Goal: Task Accomplishment & Management: Use online tool/utility

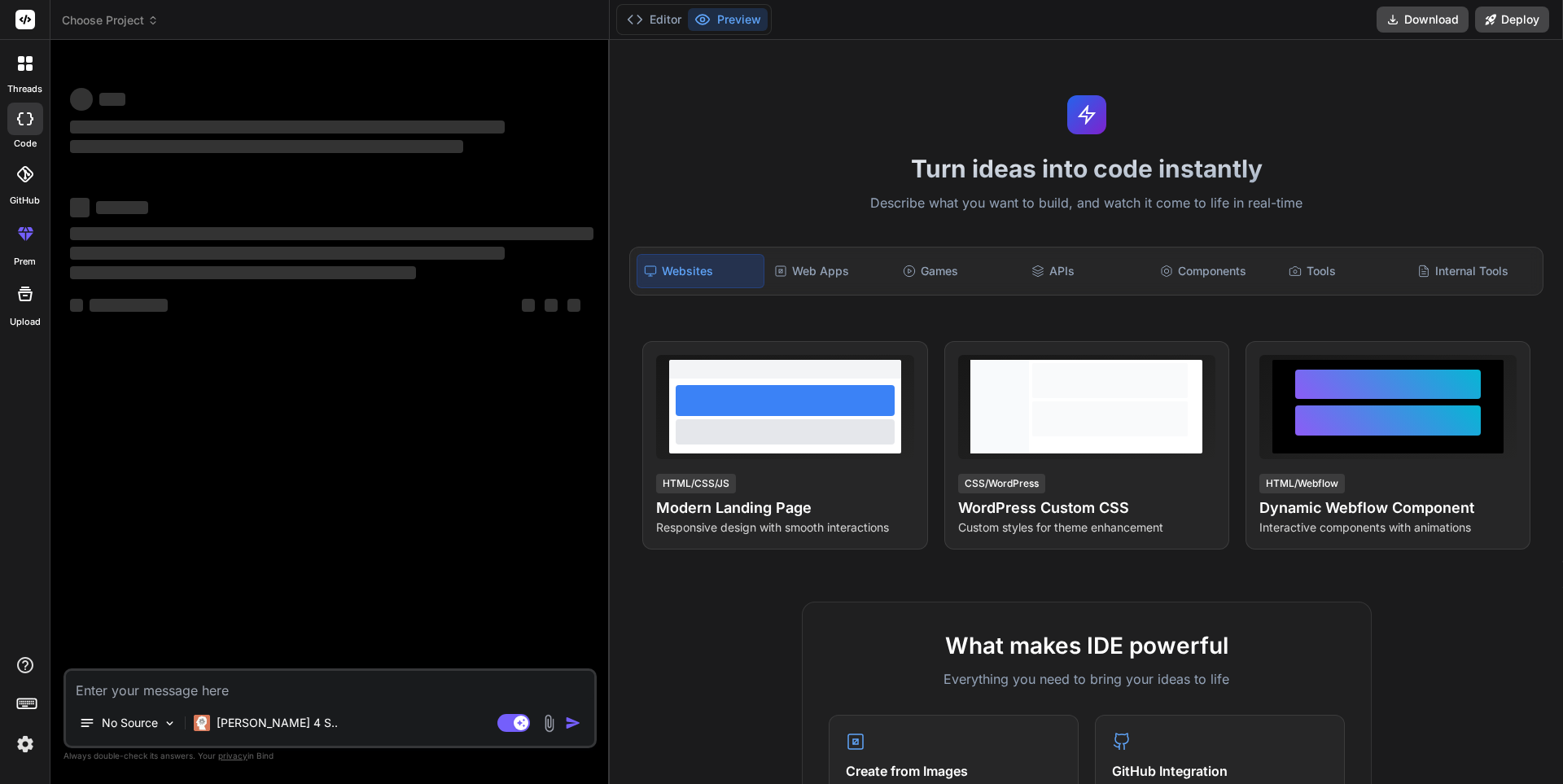
type textarea "x"
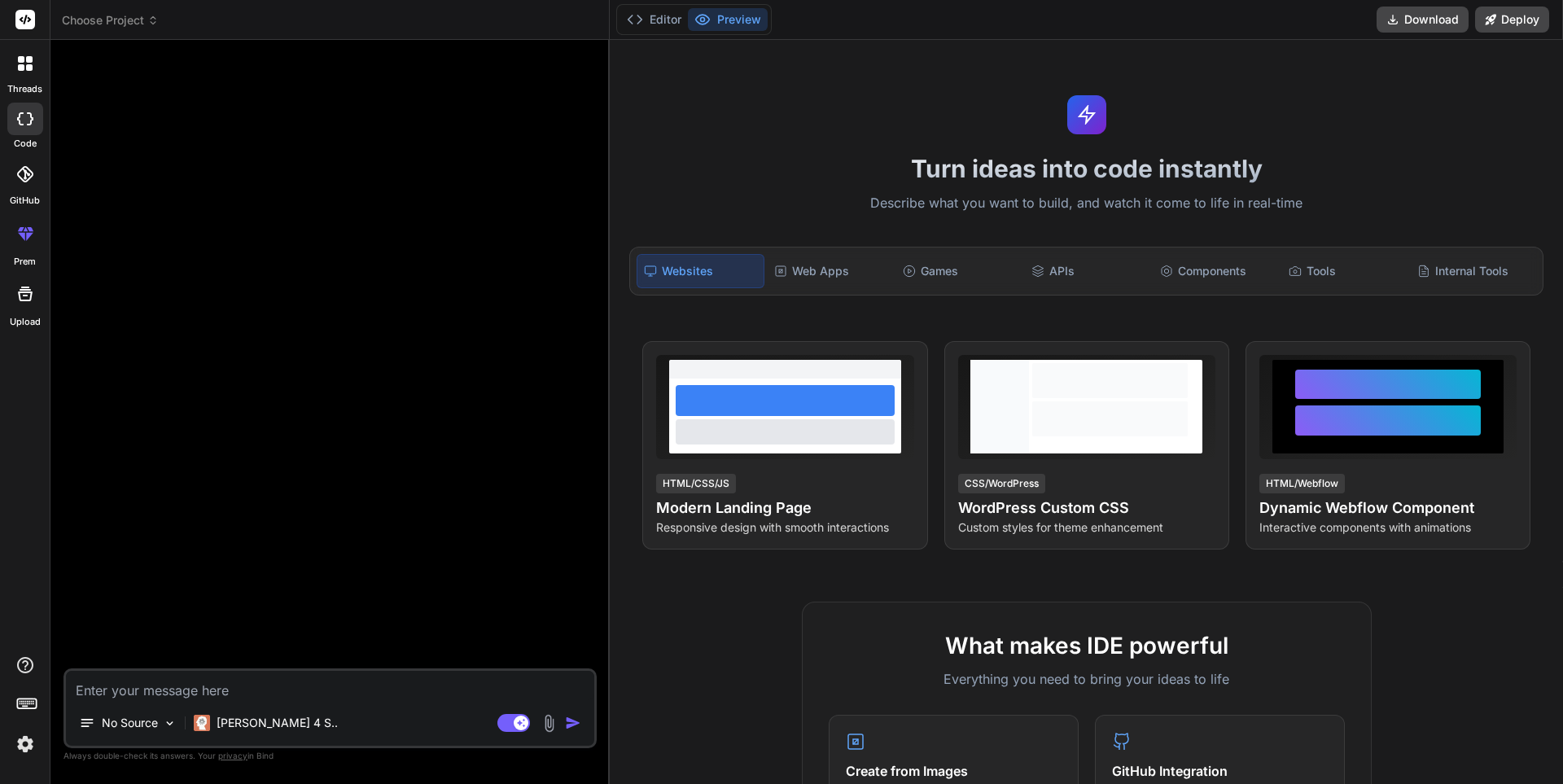
type textarea "x"
type textarea "Blockchain Consensus Algorithm 2024 Custom consensus algorithm implementation f…"
type textarea "x"
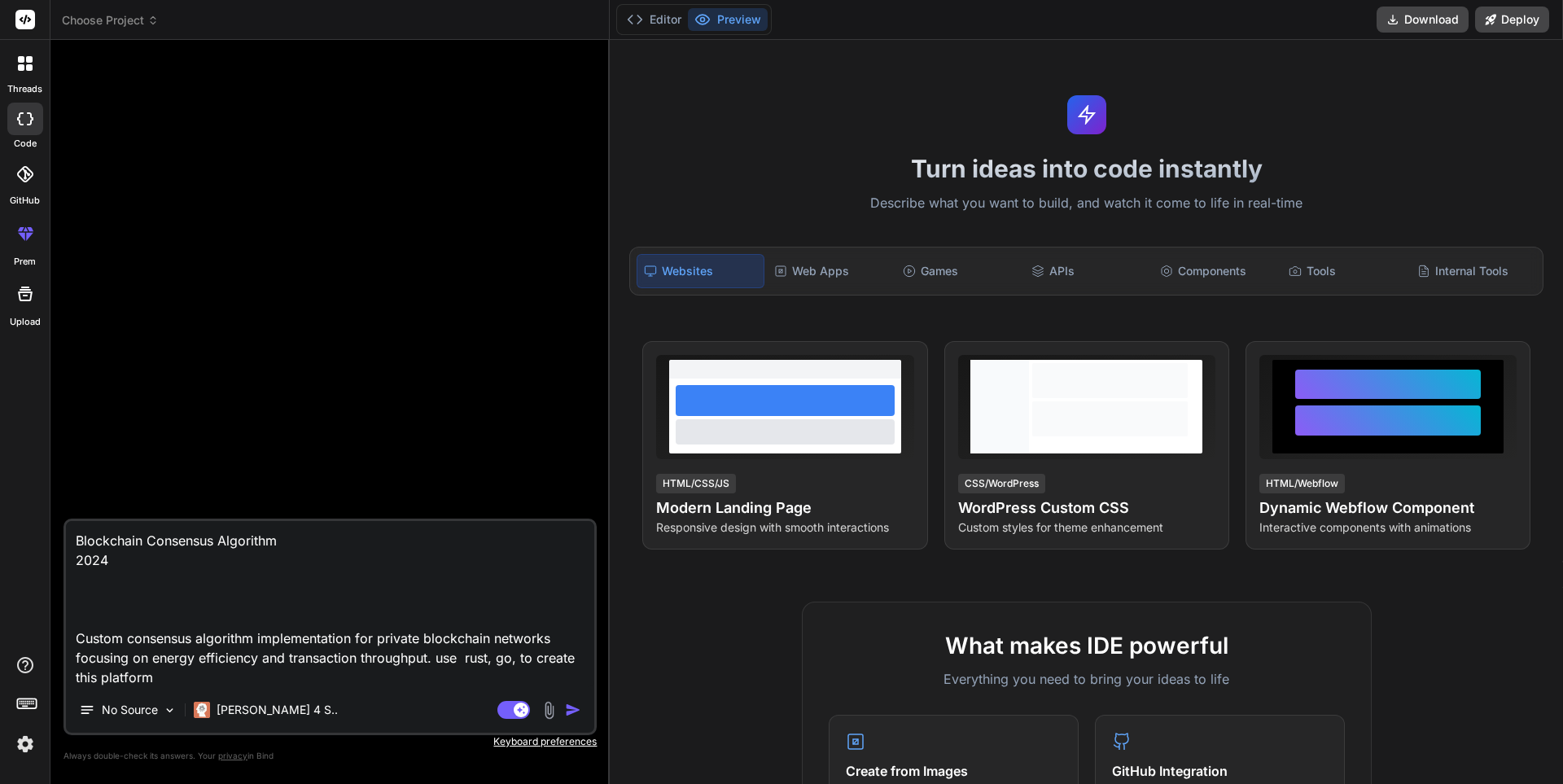
type textarea "Blockchain Consensus Algorithm 2024 Custom consensus algorithm implementation f…"
click at [573, 711] on img "button" at bounding box center [573, 710] width 16 height 16
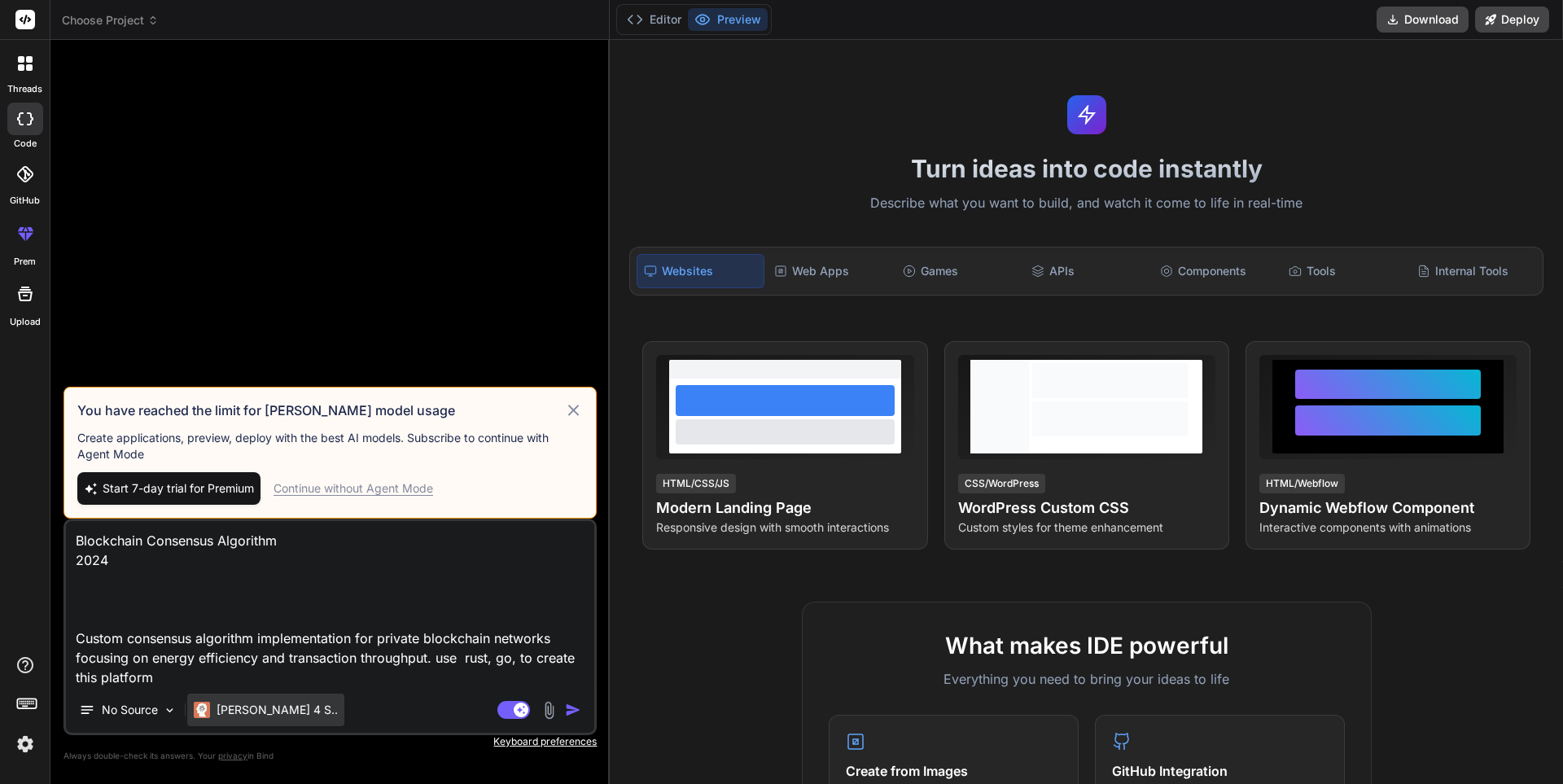
click at [260, 708] on p "[PERSON_NAME] 4 S.." at bounding box center [277, 710] width 121 height 16
click at [254, 714] on p "[PERSON_NAME] 4 S.." at bounding box center [277, 710] width 121 height 16
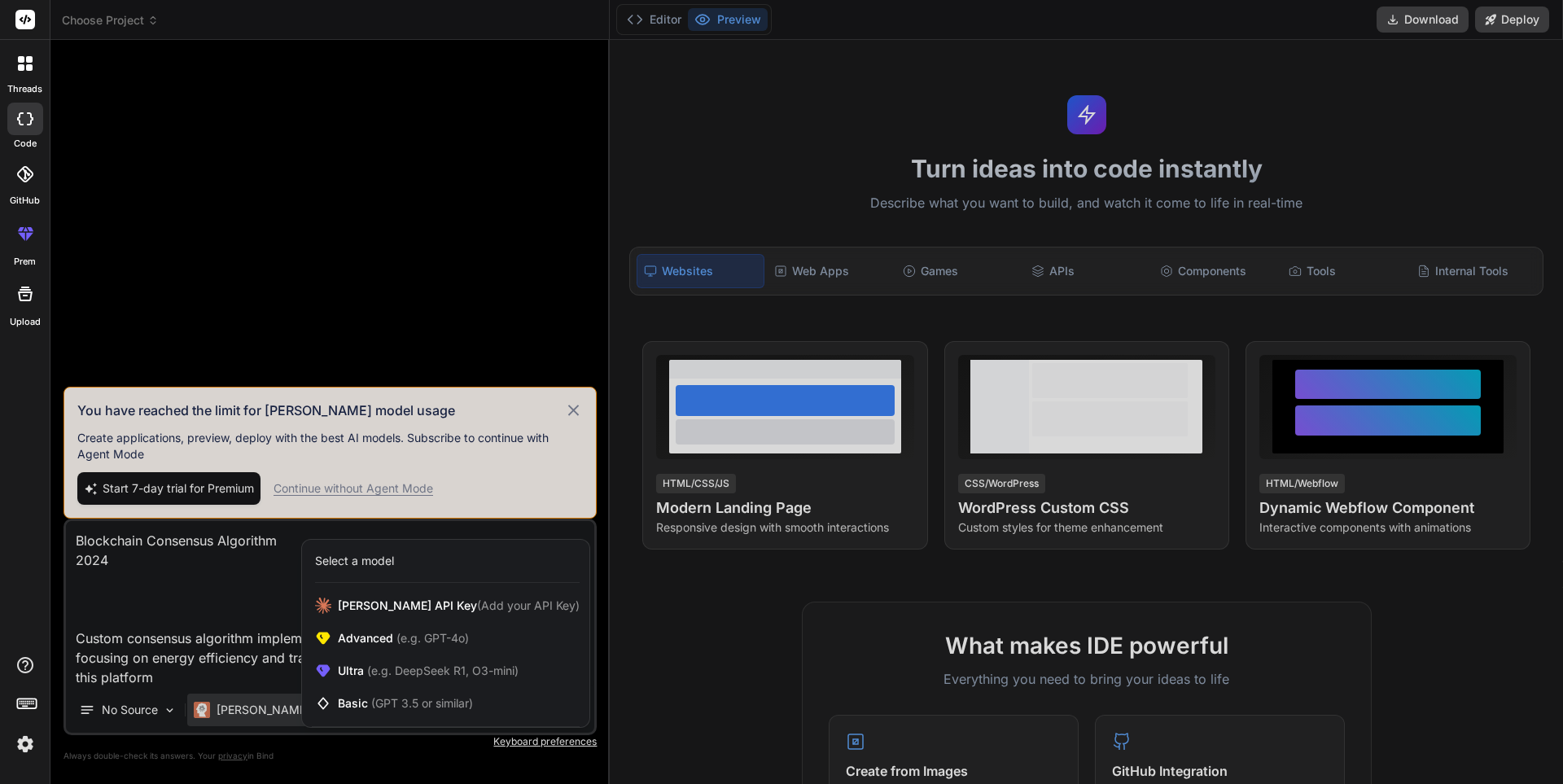
click at [254, 714] on div at bounding box center [782, 392] width 1563 height 784
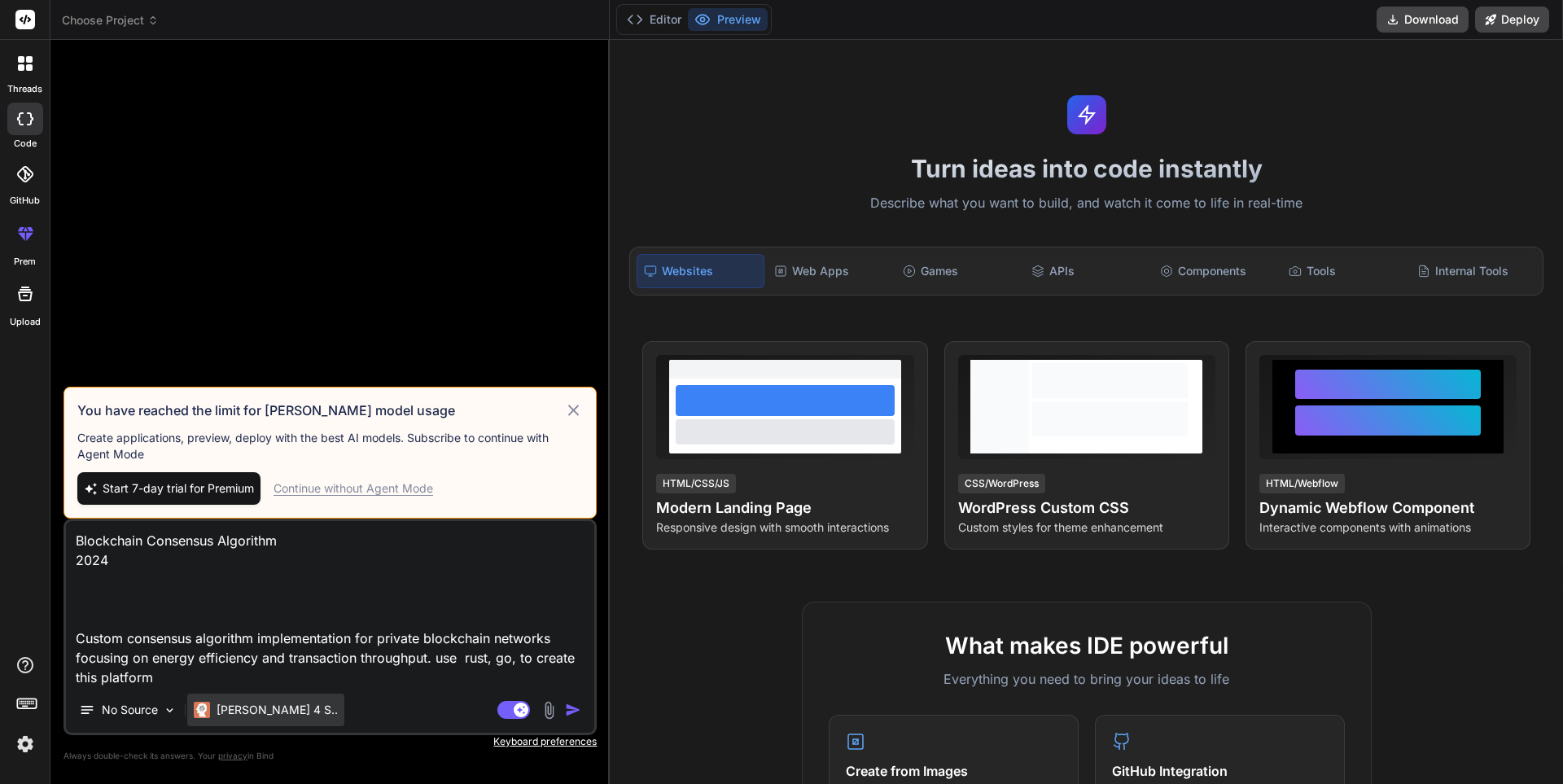
click at [253, 707] on p "[PERSON_NAME] 4 S.." at bounding box center [277, 710] width 121 height 16
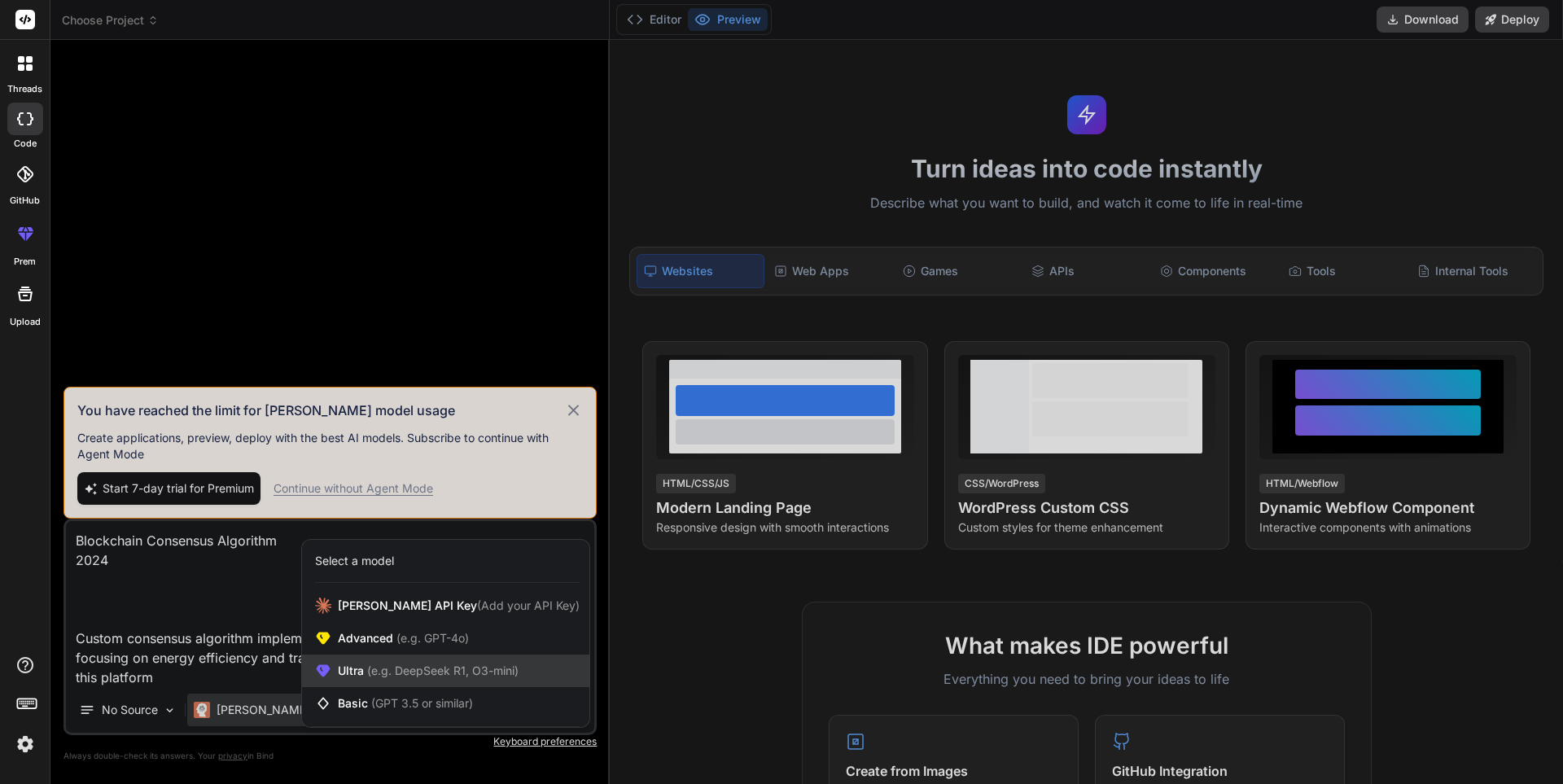
click at [380, 680] on div "Ultra (e.g. DeepSeek R1, O3-mini)" at bounding box center [445, 670] width 287 height 33
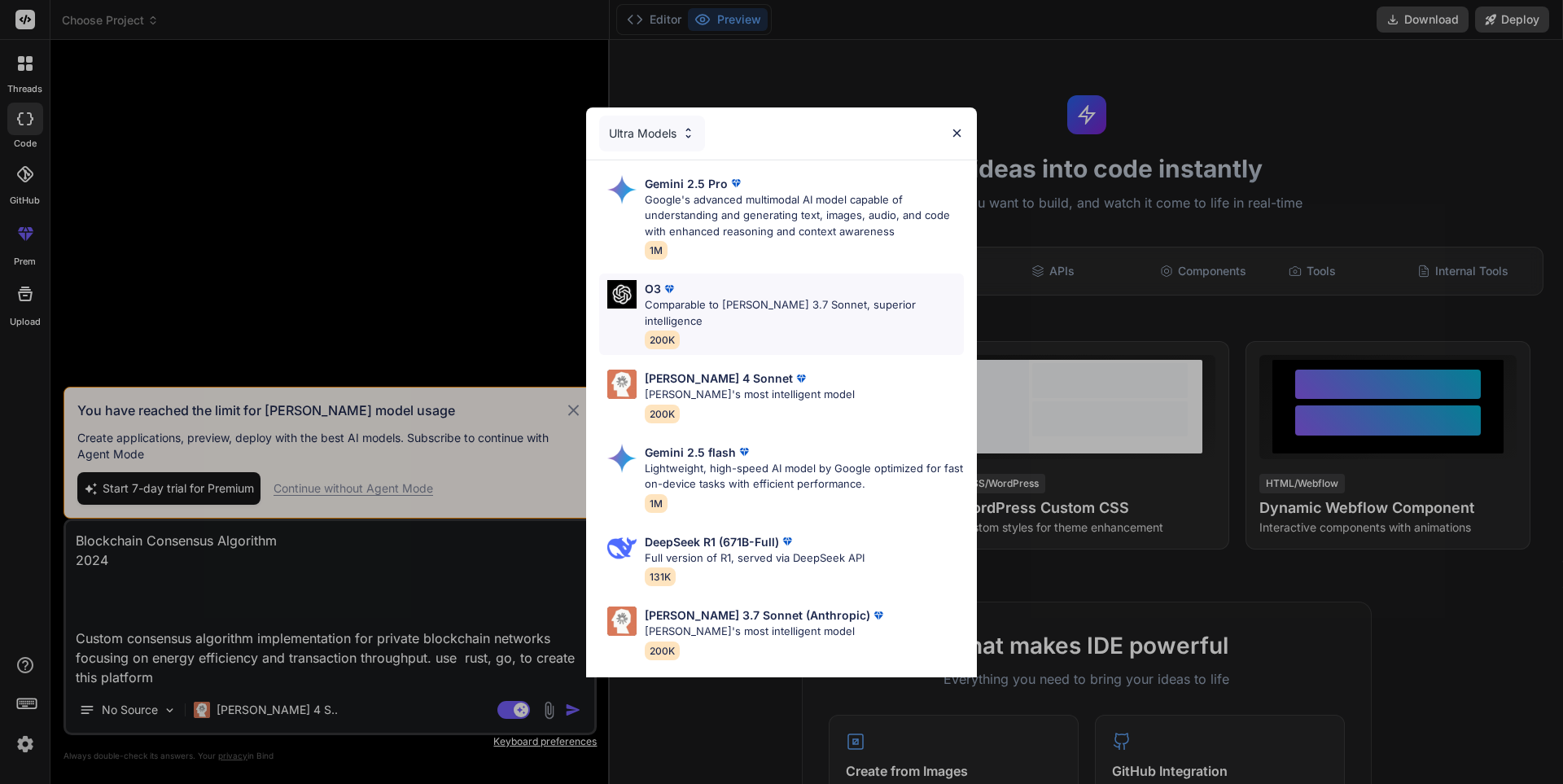
click at [686, 292] on div "O3" at bounding box center [803, 288] width 319 height 17
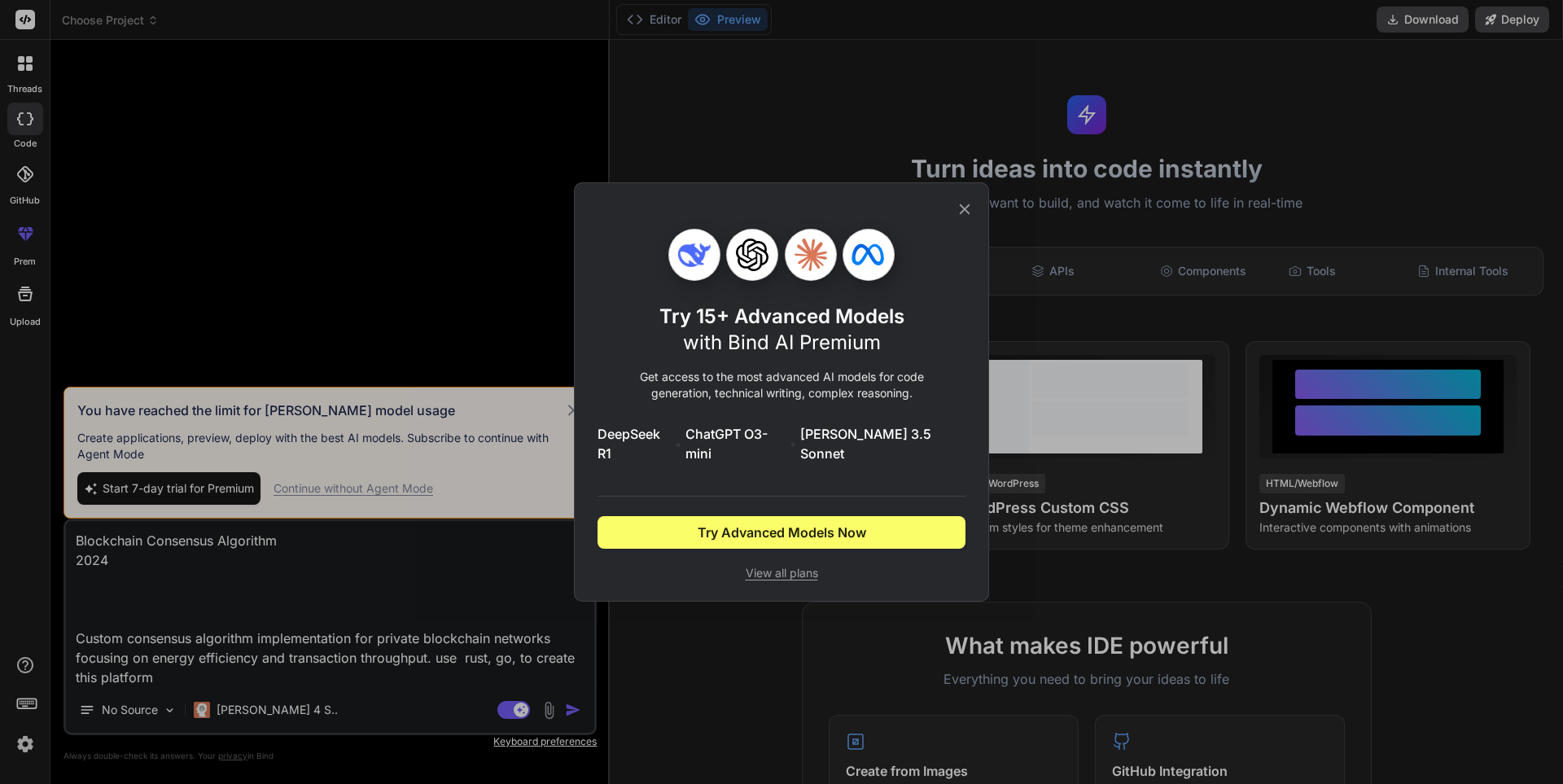
click at [456, 310] on div "Try 15+ Advanced Models with Bind AI Premium Get access to the most advanced AI…" at bounding box center [782, 392] width 1563 height 784
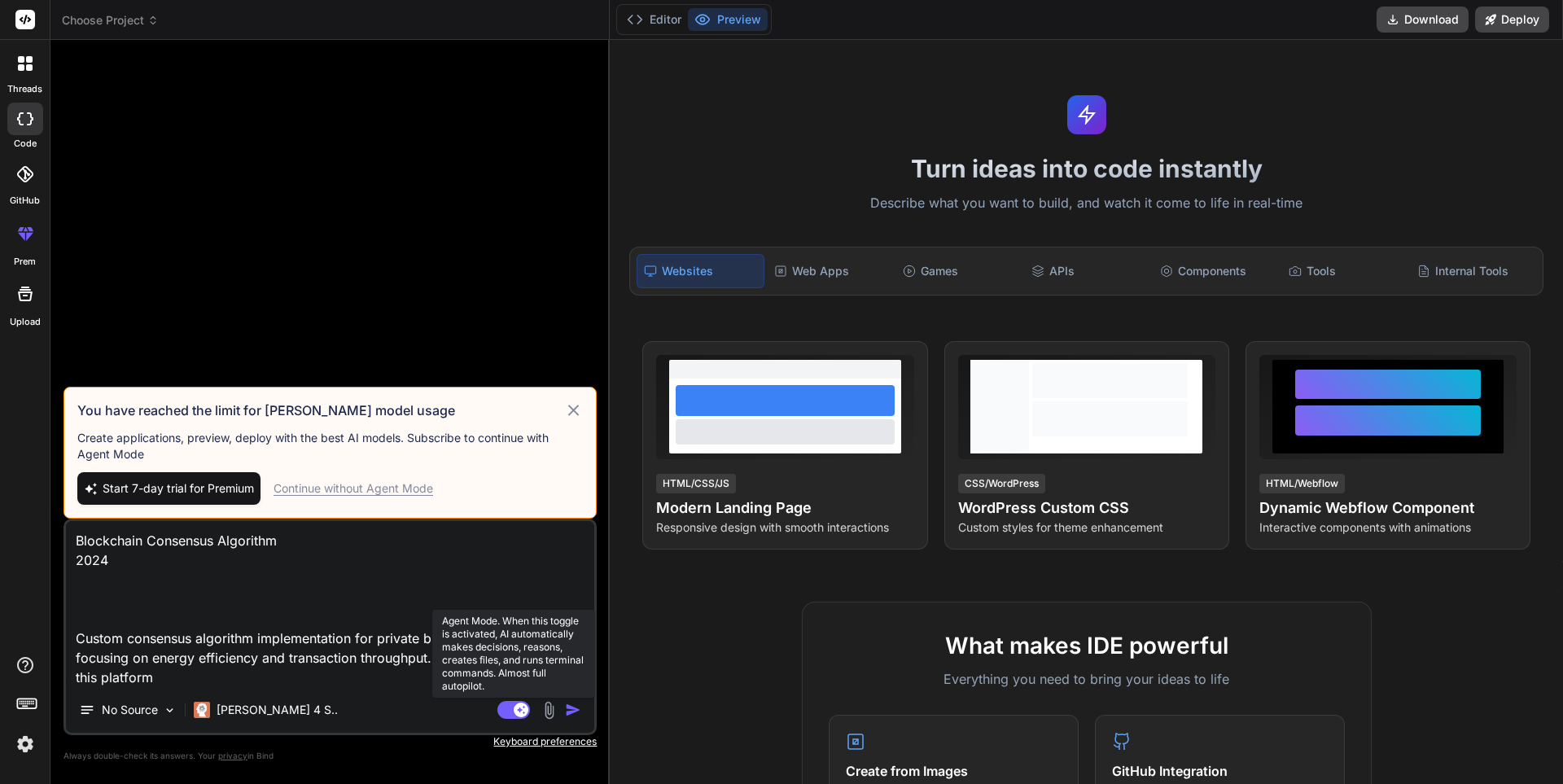
click at [517, 707] on rect at bounding box center [520, 710] width 15 height 15
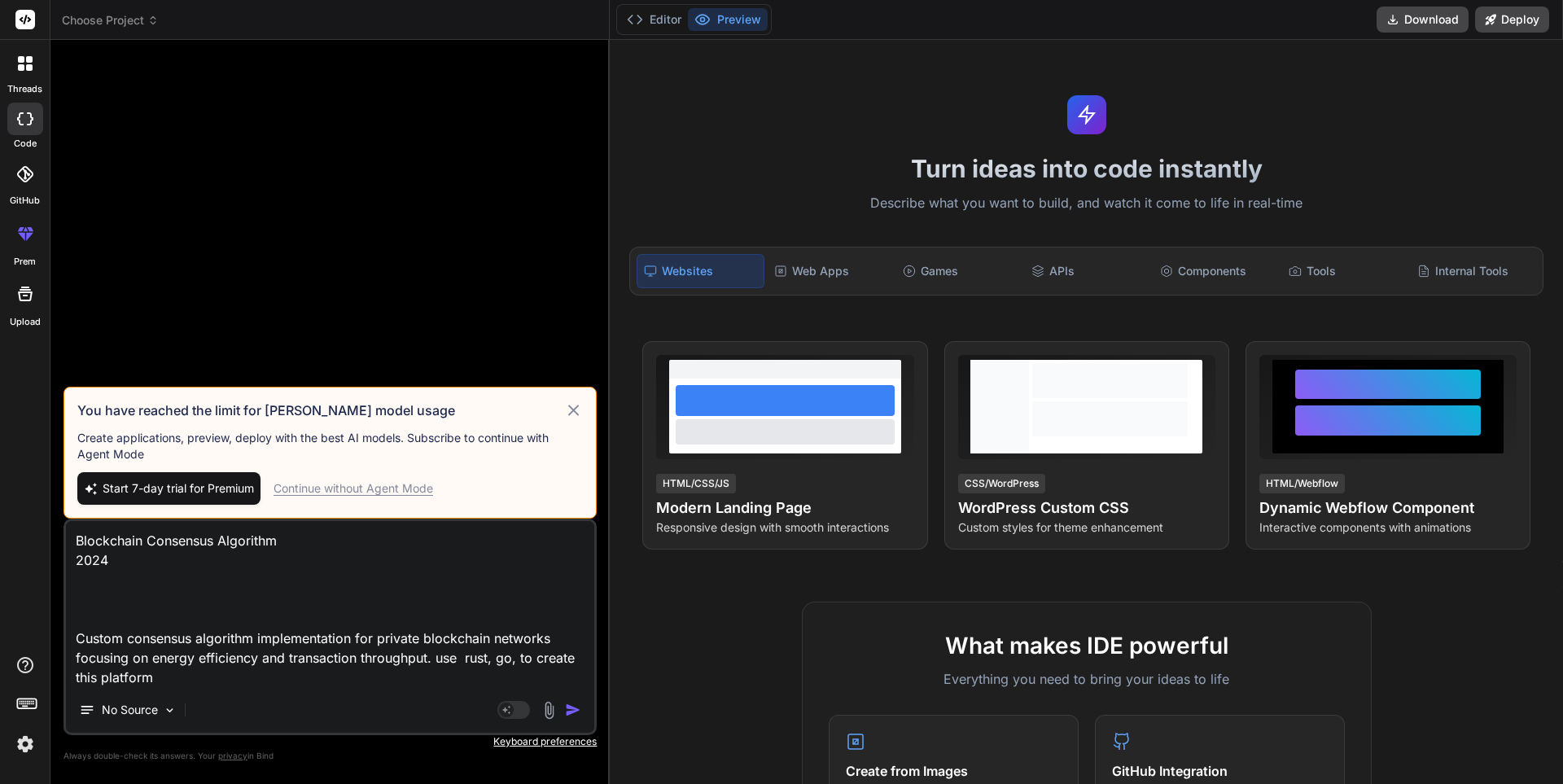
click at [573, 708] on img "button" at bounding box center [573, 710] width 16 height 16
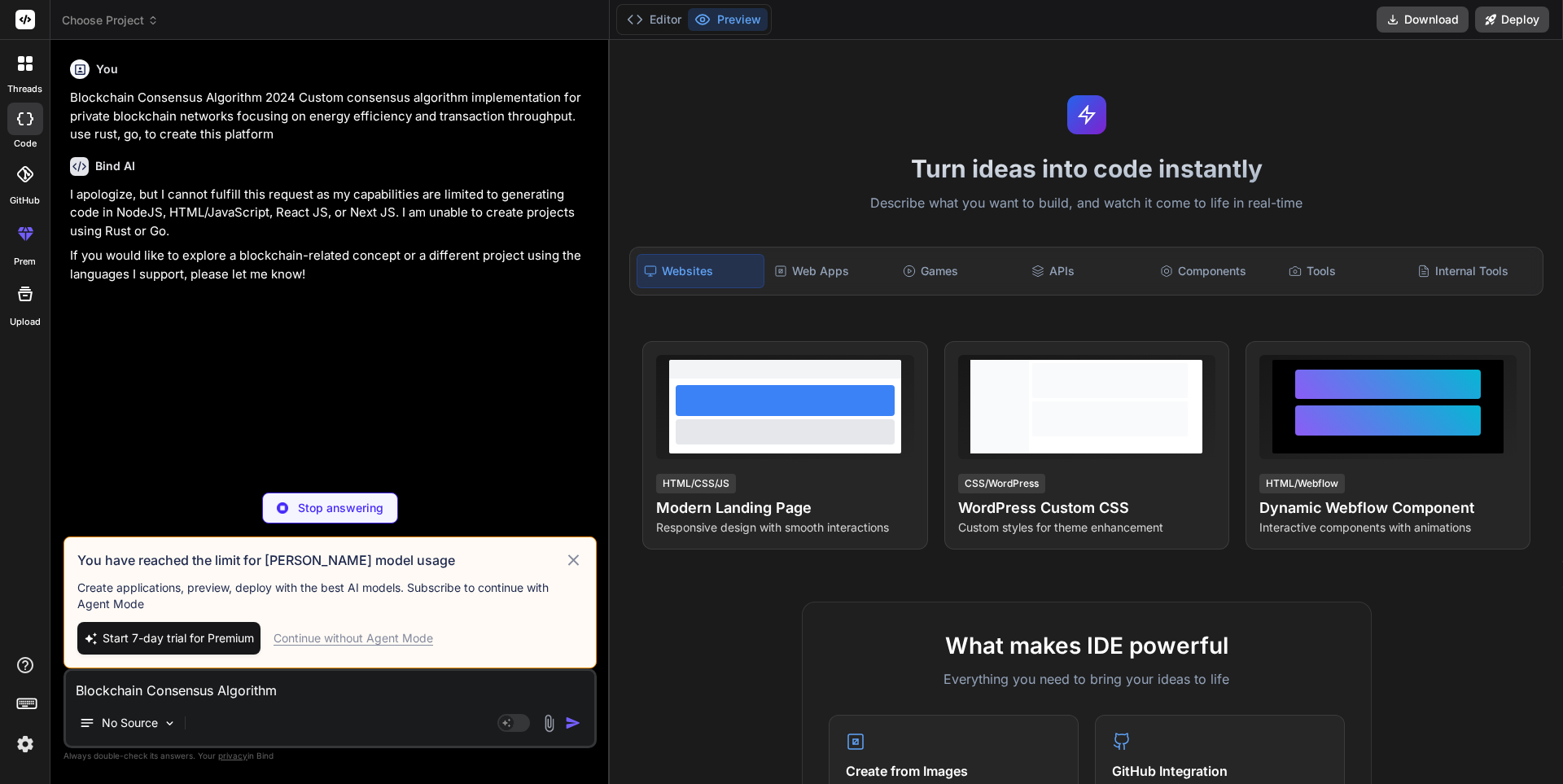
type textarea "x"
click at [204, 699] on textarea "Blockchain Consensus Algorithm 2024 Custom consensus algorithm implementation f…" at bounding box center [330, 686] width 528 height 30
type textarea "s"
type textarea "x"
type textarea "sh"
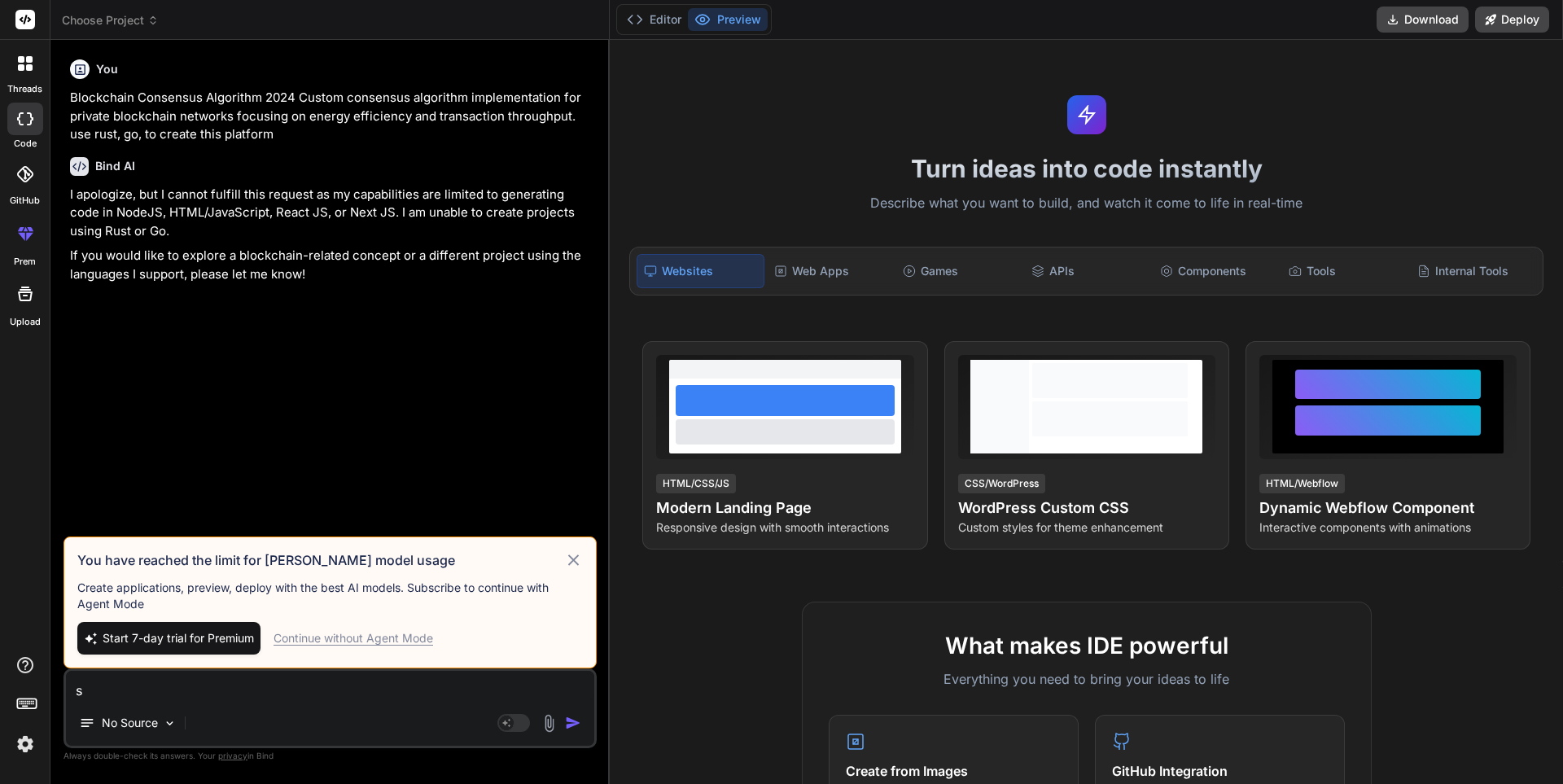
type textarea "x"
type textarea "sho"
type textarea "x"
type textarea "show"
type textarea "x"
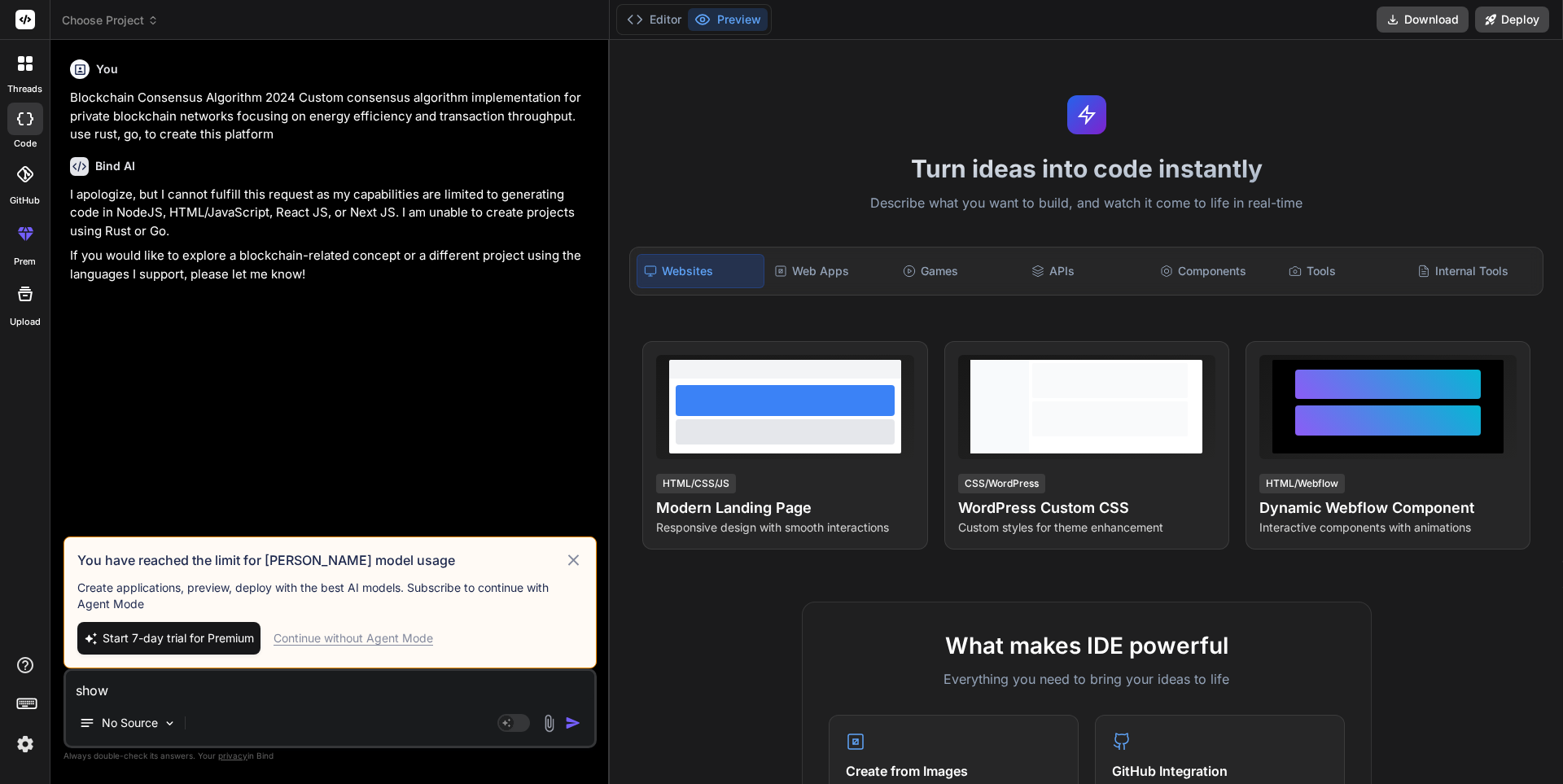
type textarea "show"
type textarea "x"
type textarea "show m"
type textarea "x"
type textarea "show me"
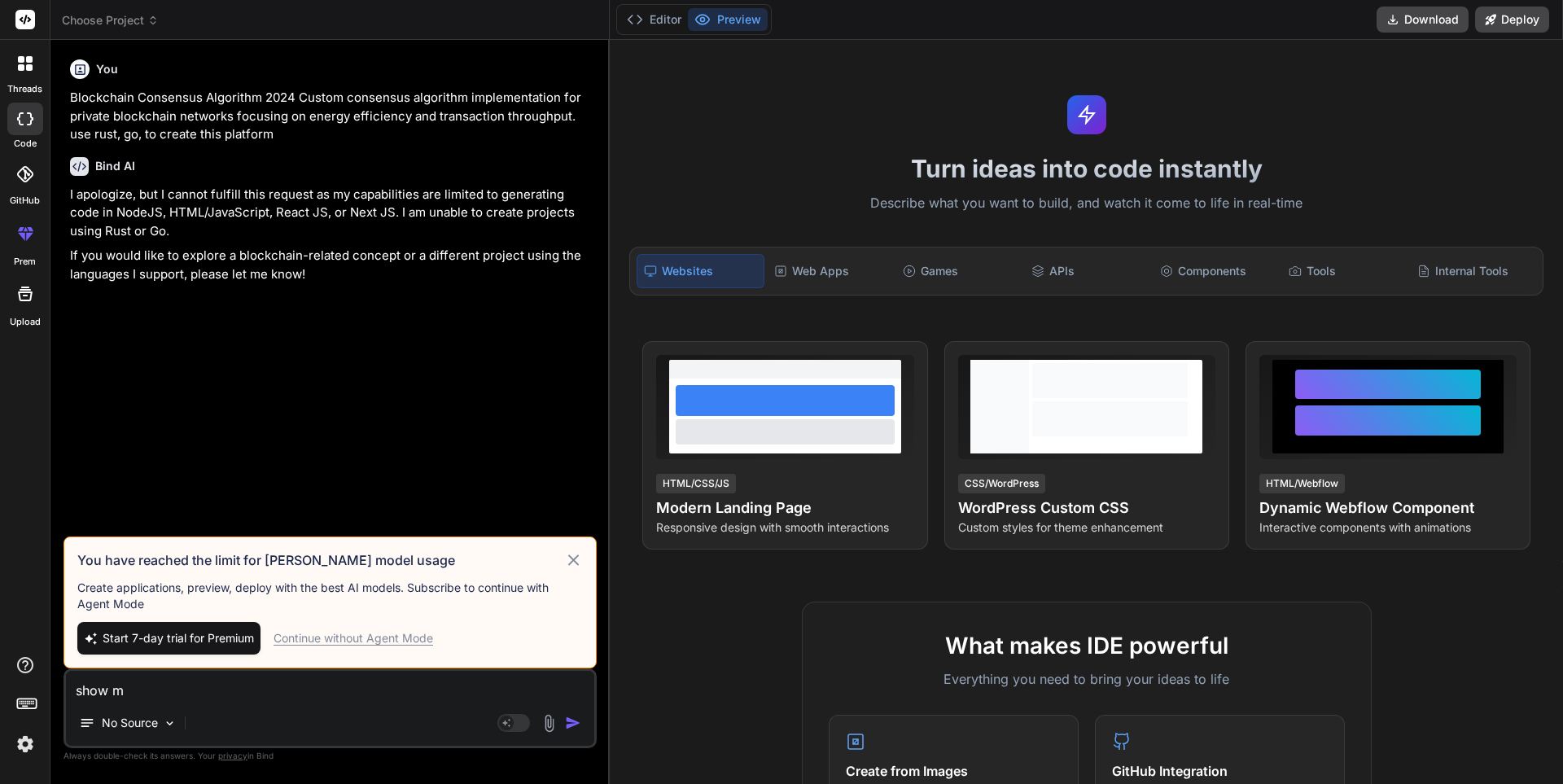
type textarea "x"
type textarea "show me"
type textarea "x"
type textarea "show me w"
type textarea "x"
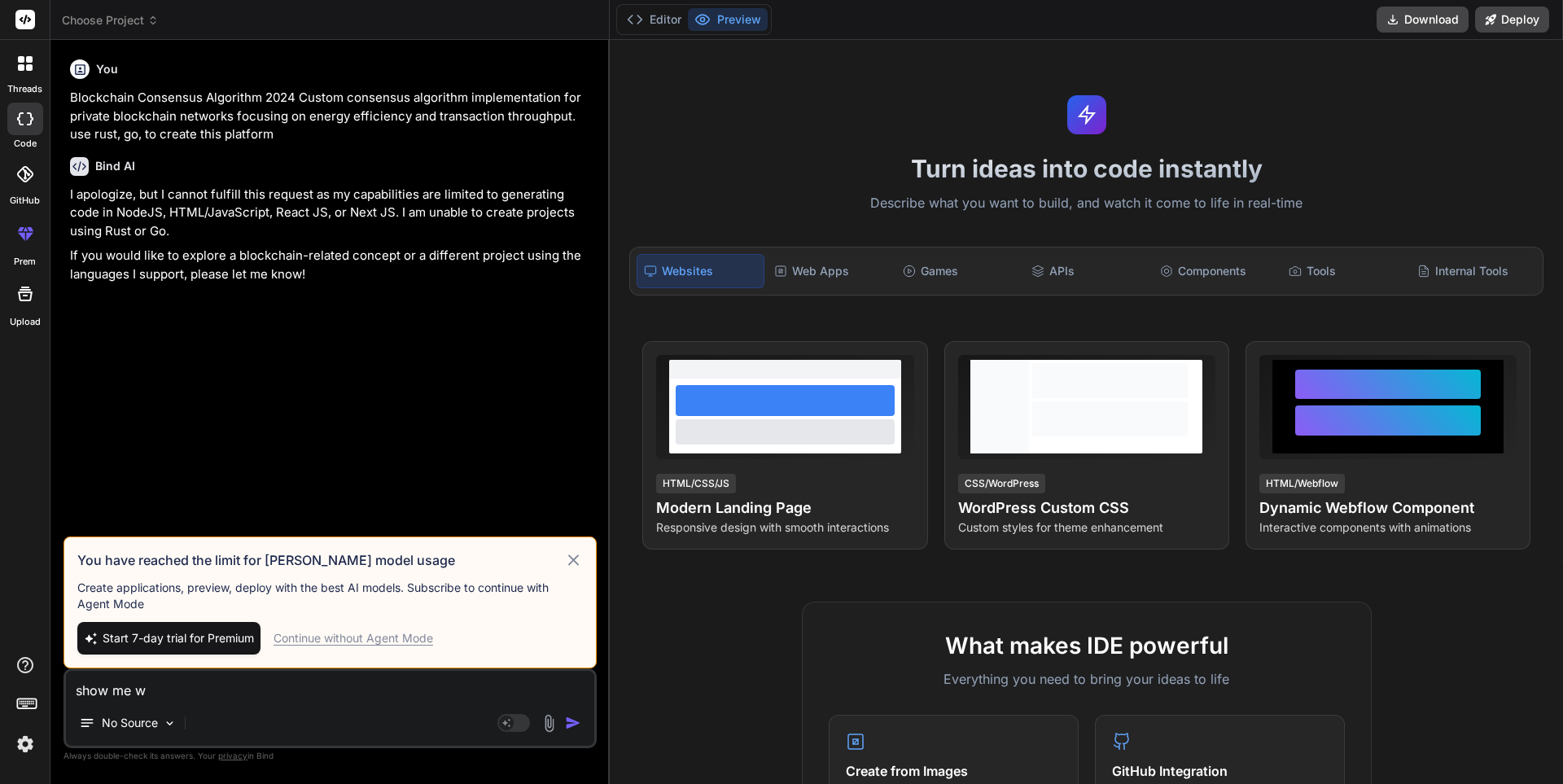
type textarea "show me wh"
type textarea "x"
type textarea "show me wha"
type textarea "x"
type textarea "show me what"
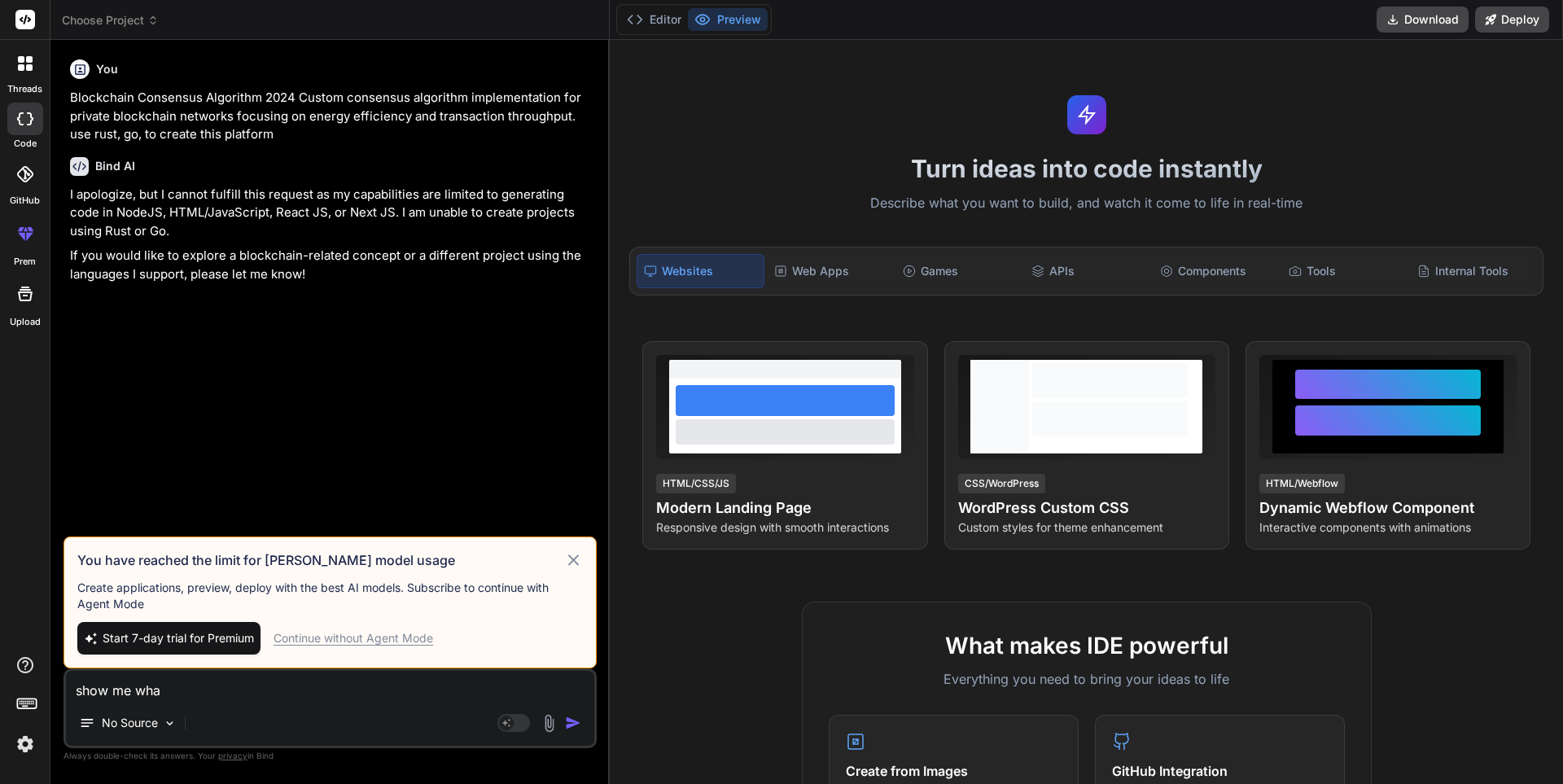
type textarea "x"
type textarea "show me what"
type textarea "x"
type textarea "show me what y"
type textarea "x"
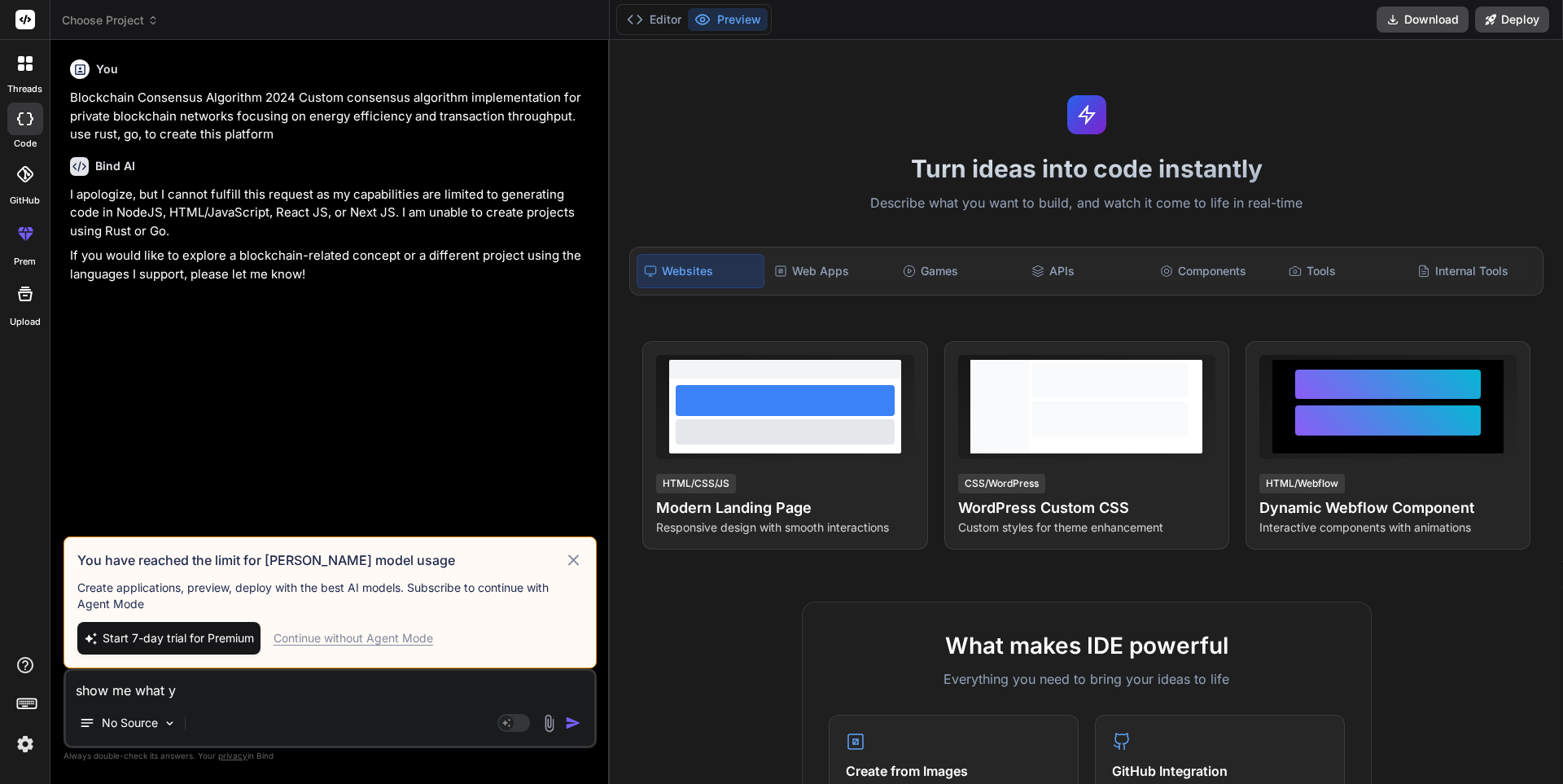
type textarea "show me what yo"
type textarea "x"
type textarea "show me what you"
type textarea "x"
type textarea "show me what you"
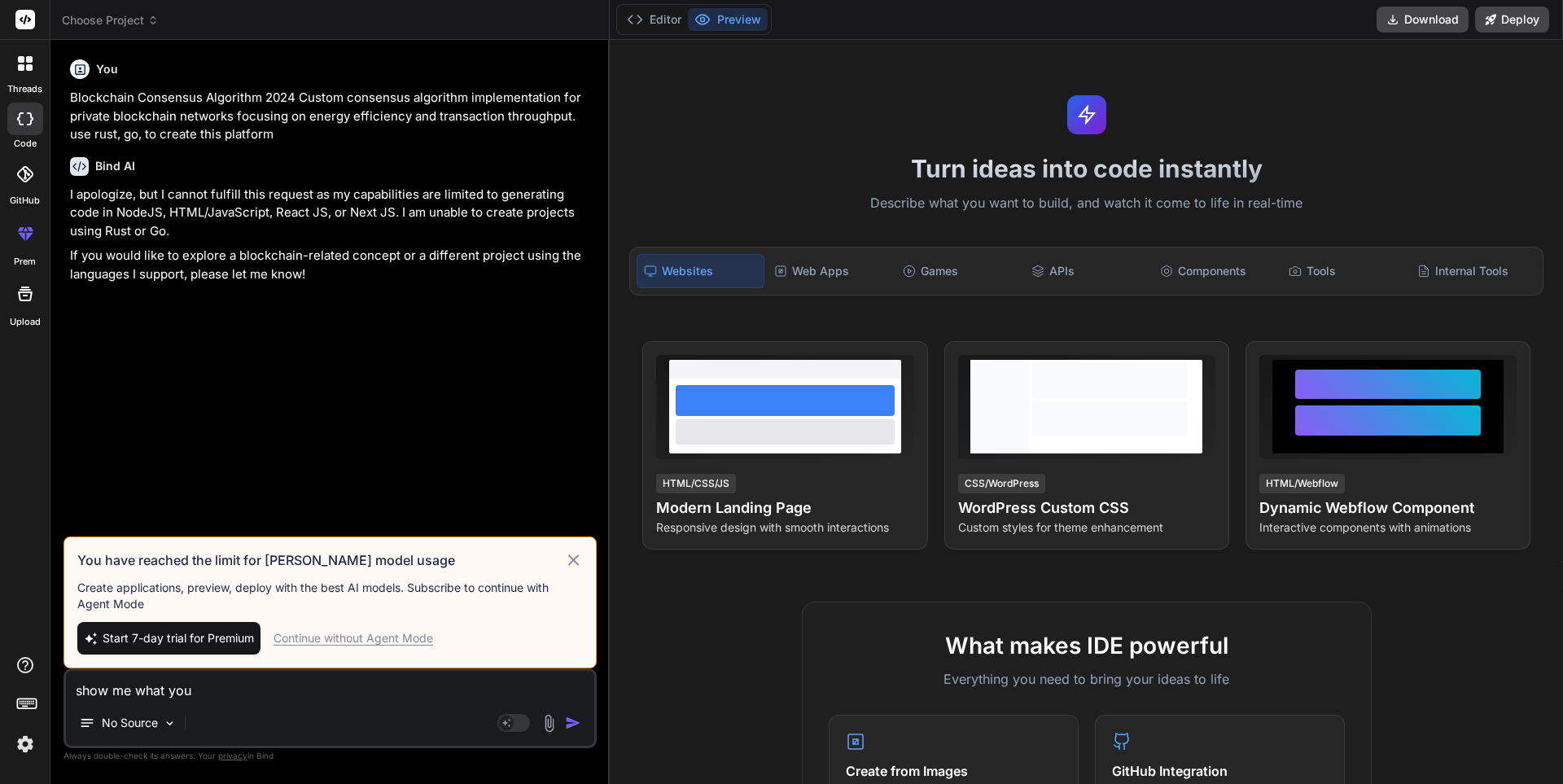
type textarea "x"
type textarea "show me what you c"
type textarea "x"
type textarea "show me what you ca"
type textarea "x"
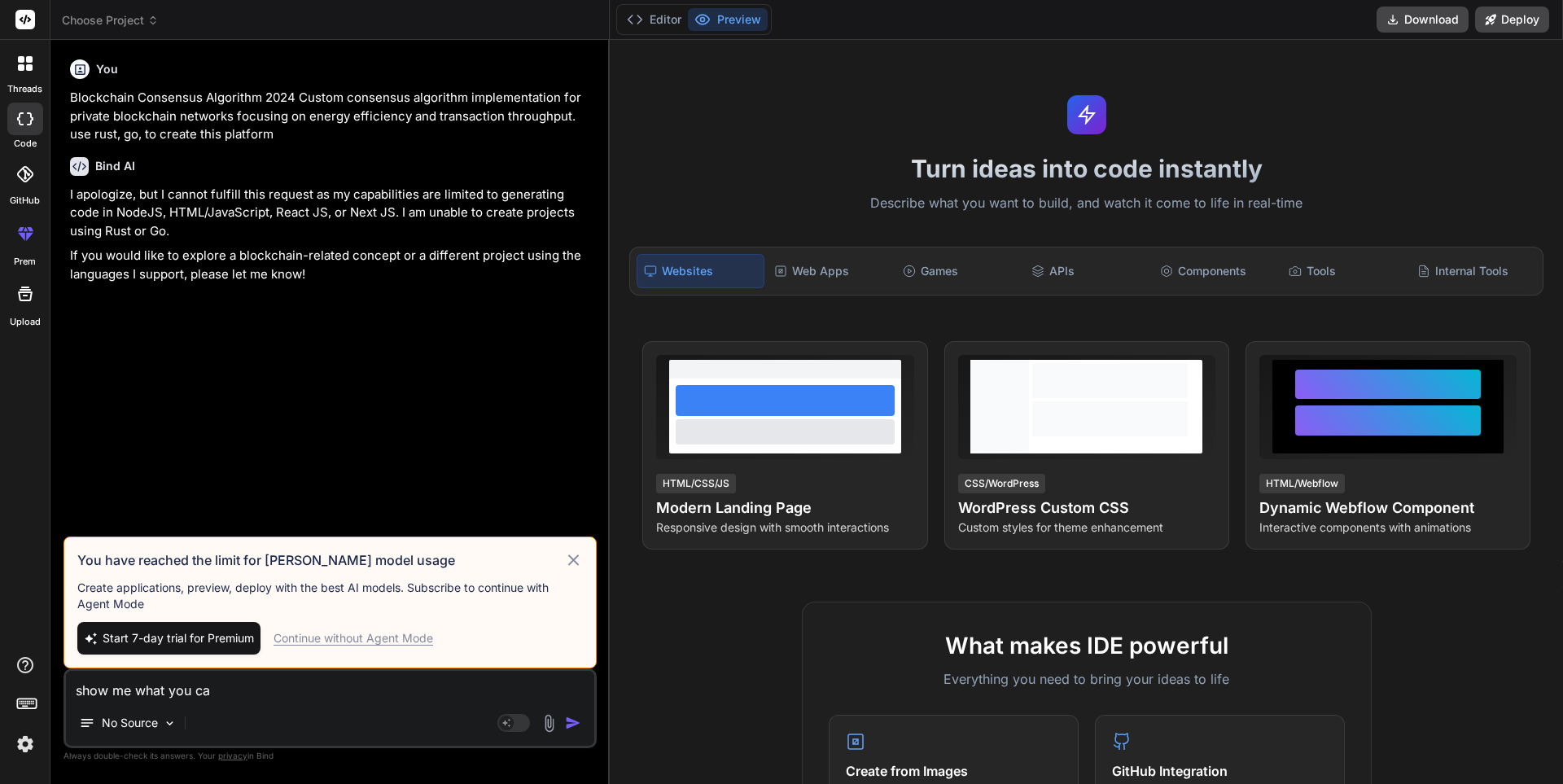
type textarea "show me what you can"
type textarea "x"
type textarea "show me what you can"
type textarea "x"
type textarea "show me what you can d"
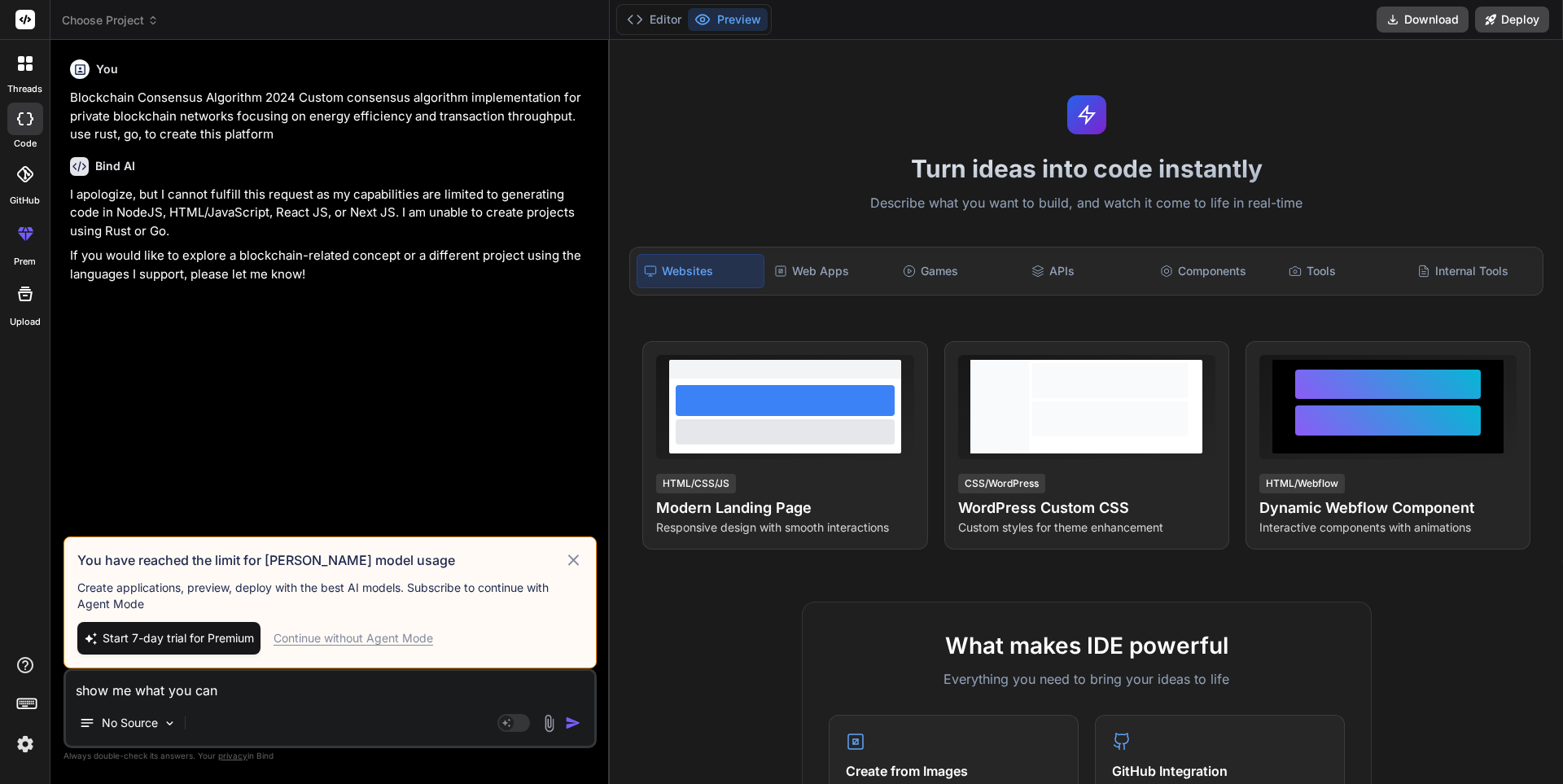
type textarea "x"
type textarea "show me what you can do"
type textarea "x"
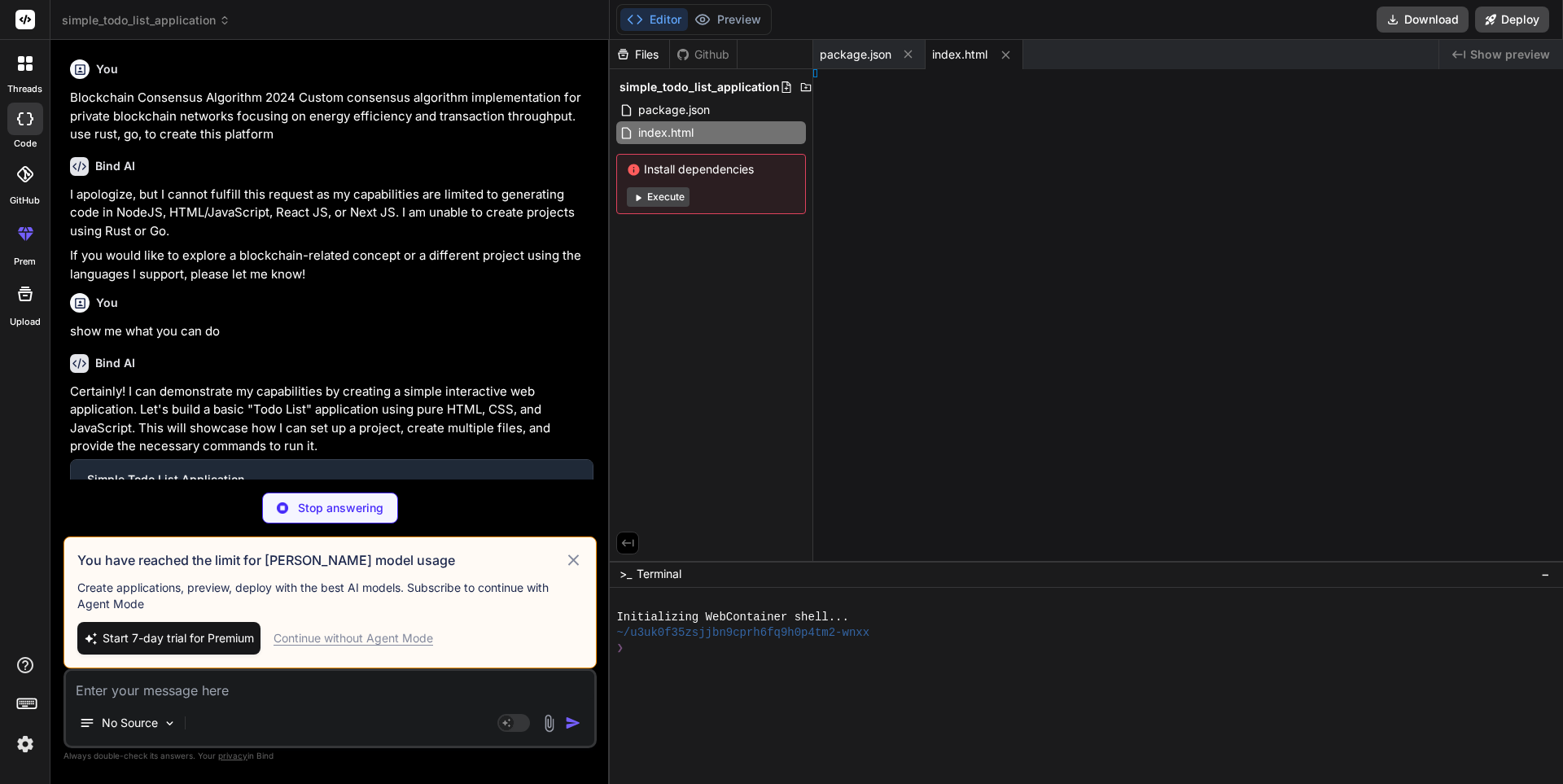
type textarea "x"
type textarea "</body> </html>"
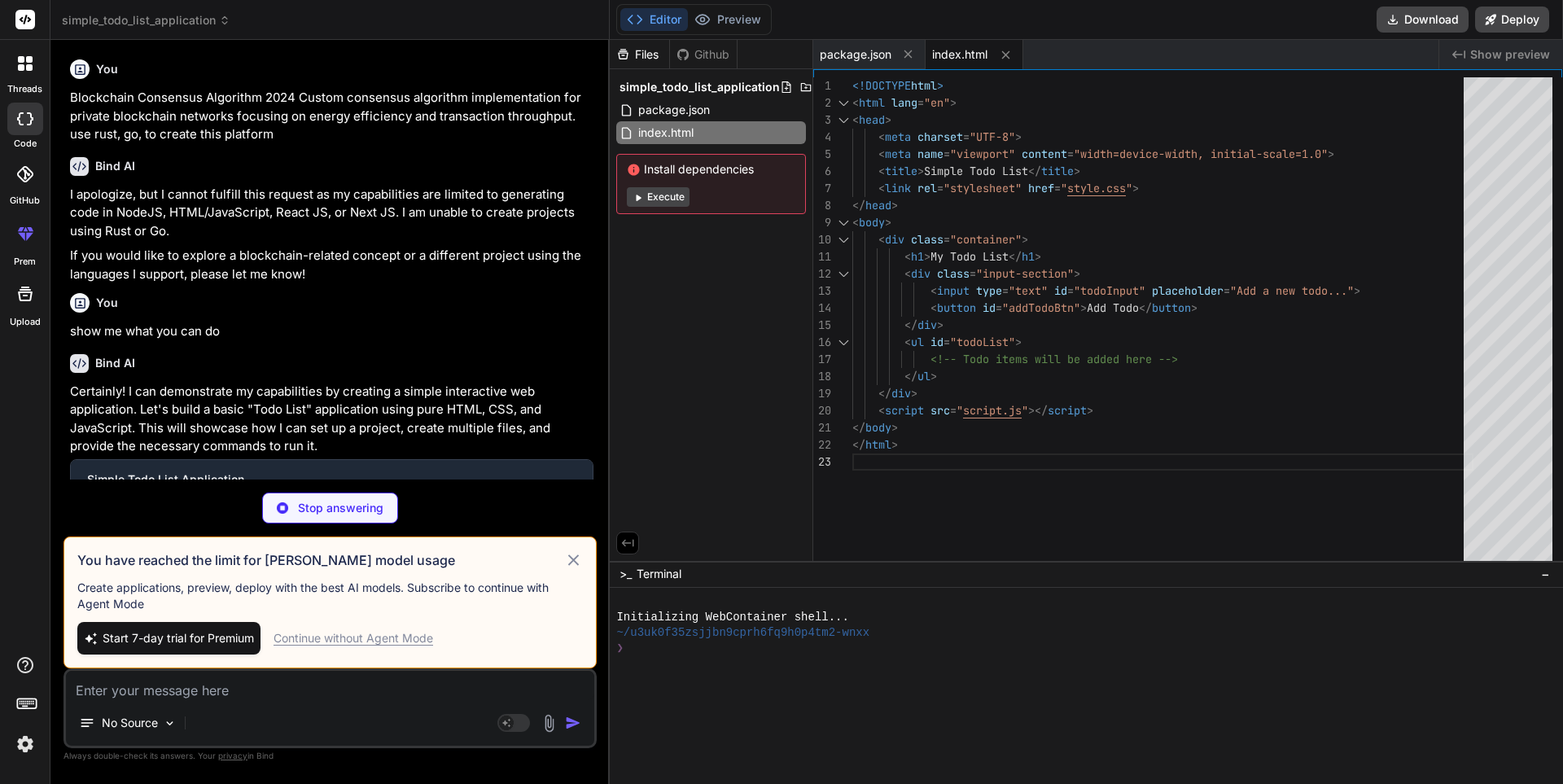
type textarea "x"
type textarea "} .actions .complete-btn:hover { background-color: #d4edda; }"
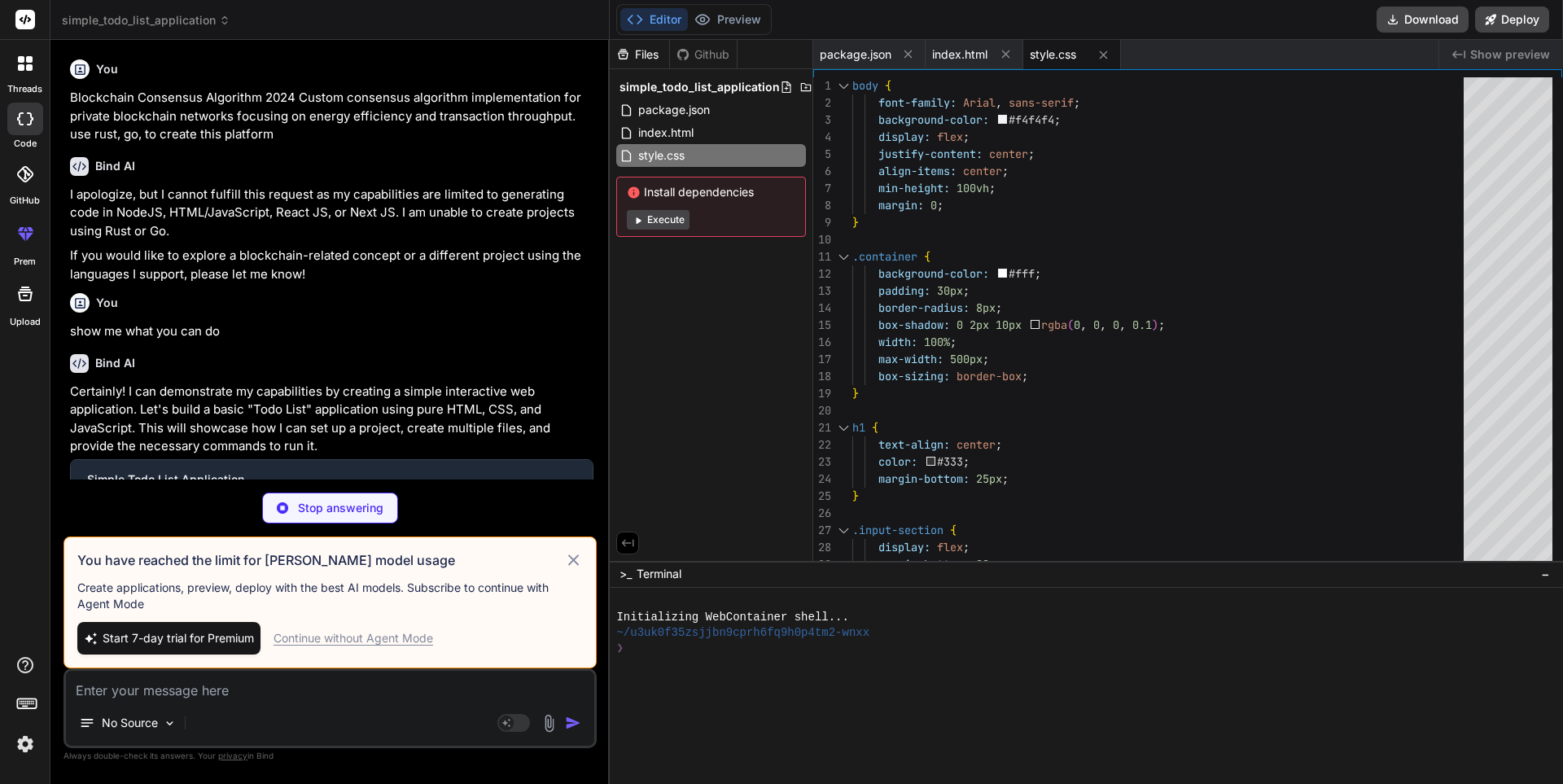
type textarea "x"
type textarea "// Initial render renderTodos(); });"
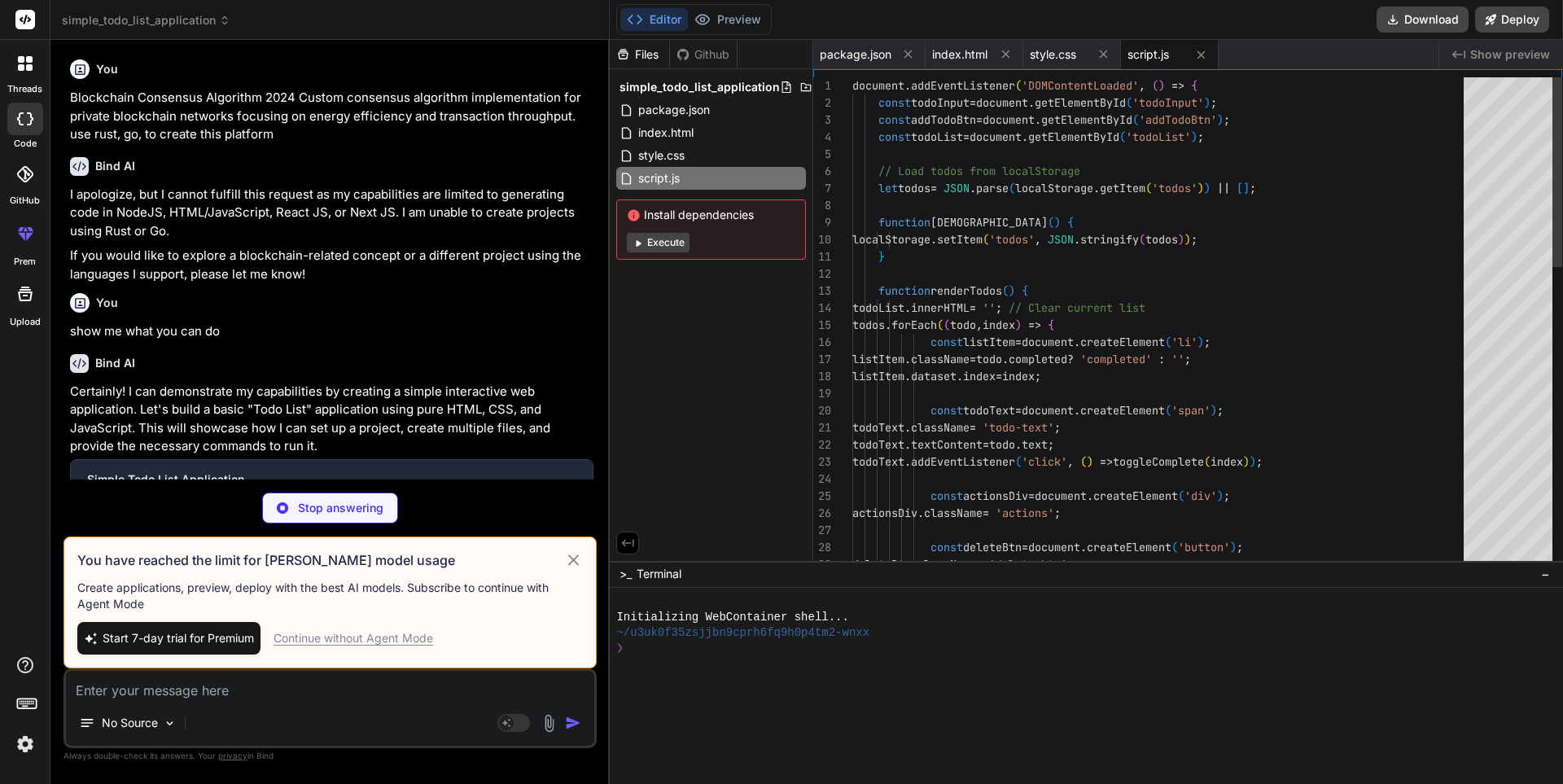
click at [674, 221] on span "Install dependencies" at bounding box center [711, 214] width 169 height 16
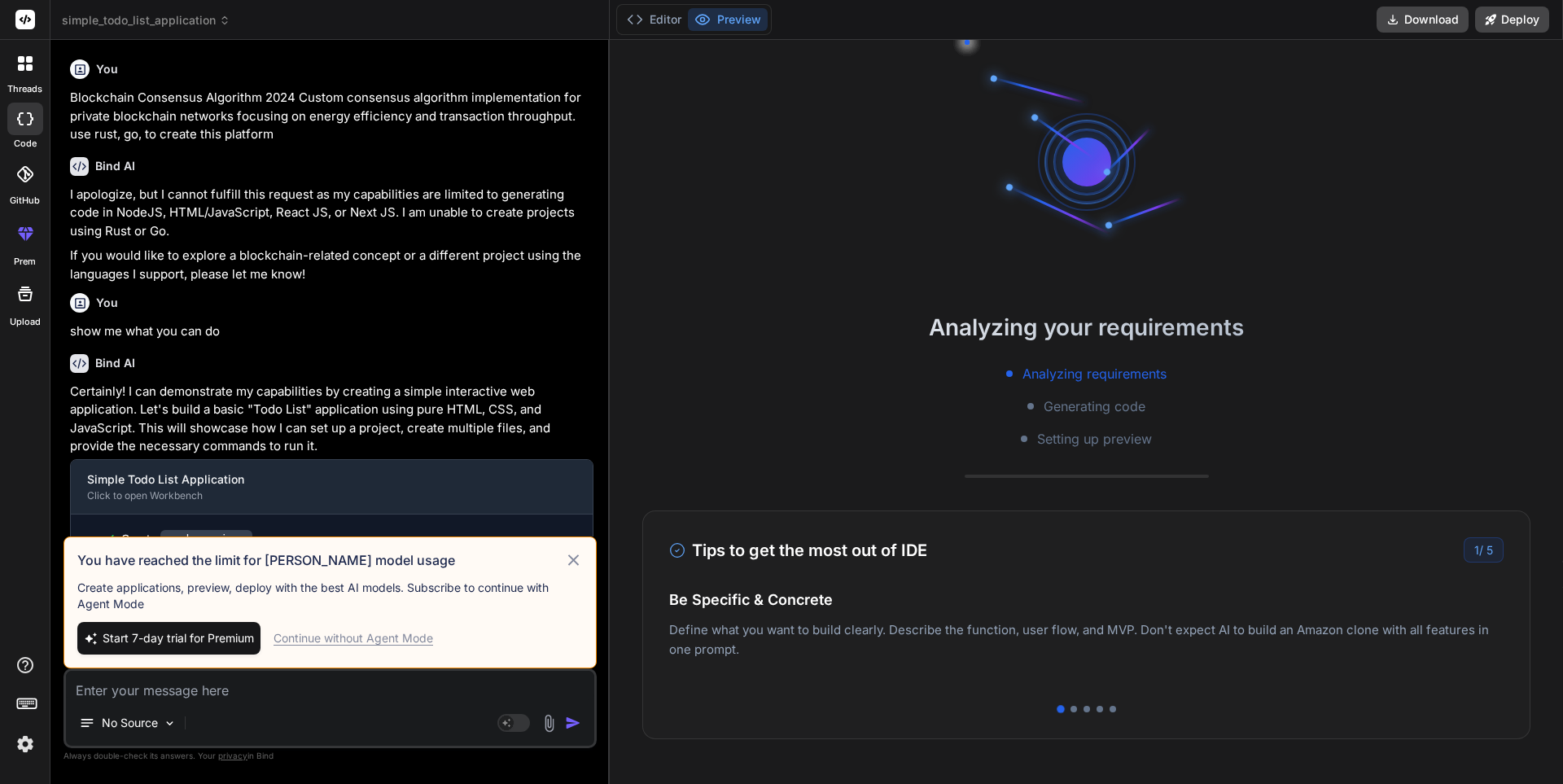
scroll to position [77, 0]
type textarea "x"
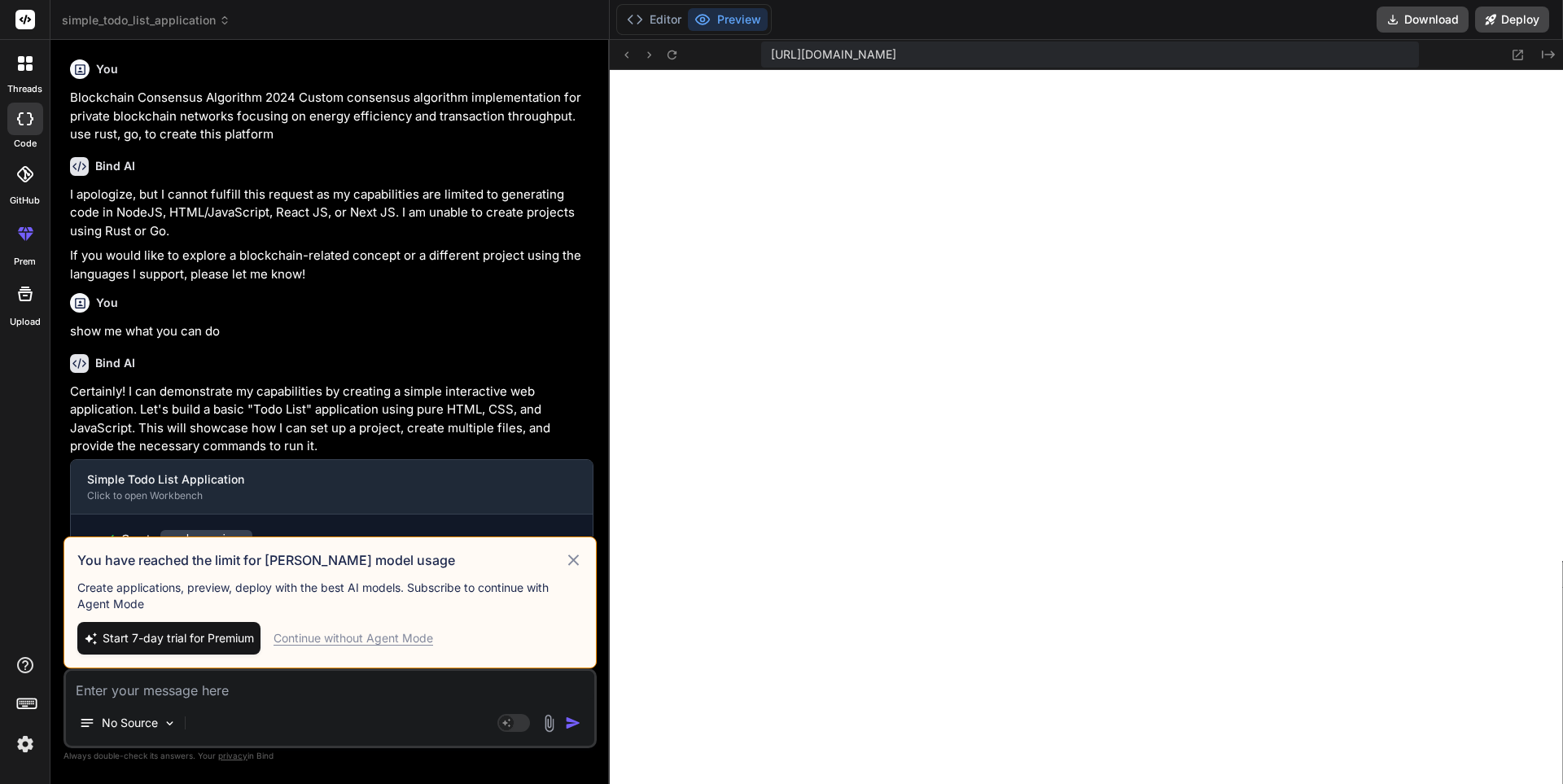
scroll to position [712, 0]
click at [102, 692] on textarea at bounding box center [330, 686] width 528 height 30
type textarea "d"
type textarea "x"
type textarea "do"
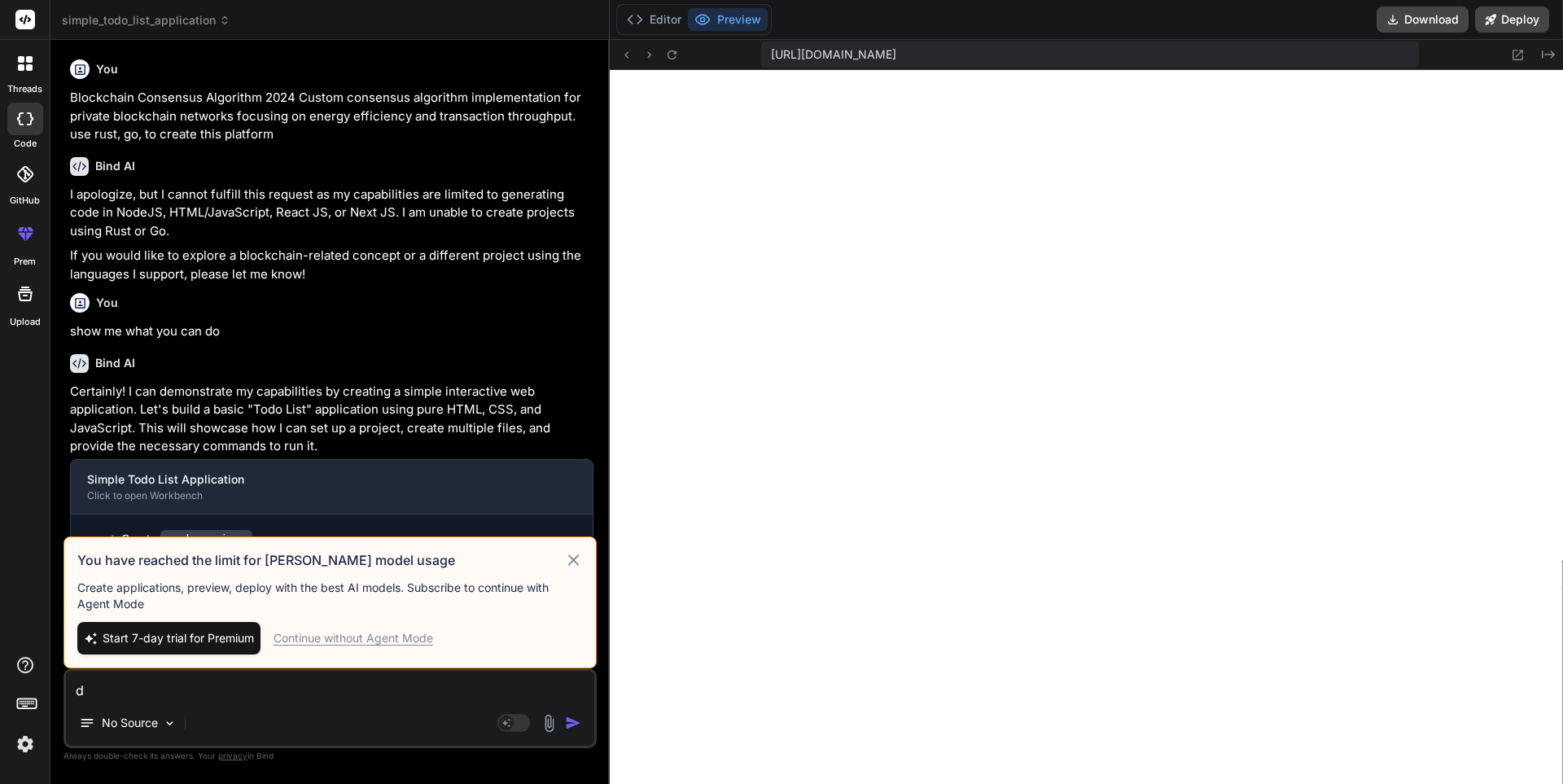
type textarea "x"
type textarea "do"
type textarea "x"
type textarea "do s"
type textarea "x"
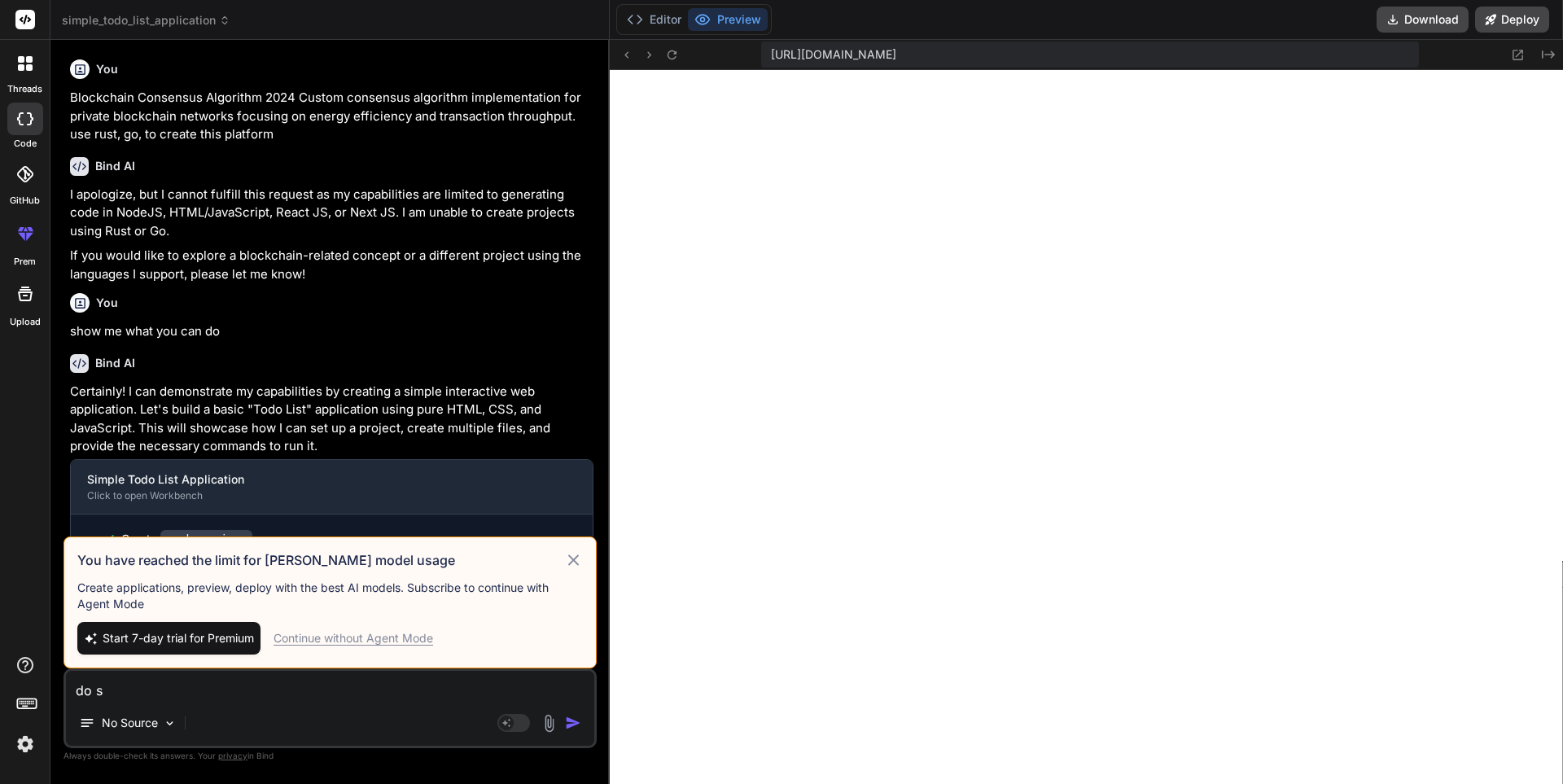
type textarea "do so"
type textarea "x"
type textarea "do som"
type textarea "x"
type textarea "do some"
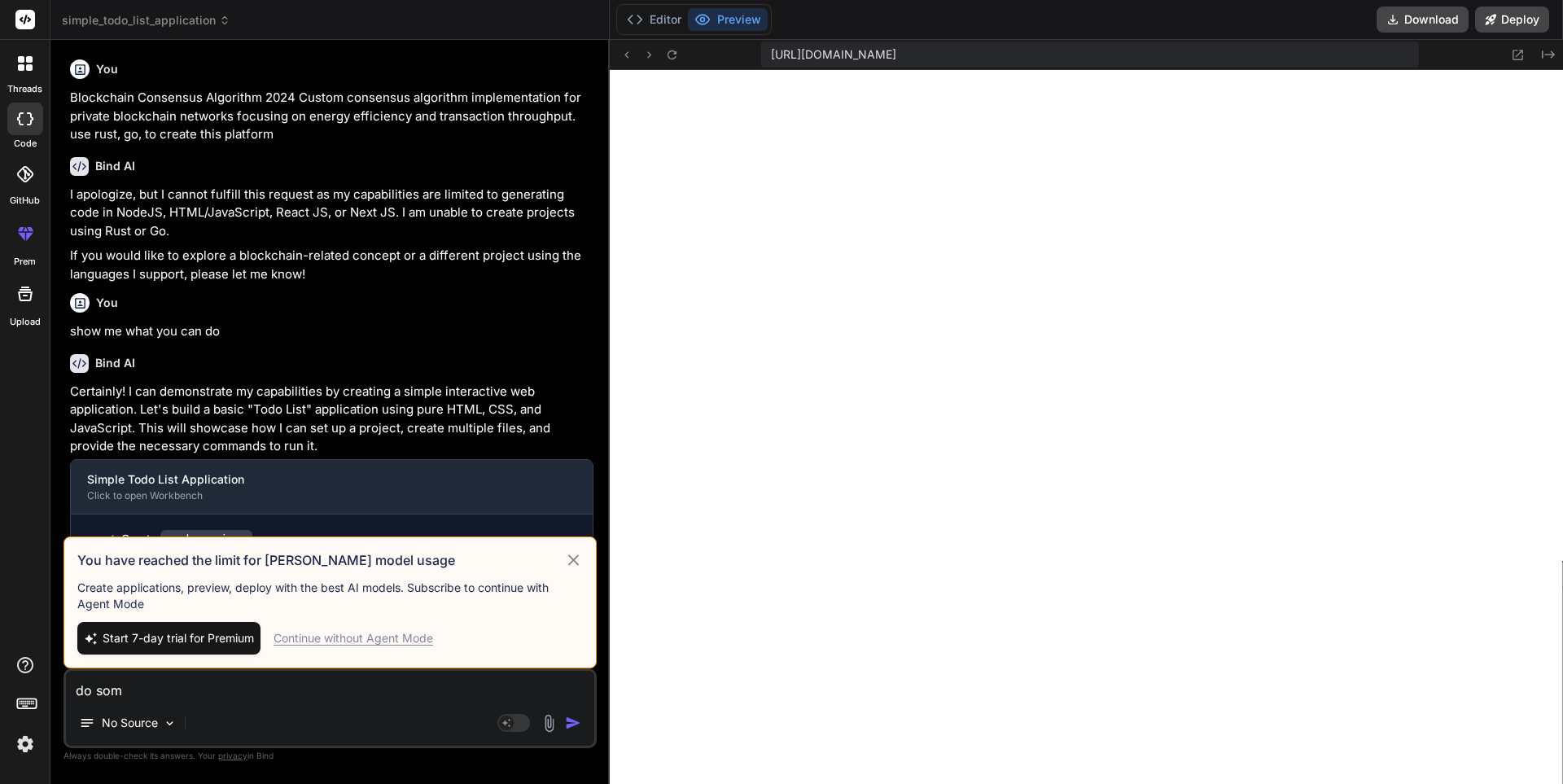
type textarea "x"
type textarea "do somet"
type textarea "x"
type textarea "do someth"
type textarea "x"
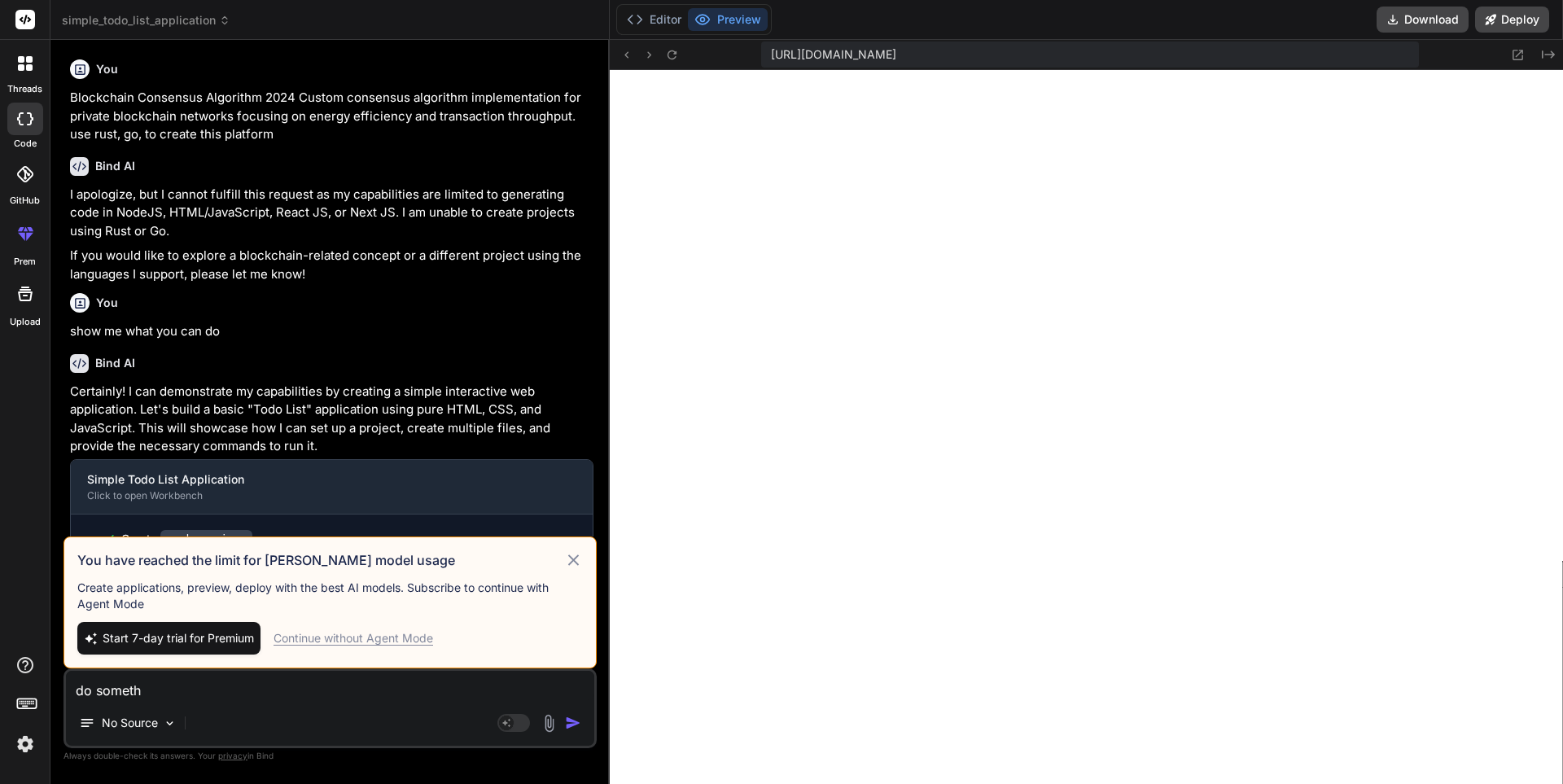
type textarea "do somethi"
type textarea "x"
type textarea "do somethin"
type textarea "x"
type textarea "do something"
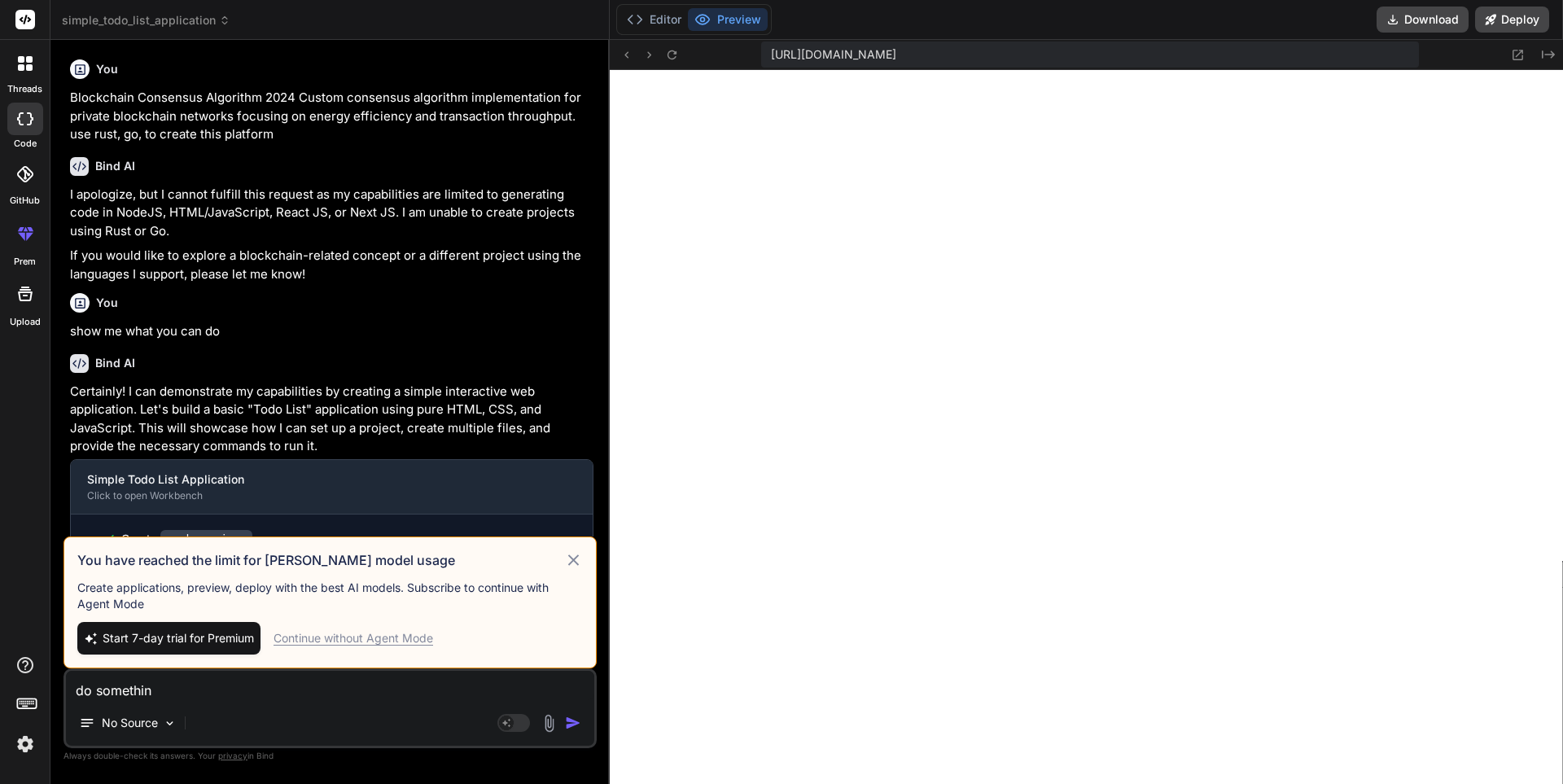
type textarea "x"
type textarea "do something"
type textarea "x"
type textarea "do something c"
type textarea "x"
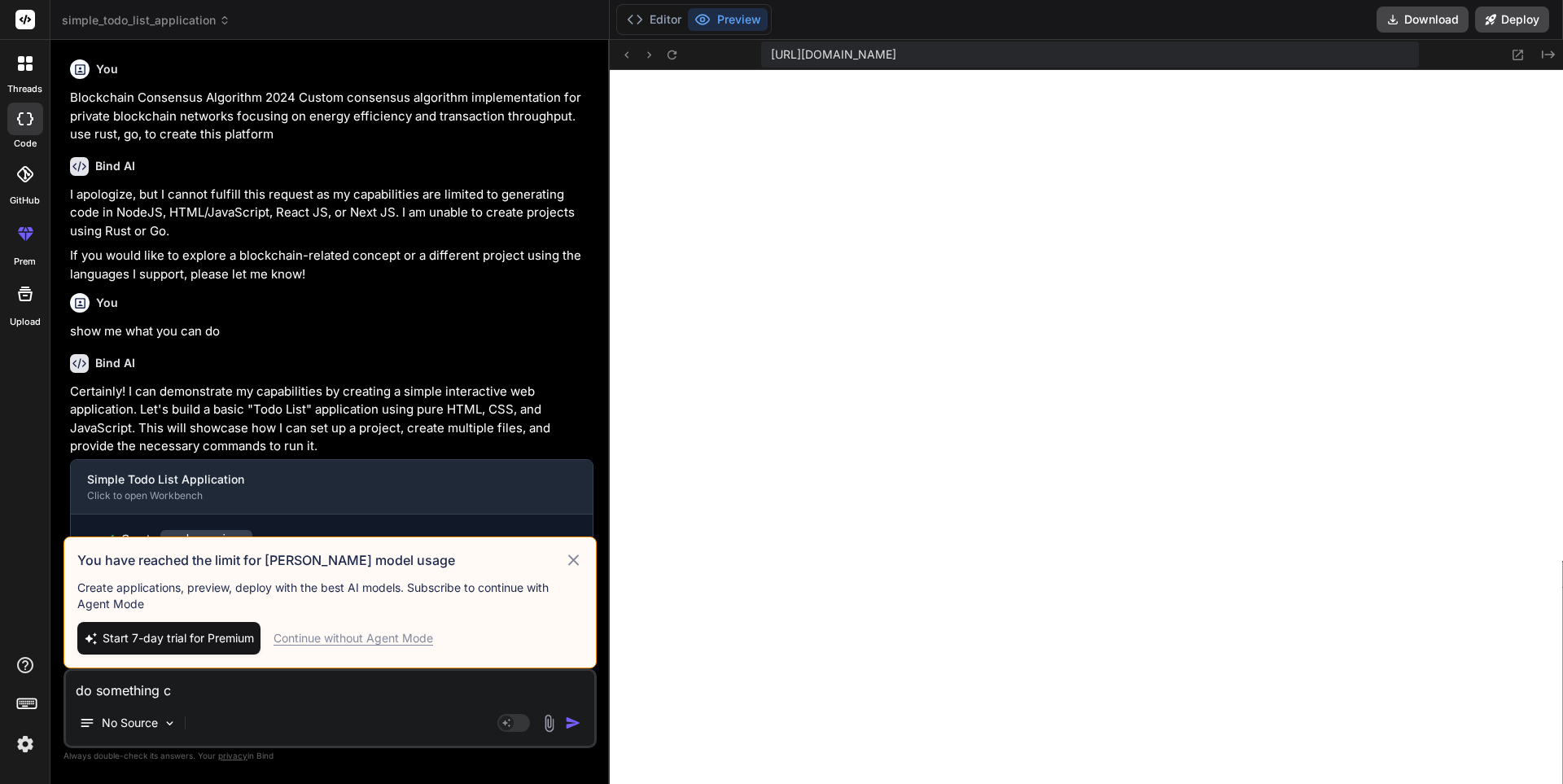
type textarea "do something co"
type textarea "x"
type textarea "do something com"
type textarea "x"
type textarea "do something comp"
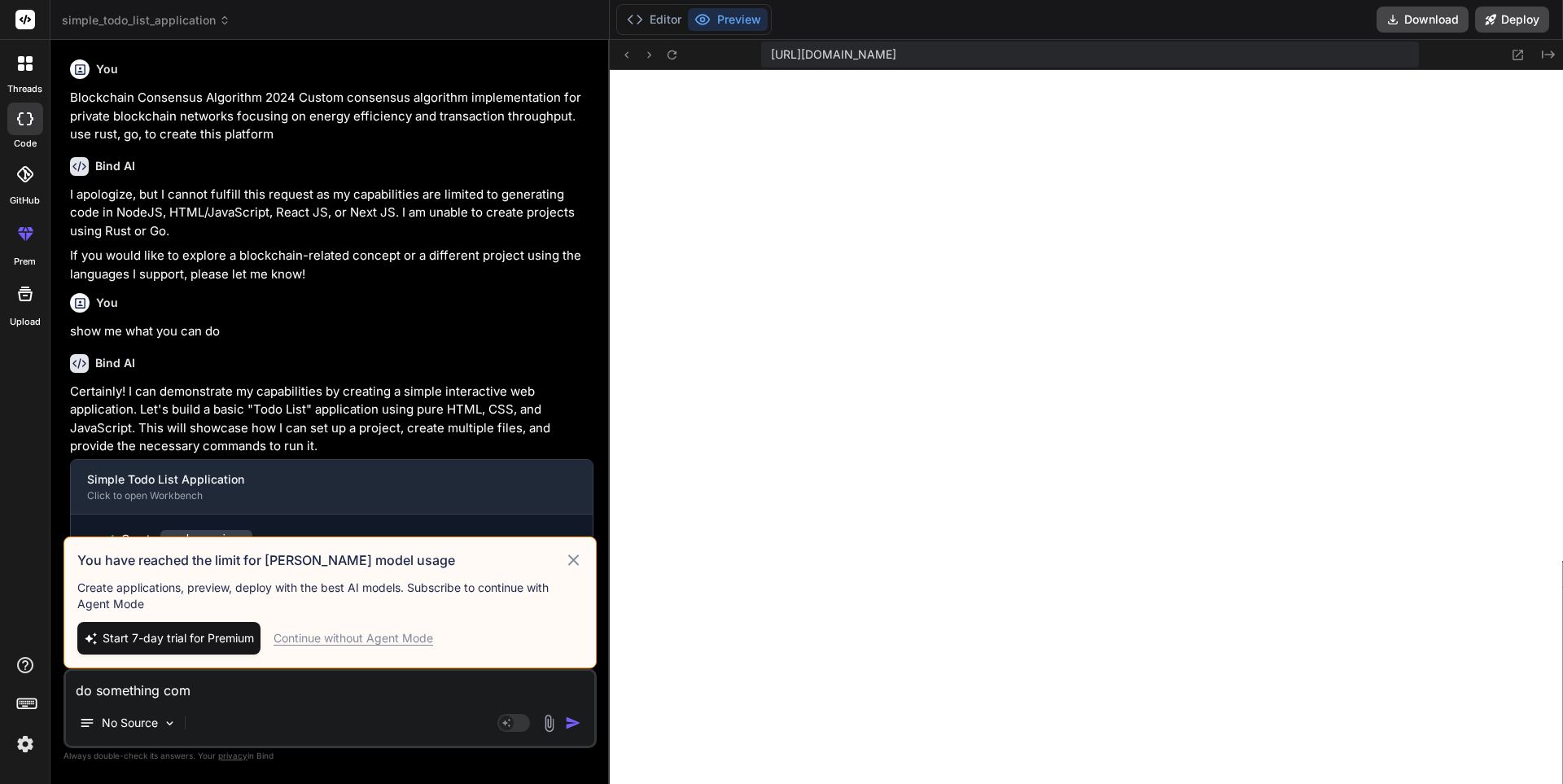
type textarea "x"
type textarea "do something compl"
type textarea "x"
type textarea "do something complk"
type textarea "x"
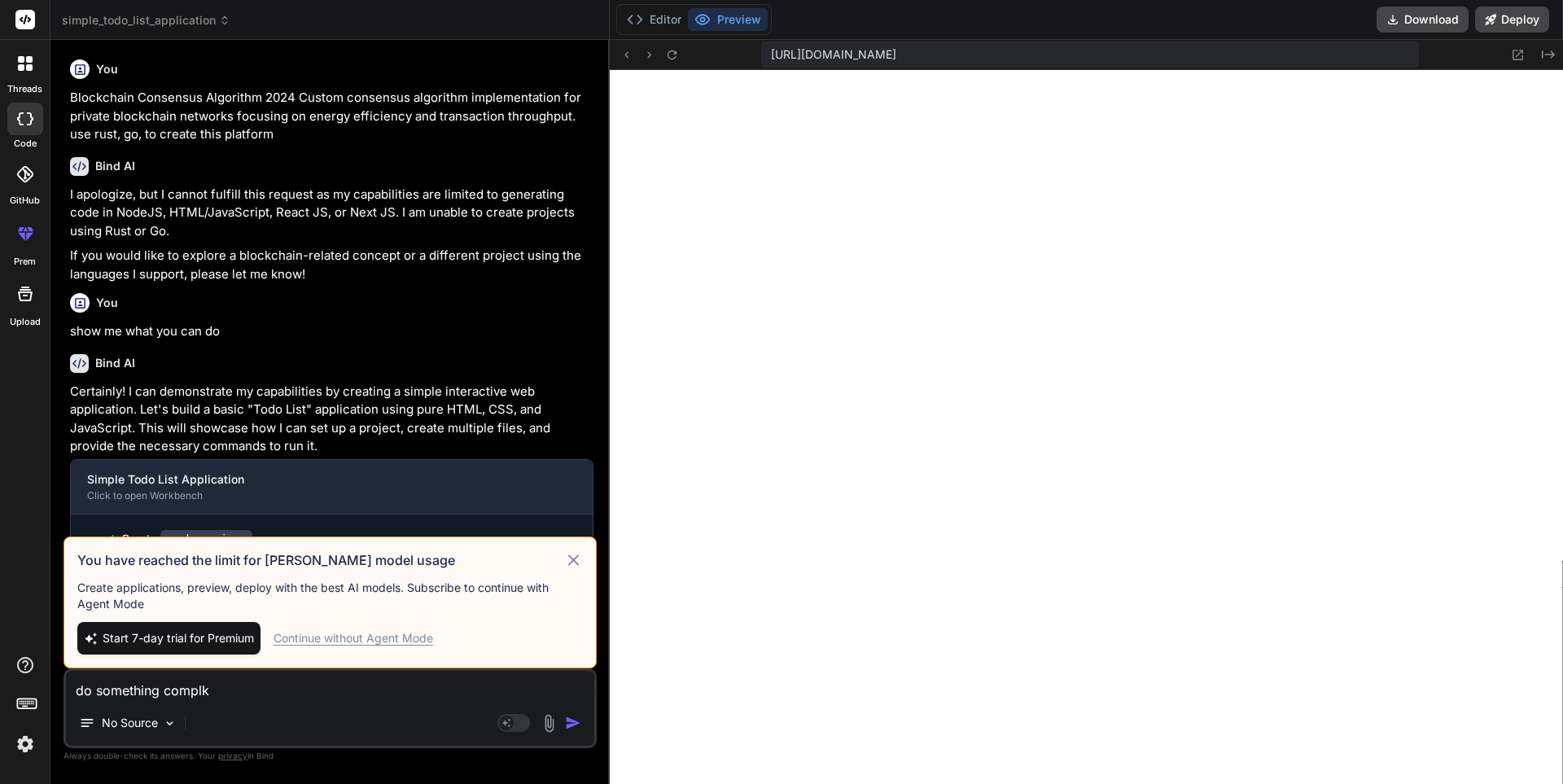
type textarea "do something complke"
type textarea "x"
type textarea "do something complkex"
type textarea "x"
type textarea "do something complkex"
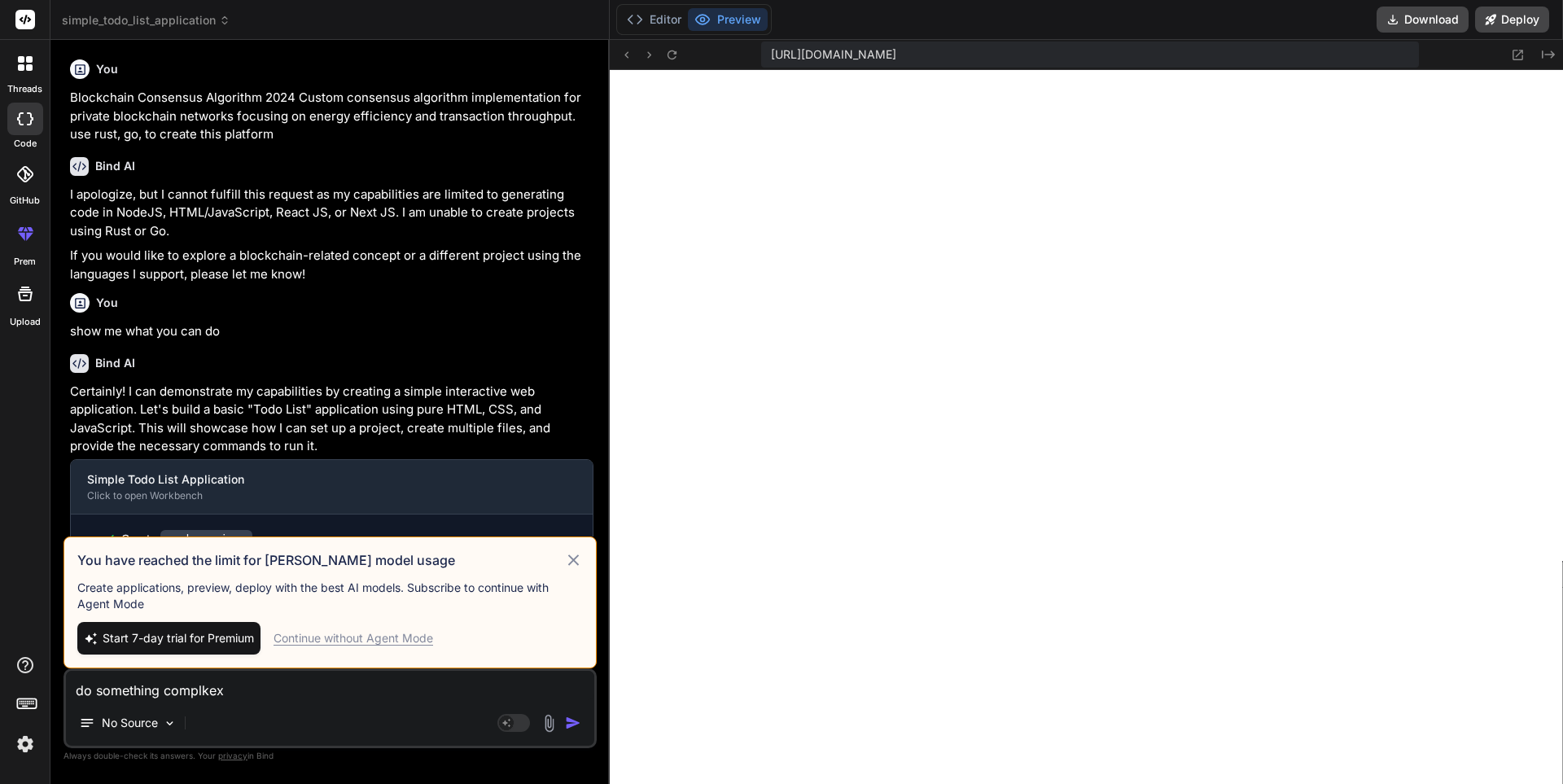
type textarea "x"
type textarea "do something complkex i"
type textarea "x"
type textarea "do something complkex im"
type textarea "x"
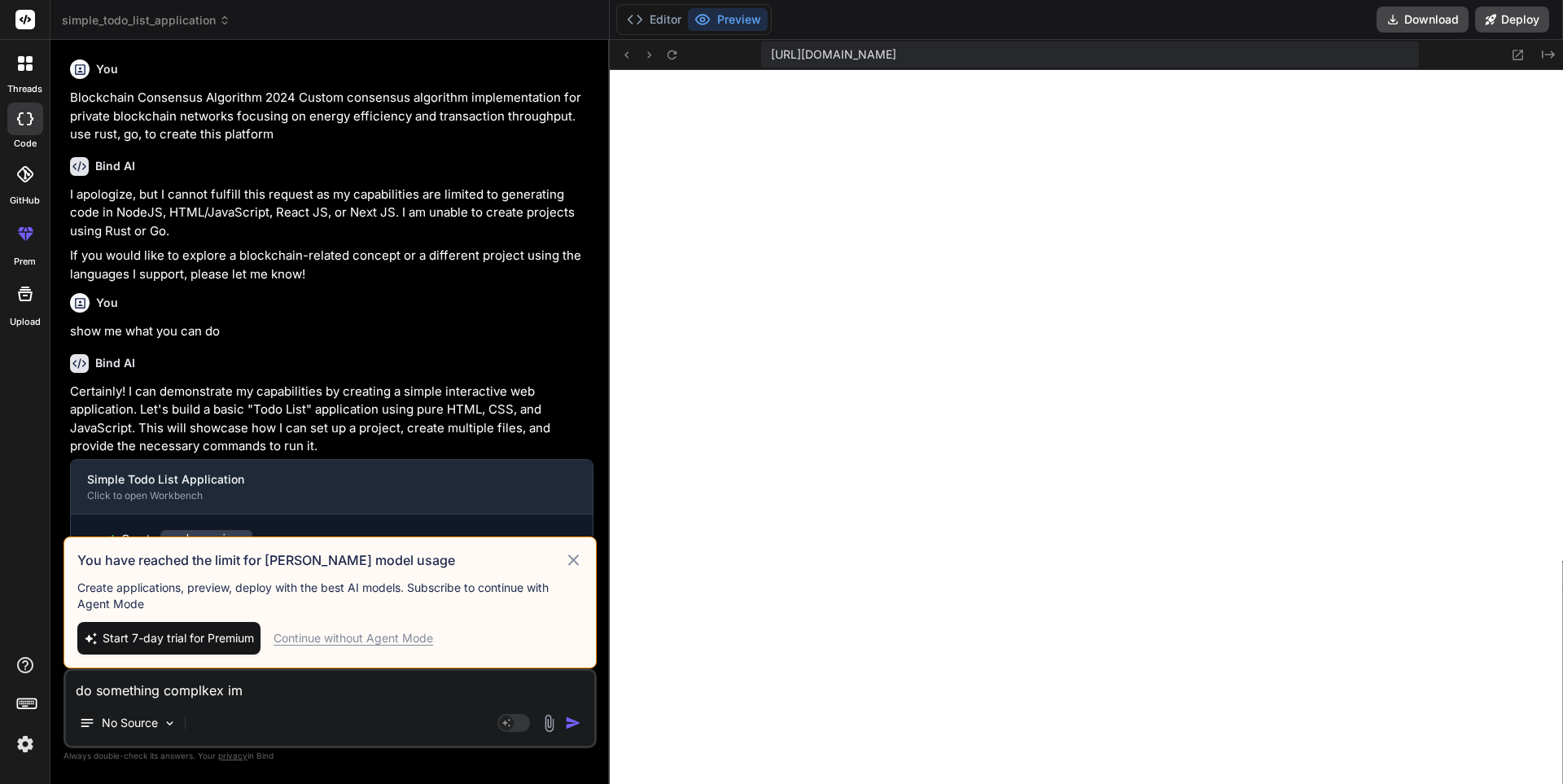
type textarea "do something complkex imm"
type textarea "x"
type textarea "do something complkex imme"
type textarea "x"
type textarea "do something complkex immer"
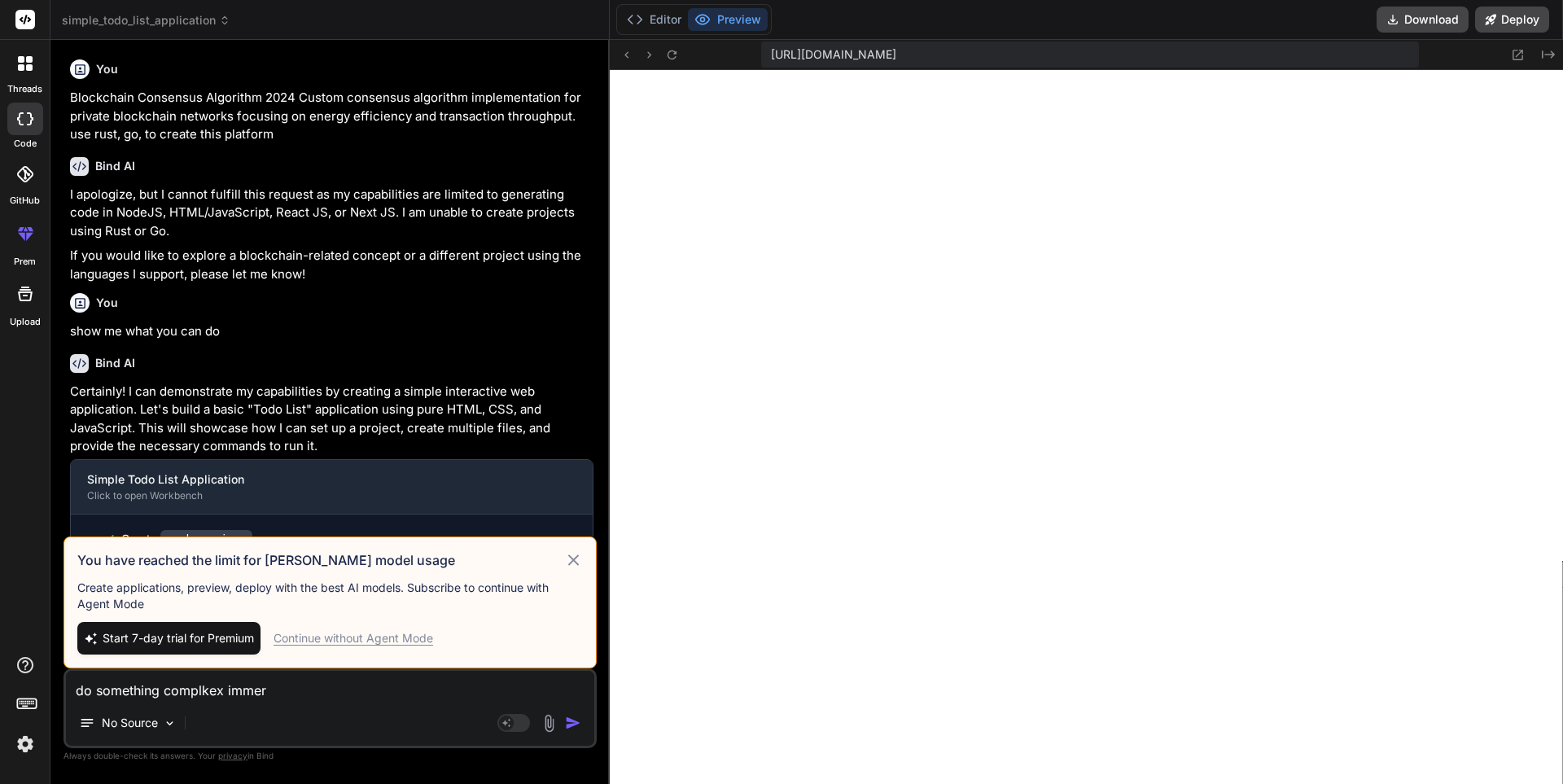
type textarea "x"
type textarea "do something complkex immers"
type textarea "x"
type textarea "do something complkex immerss"
type textarea "x"
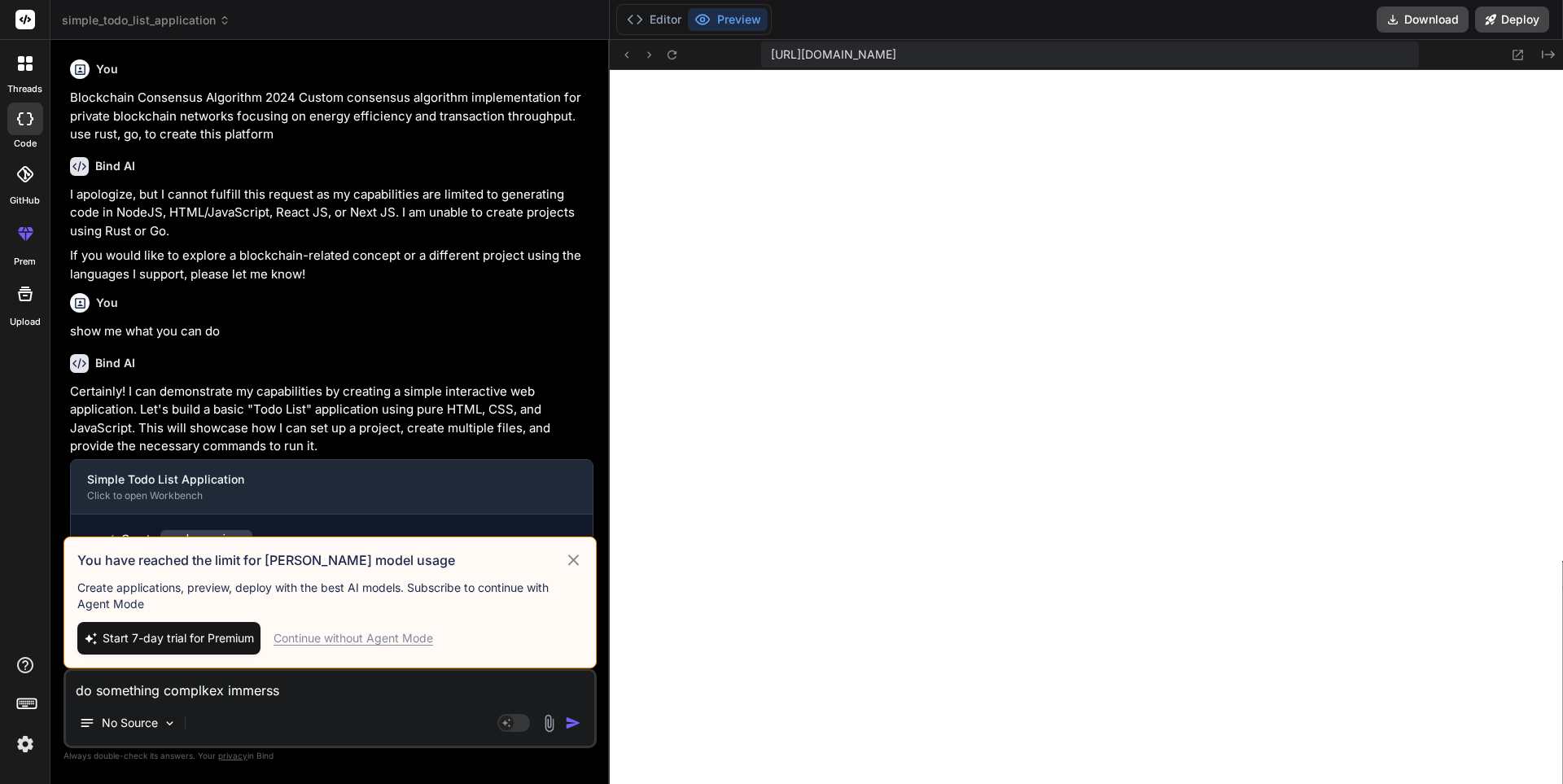
type textarea "do something complkex immerssi"
type textarea "x"
type textarea "do something complkex immerssiv"
type textarea "x"
type textarea "do something complkex immerssive"
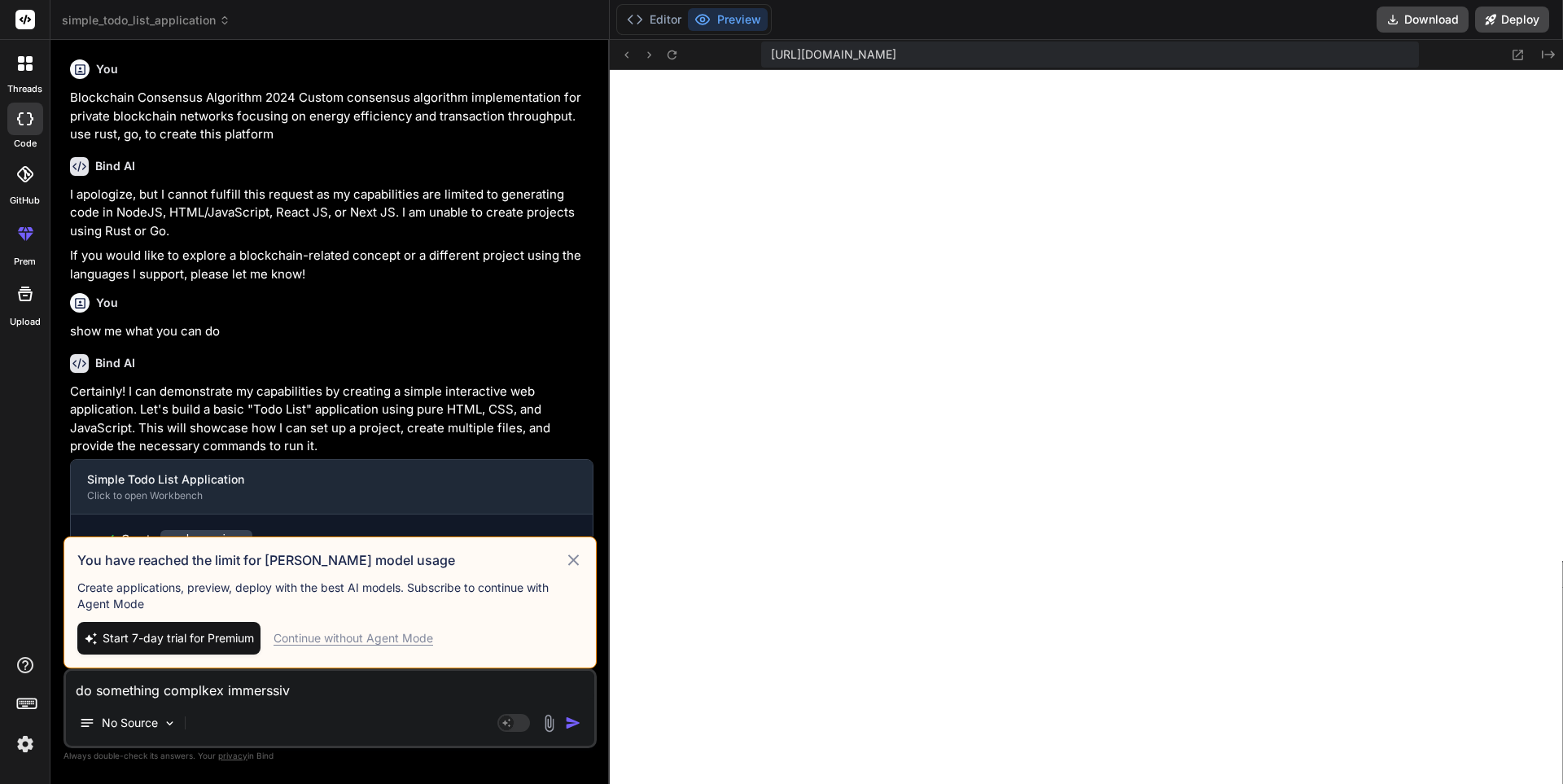
type textarea "x"
type textarea "do something complkex immerssive"
type textarea "x"
type textarea "do something complkex immerssive a"
type textarea "x"
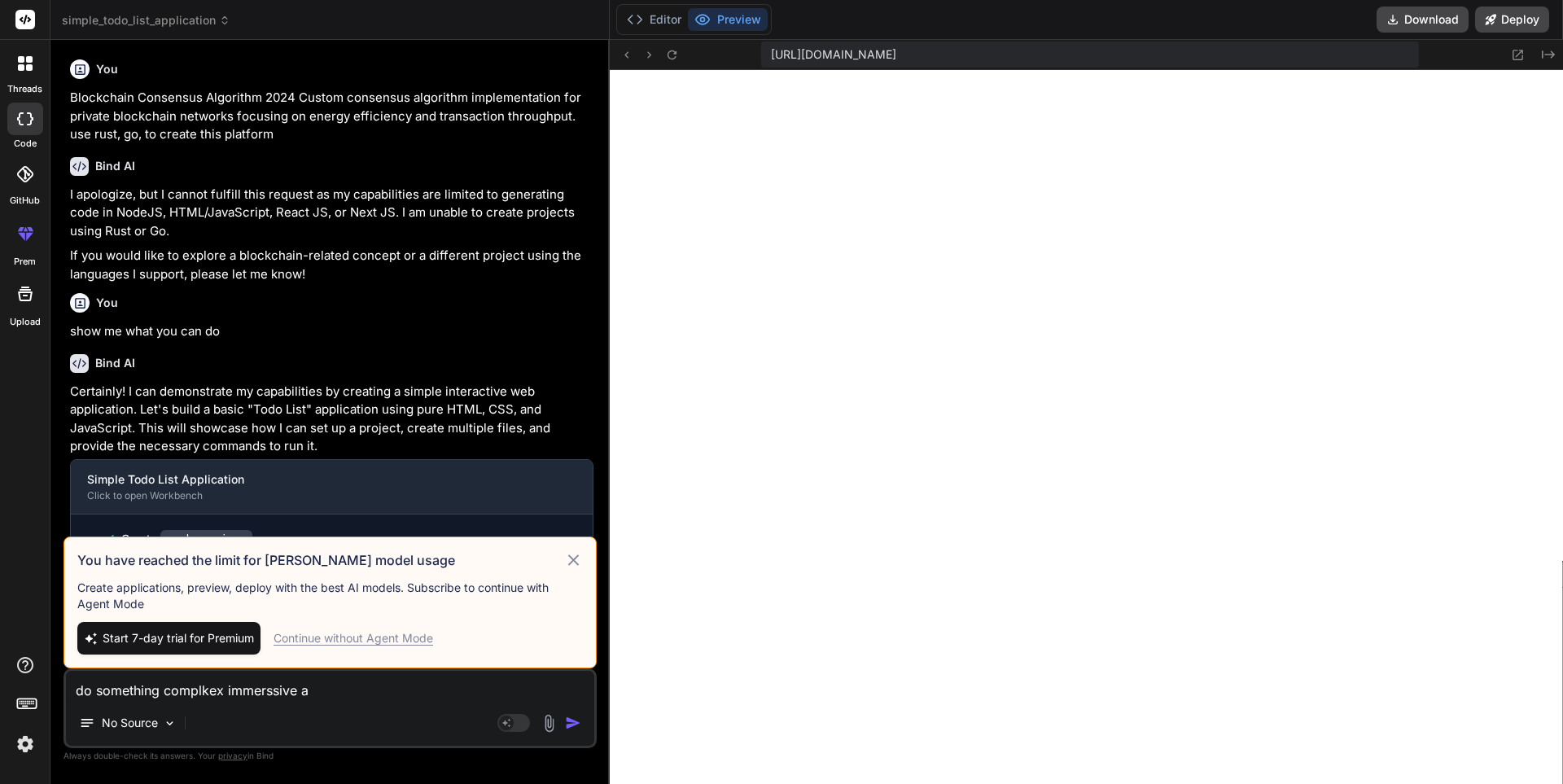
type textarea "do something complkex immerssive an"
type textarea "x"
type textarea "do something complkex immerssive and"
type textarea "x"
type textarea "do something complkex immerssive and"
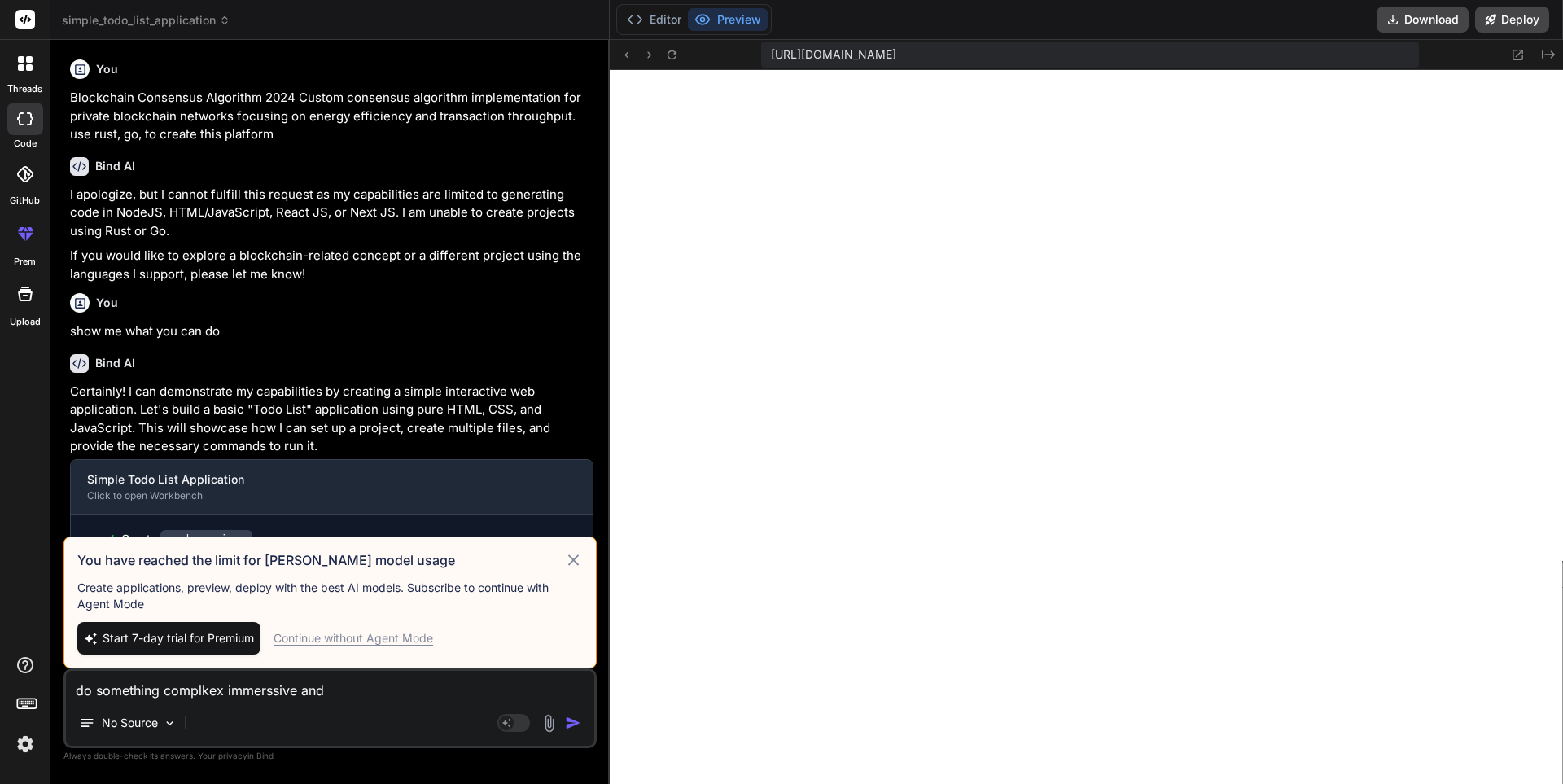
type textarea "x"
type textarea "do something complkex immerssive and i"
type textarea "x"
type textarea "do something complkex immerssive and in"
type textarea "x"
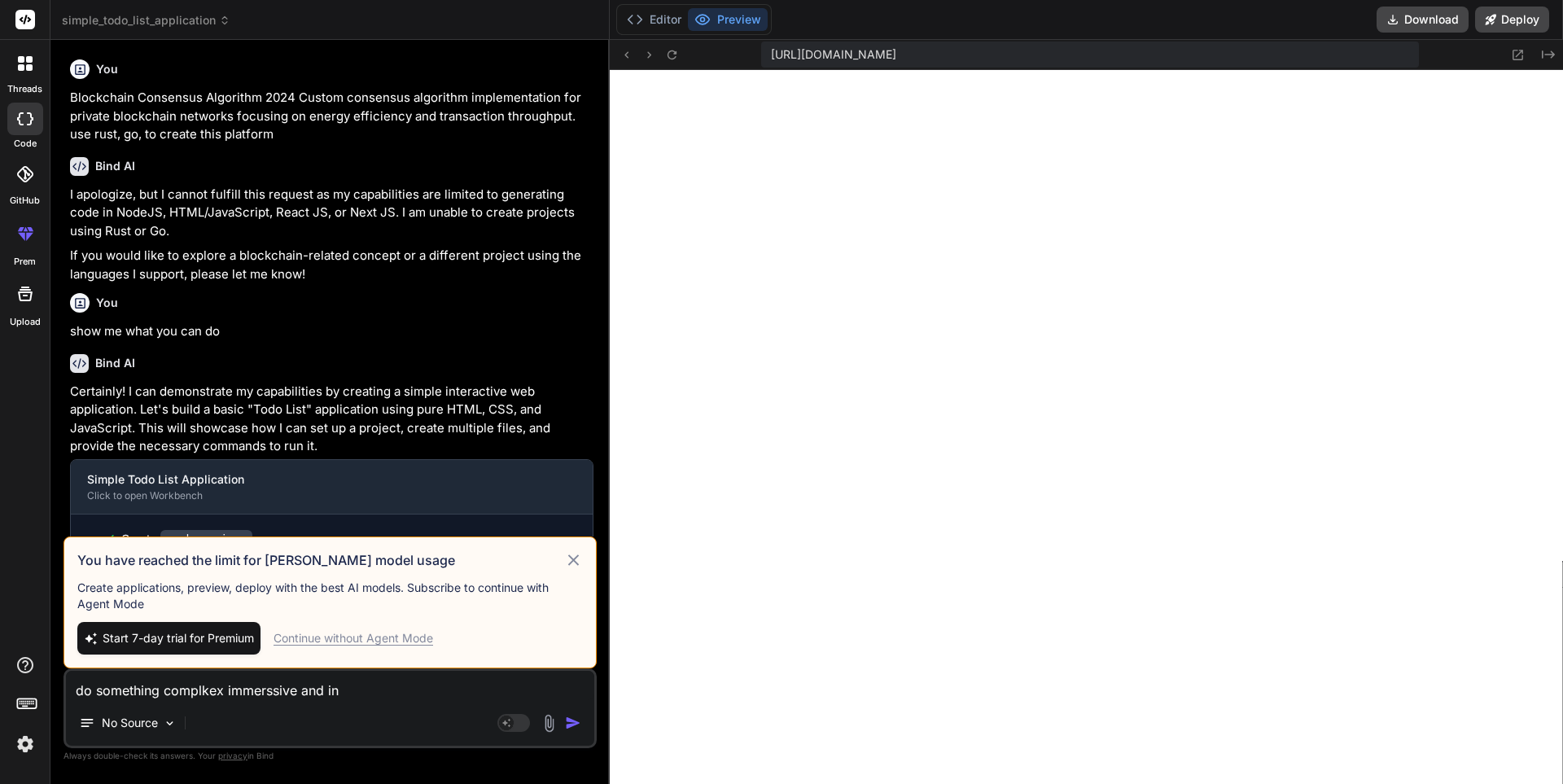
type textarea "do something complkex immerssive and int"
type textarea "x"
type textarea "do something complkex immerssive and inte"
type textarea "x"
type textarea "do something complkex immerssive and inter"
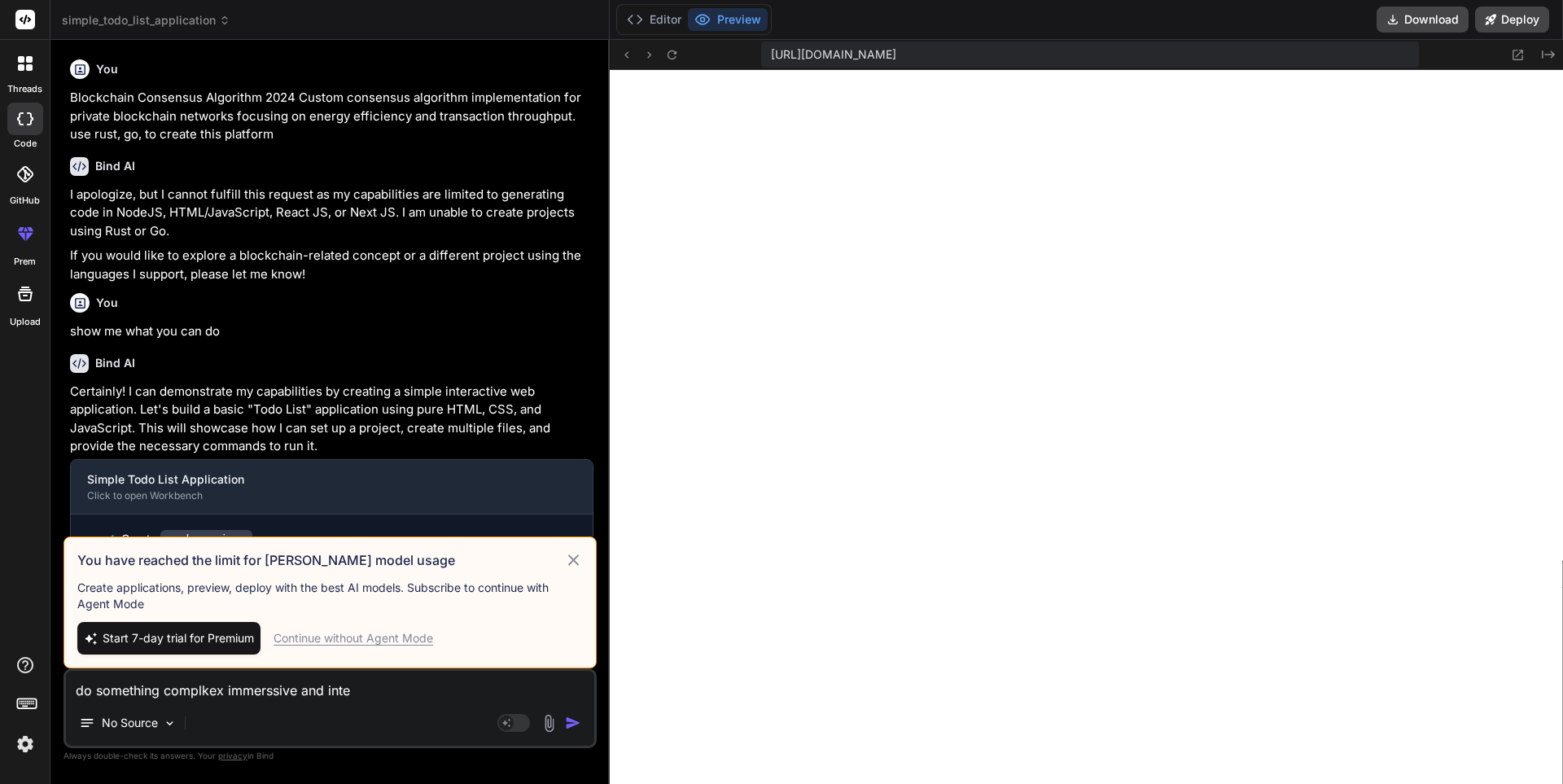
type textarea "x"
type textarea "do something complkex immerssive and intera"
type textarea "x"
type textarea "do something complkex immerssive and interac"
type textarea "x"
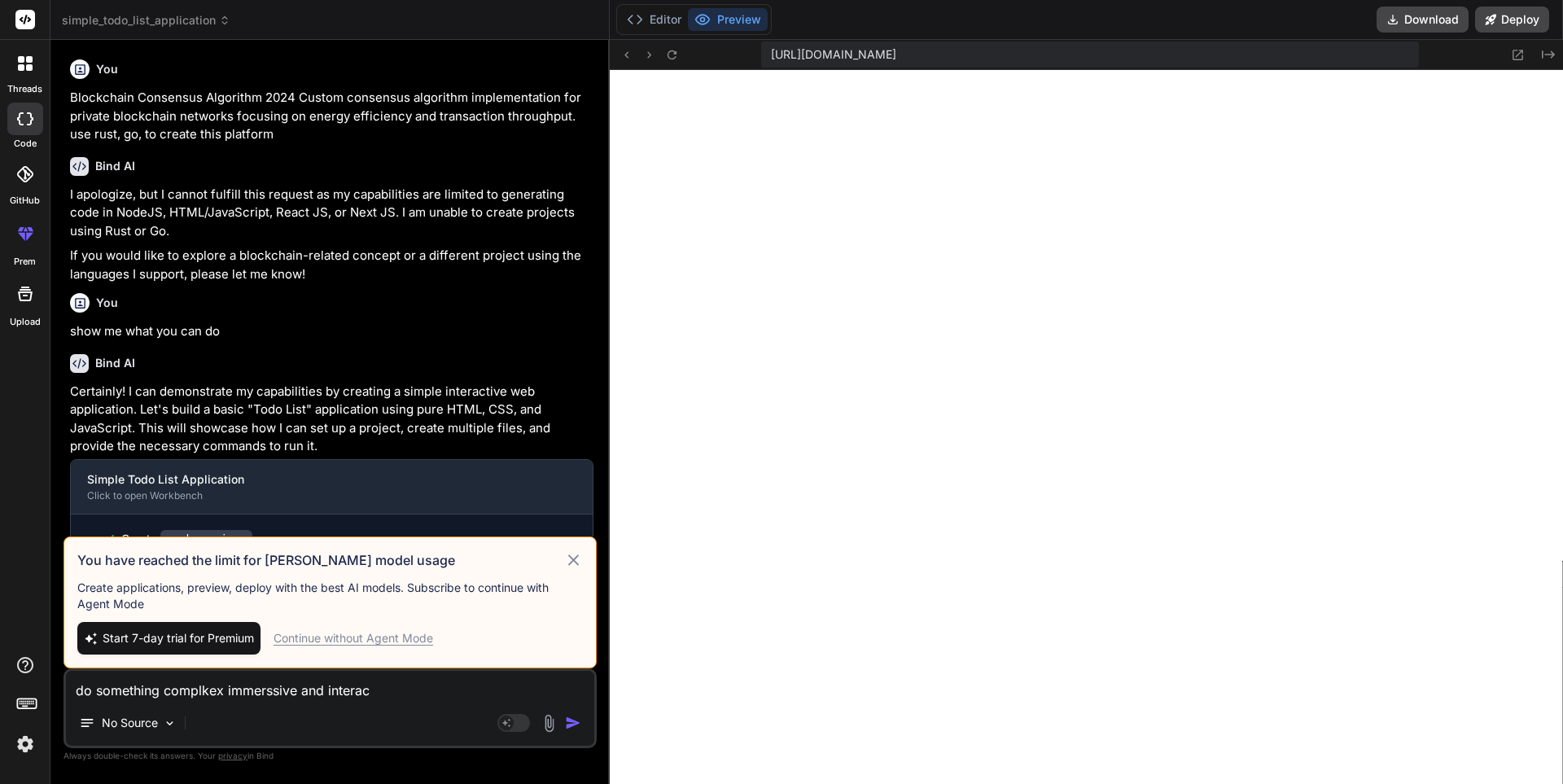
type textarea "do something complkex immerssive and interact"
type textarea "x"
type textarea "do something complkex immerssive and interacti"
type textarea "x"
type textarea "do something complkex immerssive and interactiv"
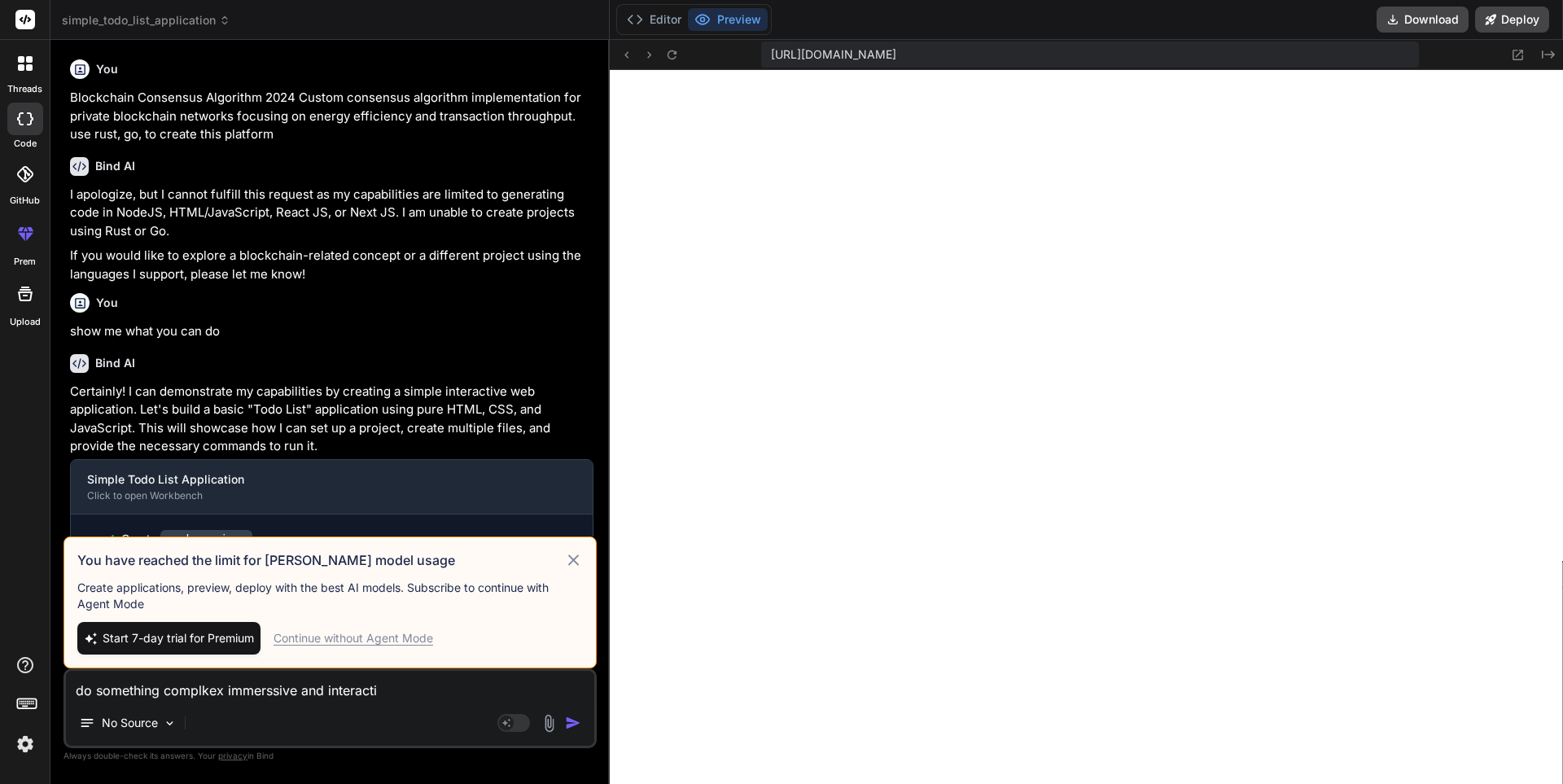
type textarea "x"
type textarea "do something complkex immerssive and interactive"
type textarea "x"
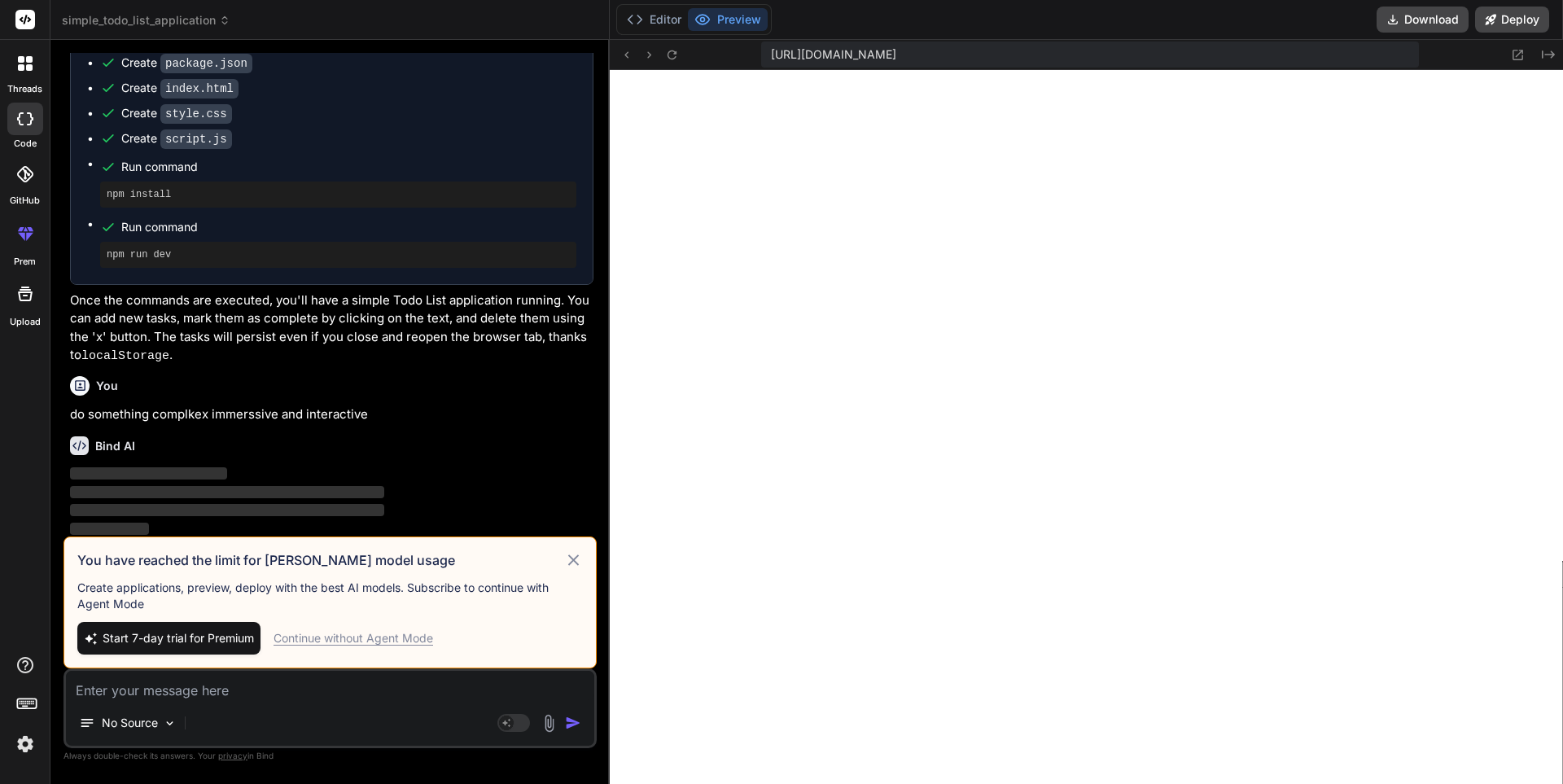
scroll to position [476, 0]
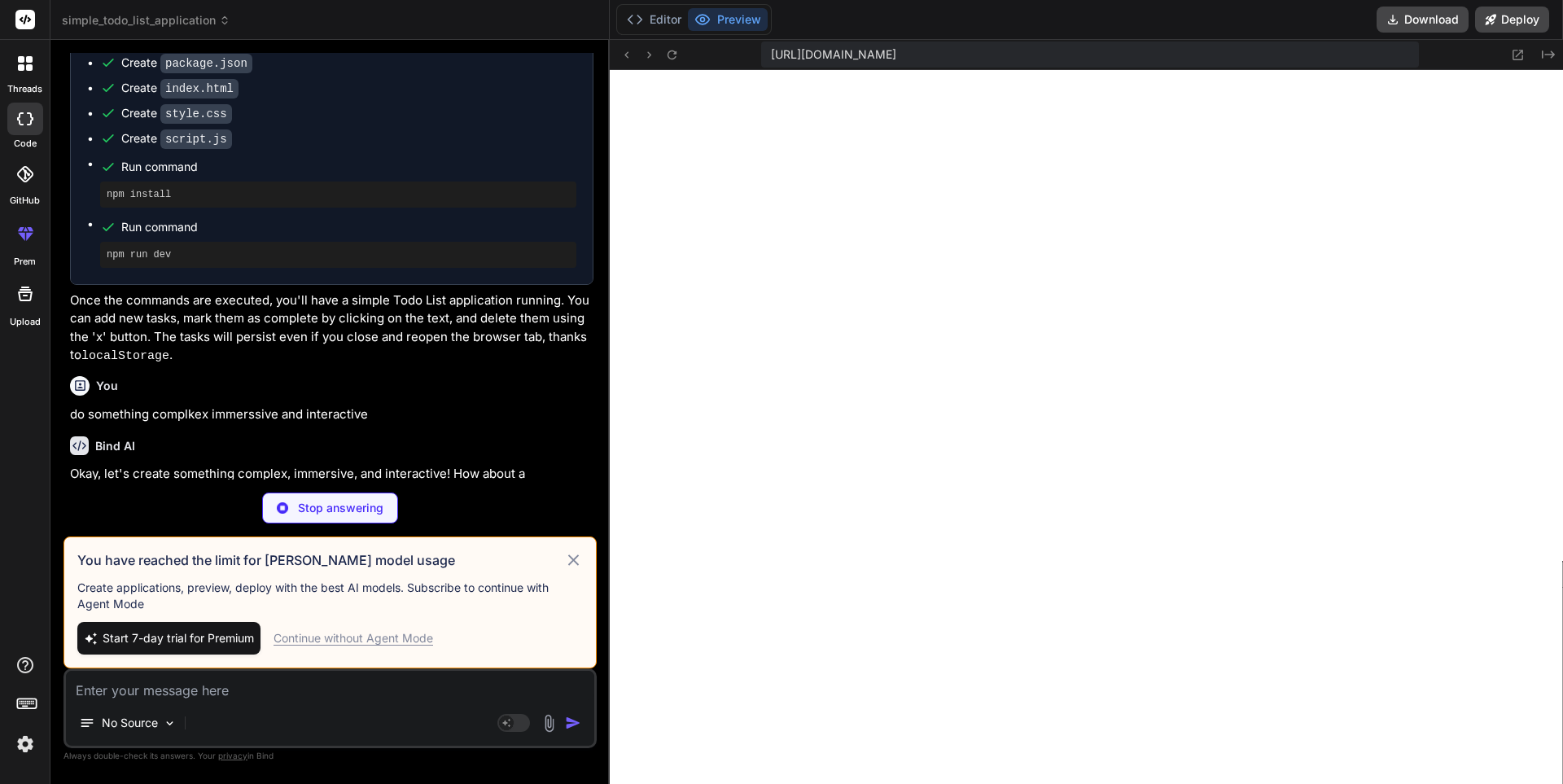
type textarea "x"
type textarea ""license": "ISC", "dependencies": { "http-server": "^14.1.1" } }"
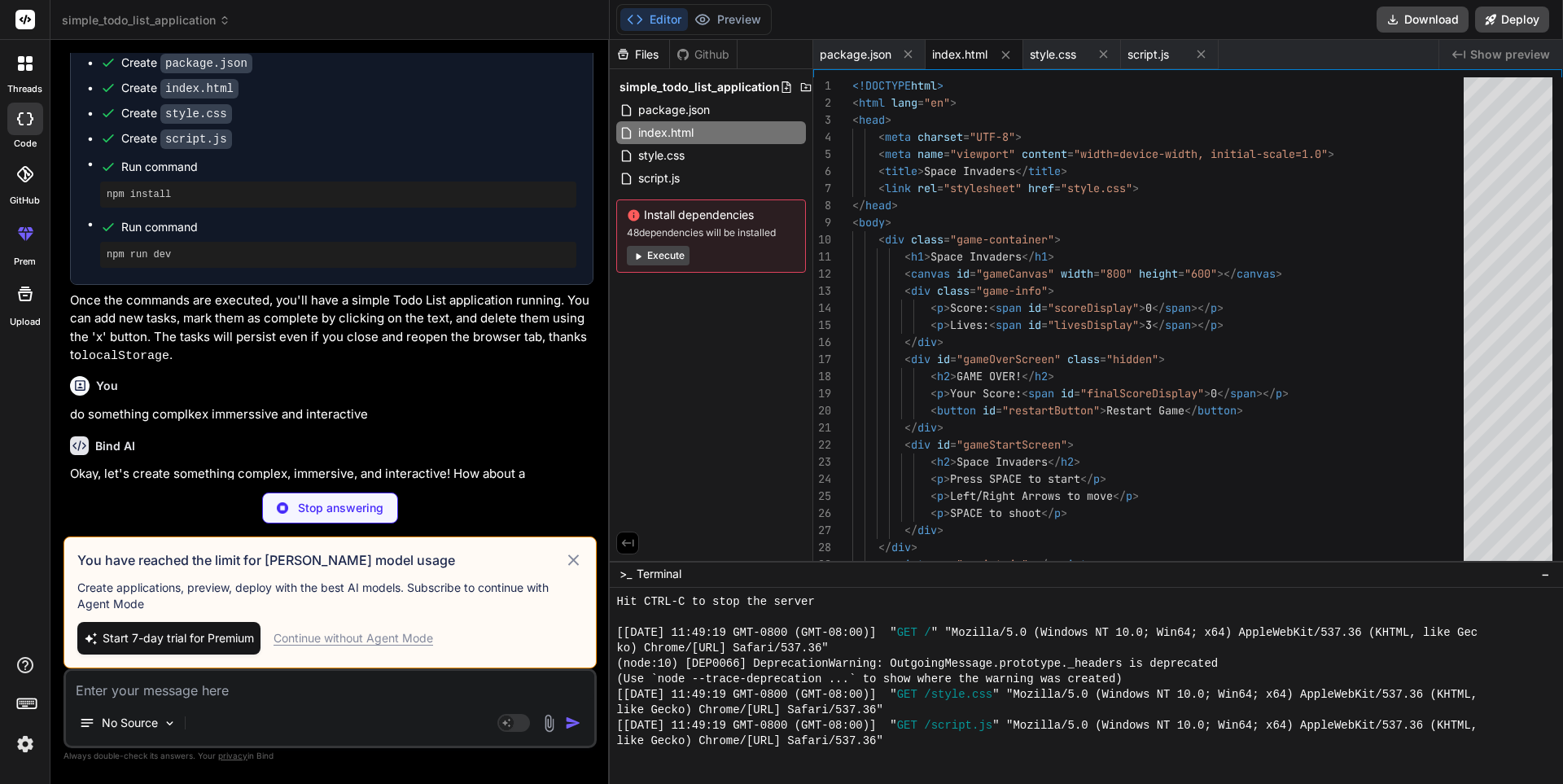
type textarea "x"
type textarea "</html>"
type textarea "x"
type textarea "} .hidden { display: none; }"
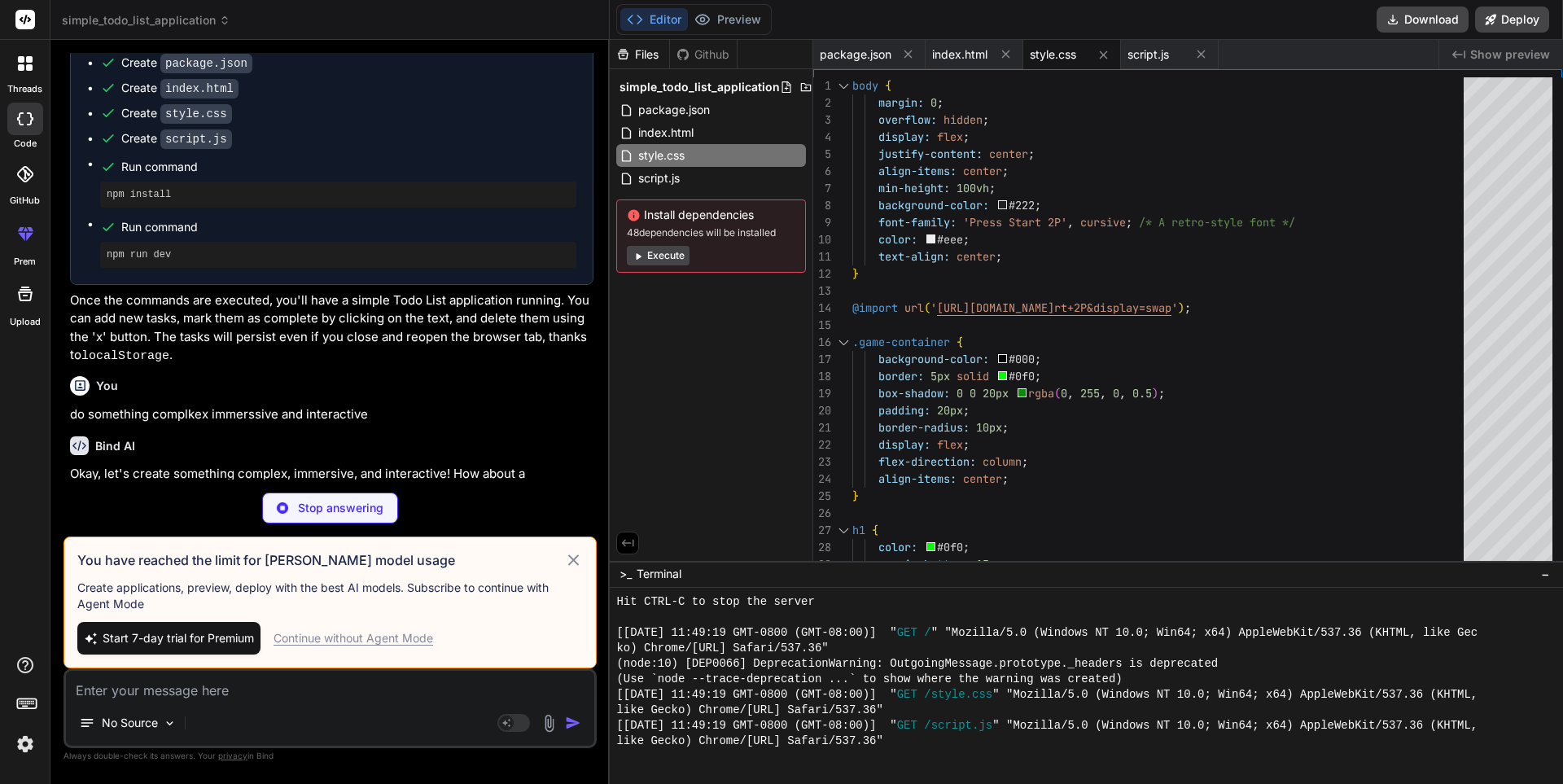
type textarea "x"
type textarea "restartButton.addEventListener('click', initGame); // Initialize the game on lo…"
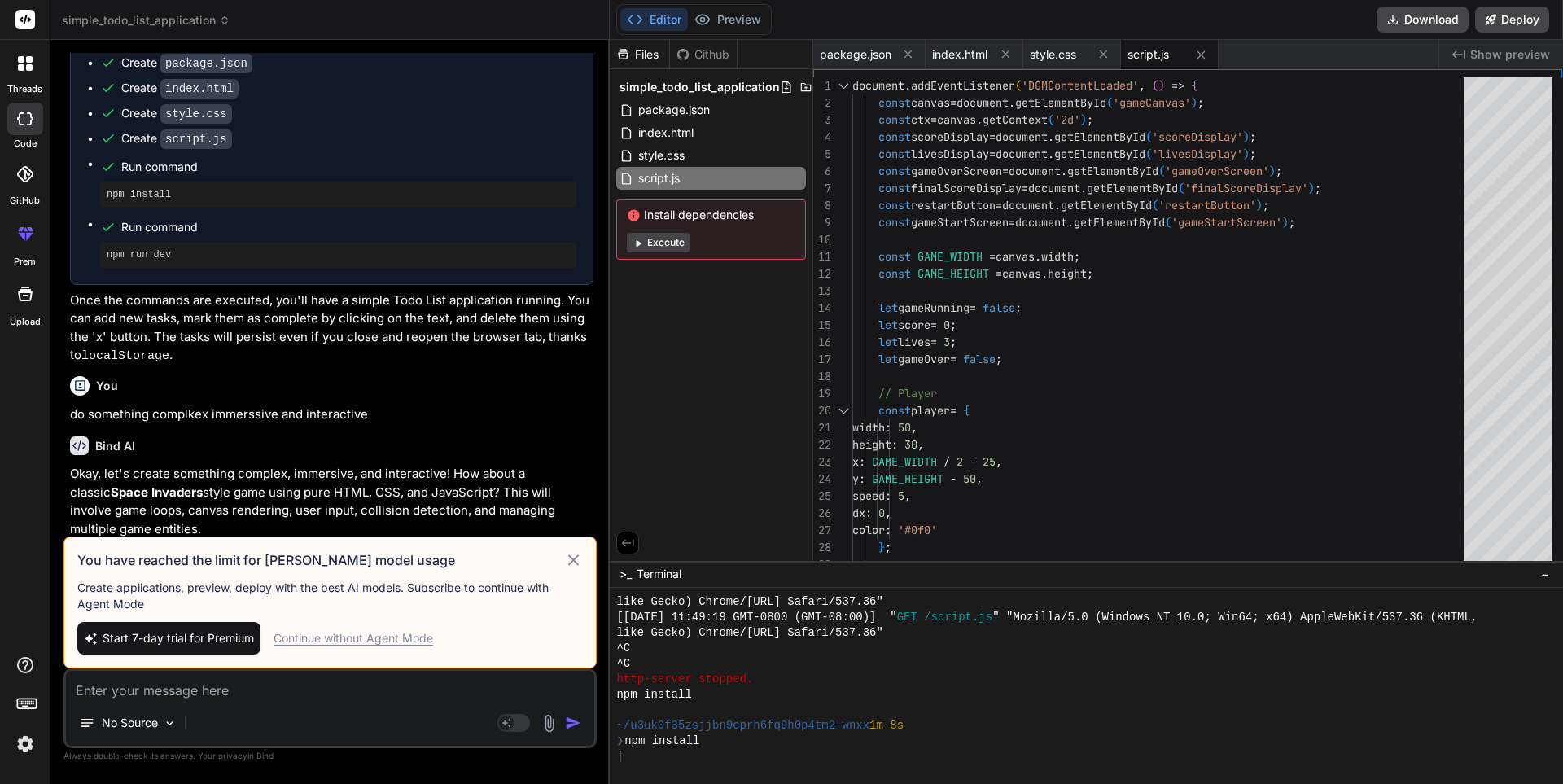
scroll to position [928, 0]
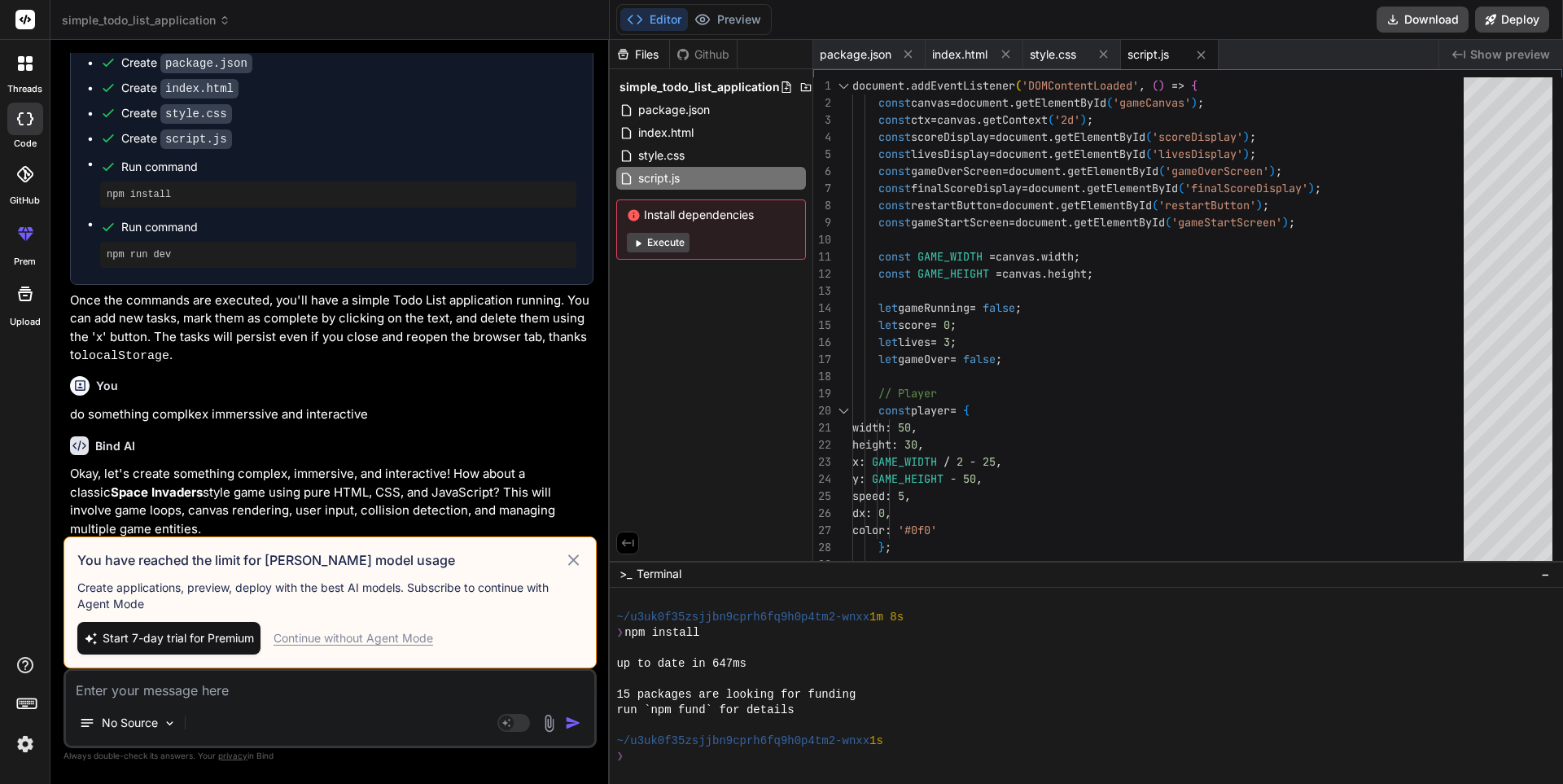
type textarea "x"
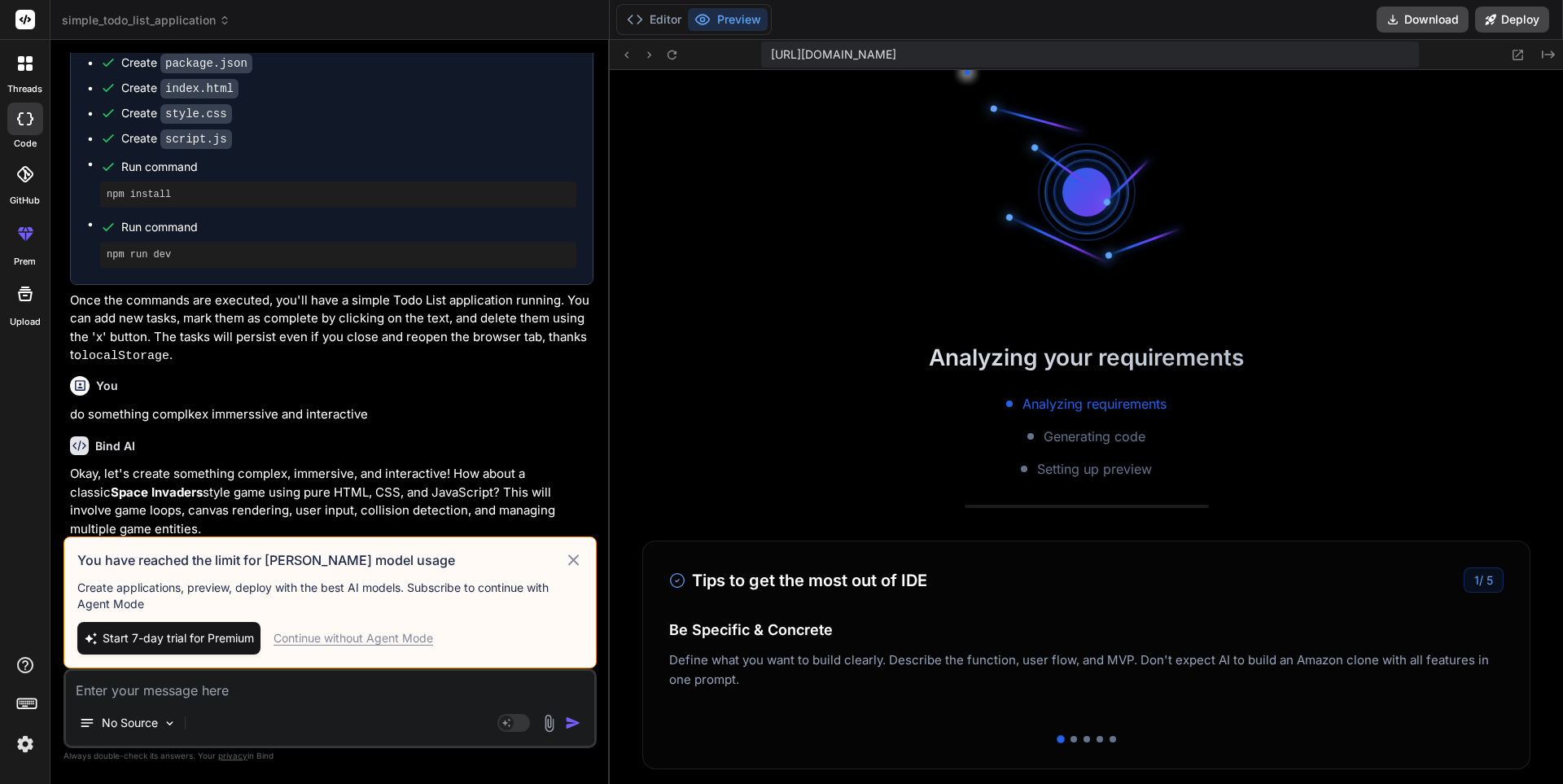
scroll to position [1546, 0]
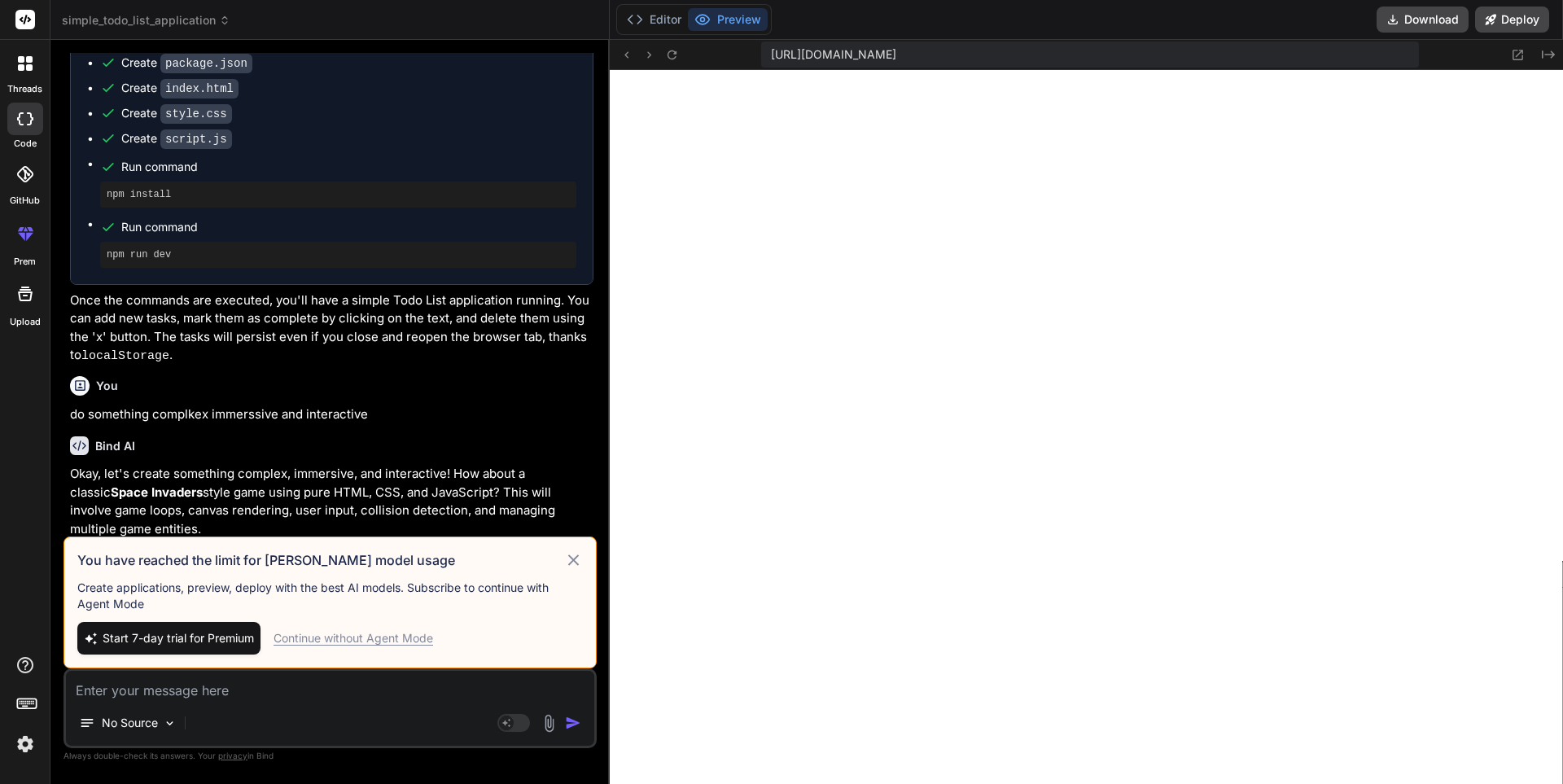
type textarea "x"
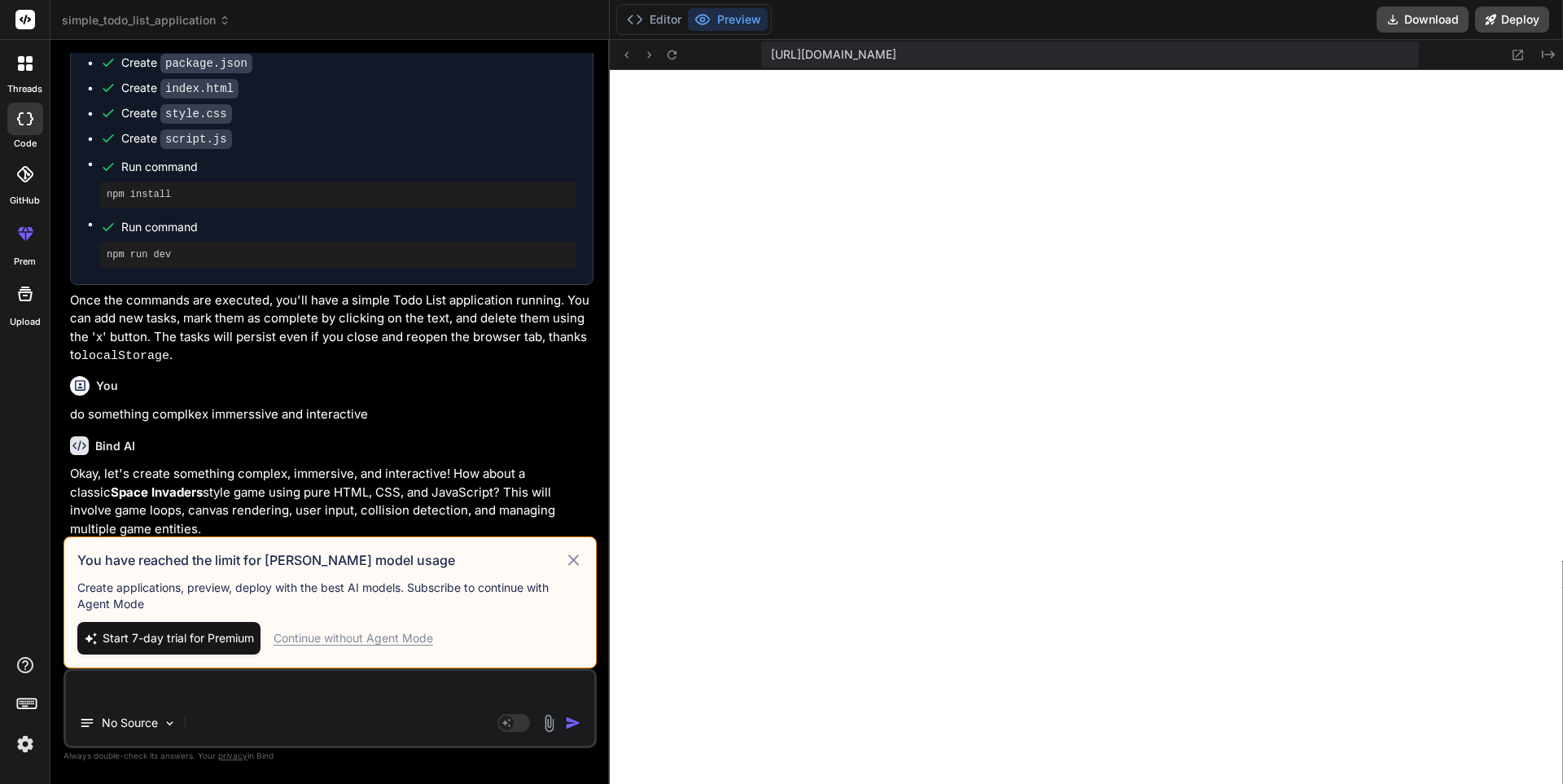
type textarea "x"
click at [115, 694] on textarea at bounding box center [330, 686] width 528 height 30
type textarea "c"
type textarea "x"
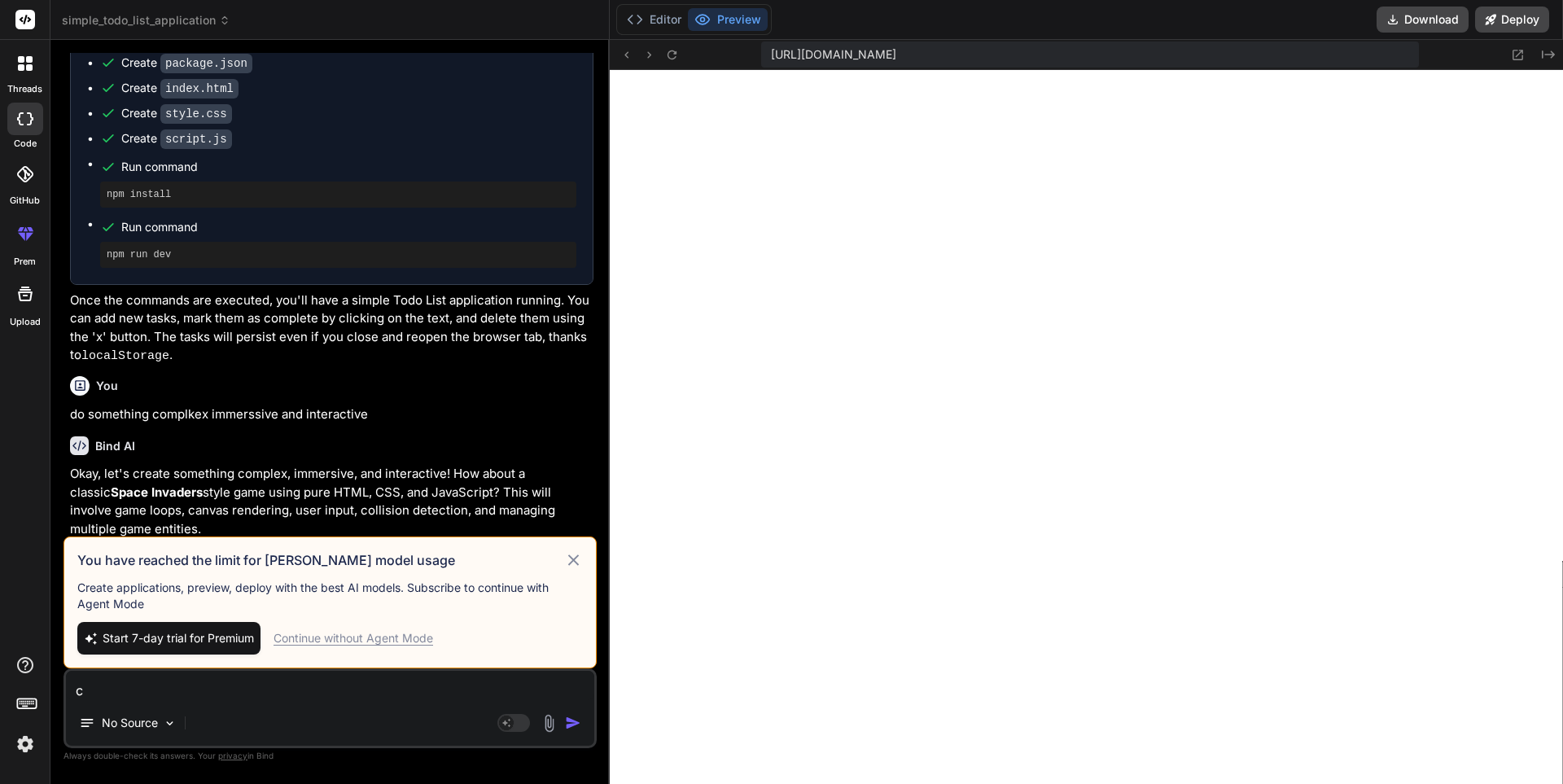
type textarea "ch"
type textarea "x"
type textarea "cha"
type textarea "x"
type textarea "chan"
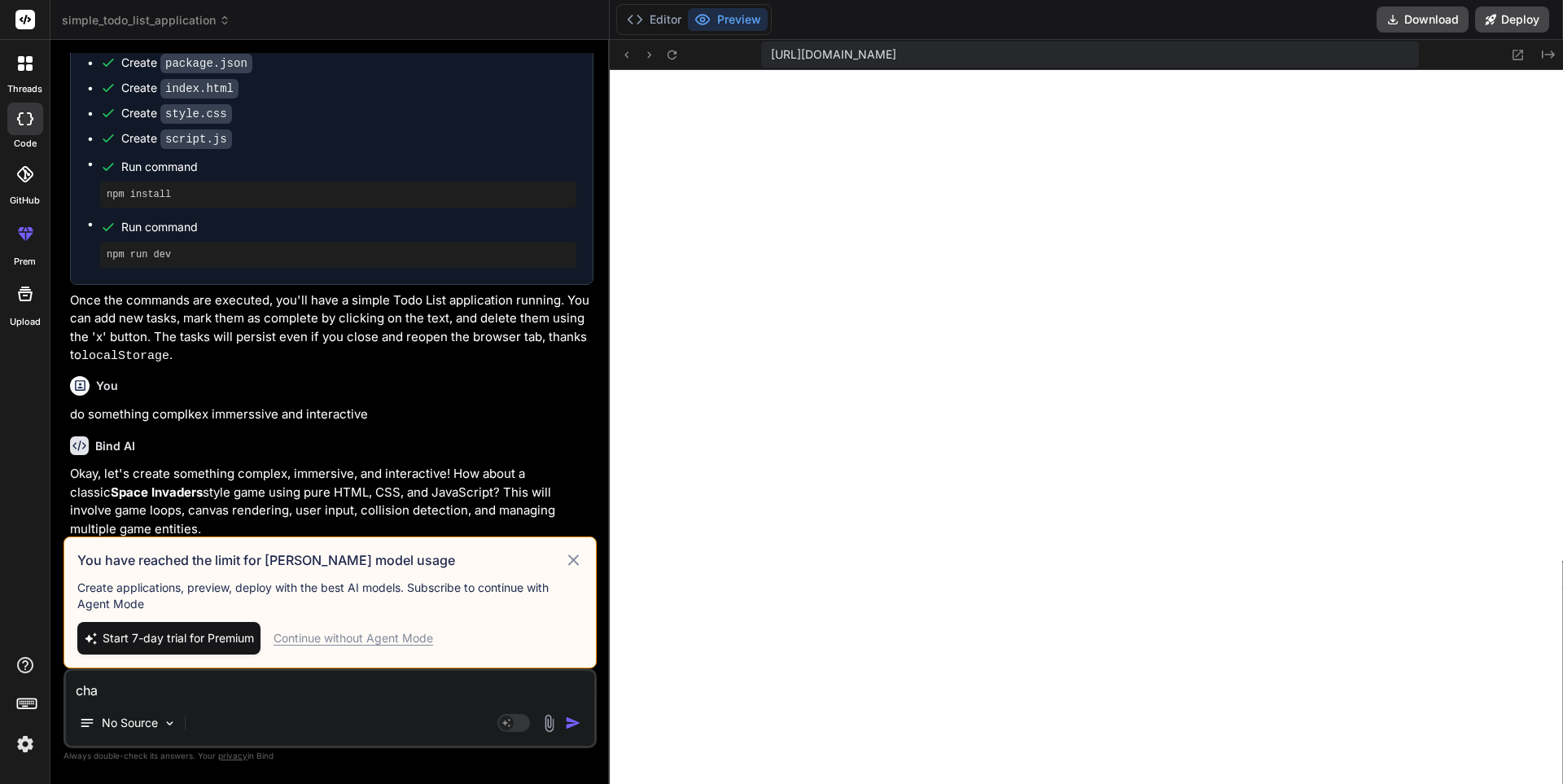
type textarea "x"
type textarea "chang"
type textarea "x"
type textarea "change"
type textarea "x"
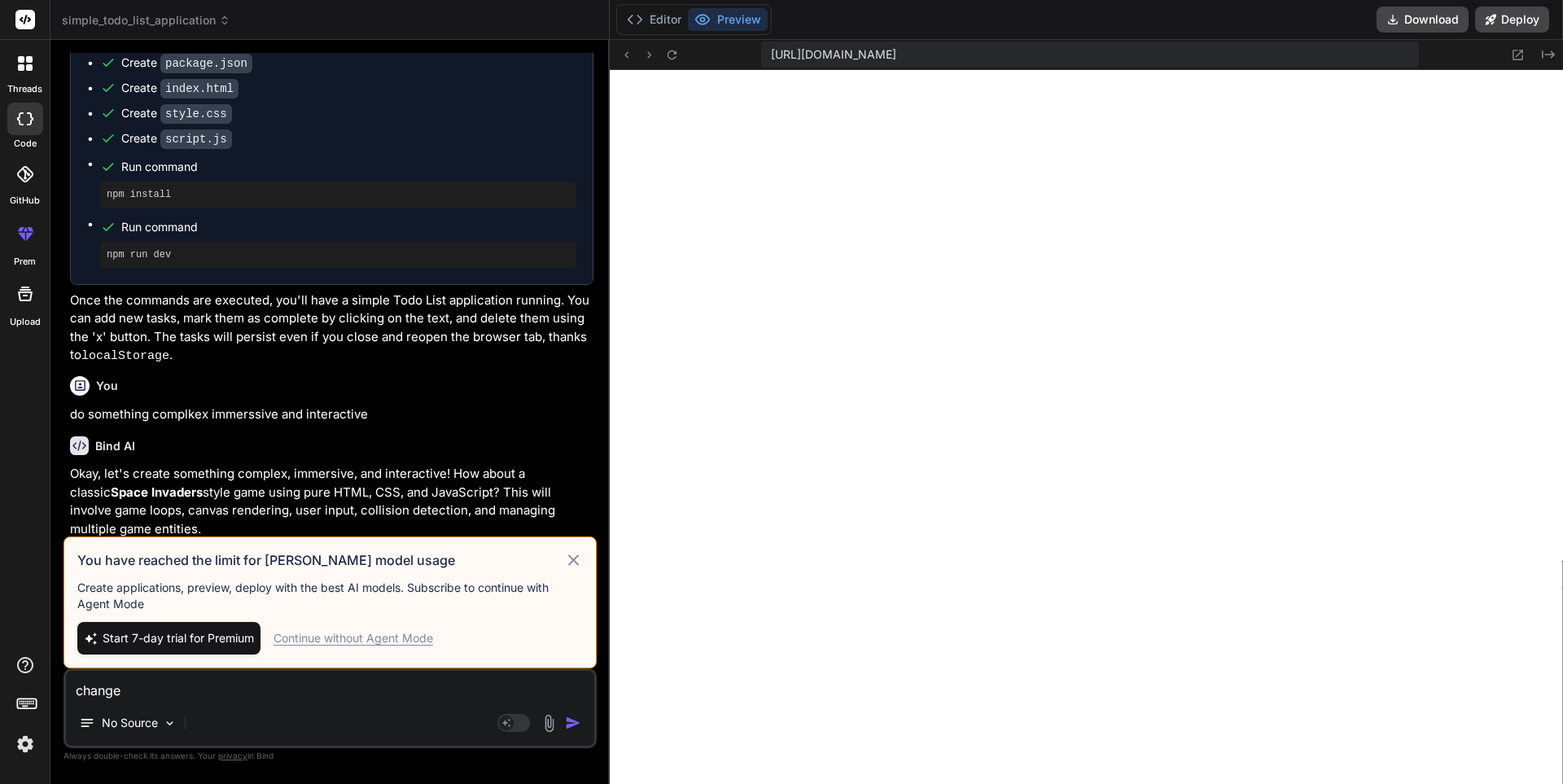
type textarea "change"
type textarea "x"
type textarea "change t"
type textarea "x"
type textarea "change th"
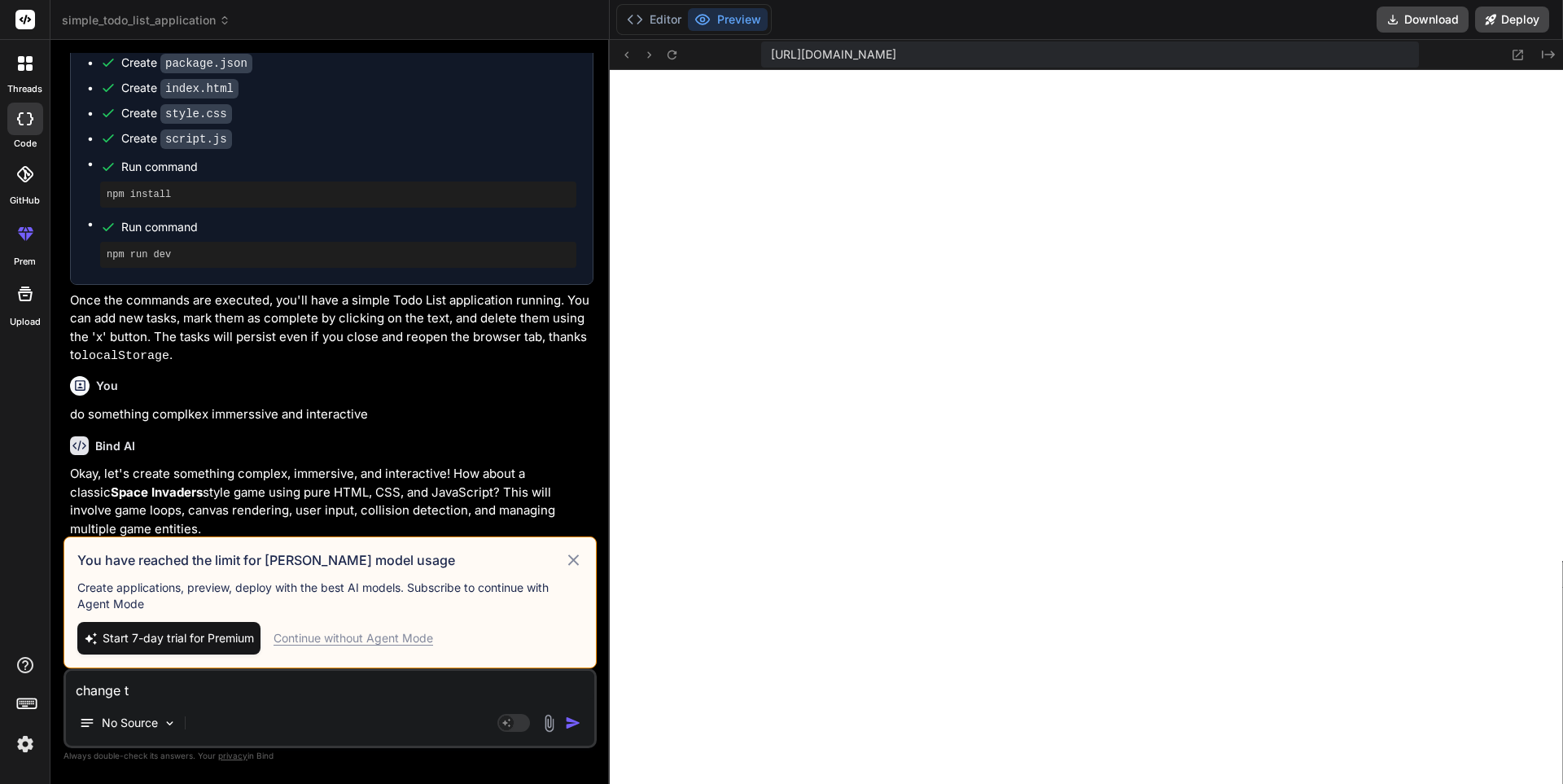
type textarea "x"
type textarea "change the"
type textarea "x"
type textarea "change the"
click at [439, 689] on textarea "change the color to black and white add its was create by DeeThePytor" at bounding box center [330, 686] width 528 height 30
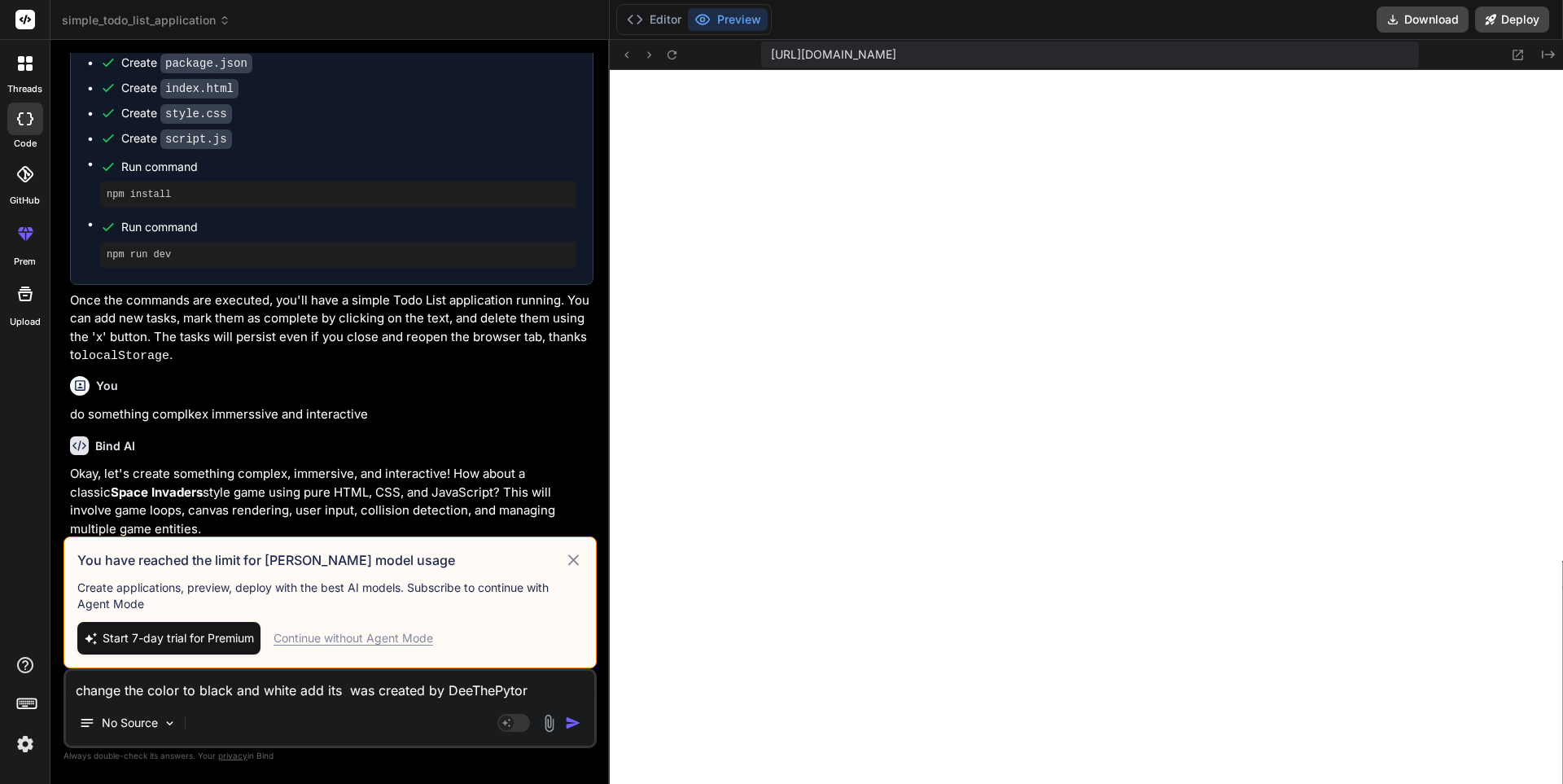
click at [567, 717] on img "button" at bounding box center [573, 722] width 16 height 16
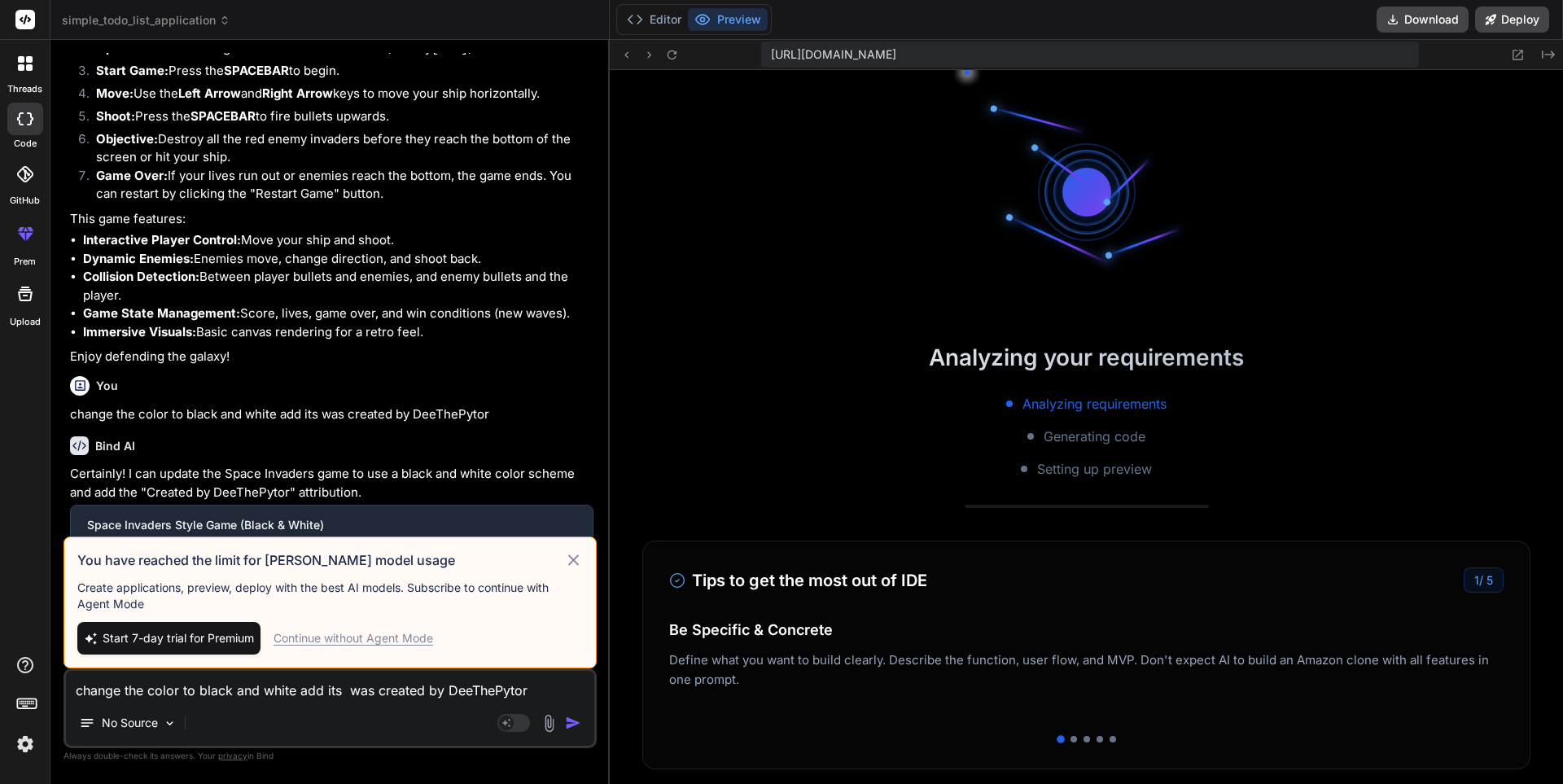
scroll to position [2149, 0]
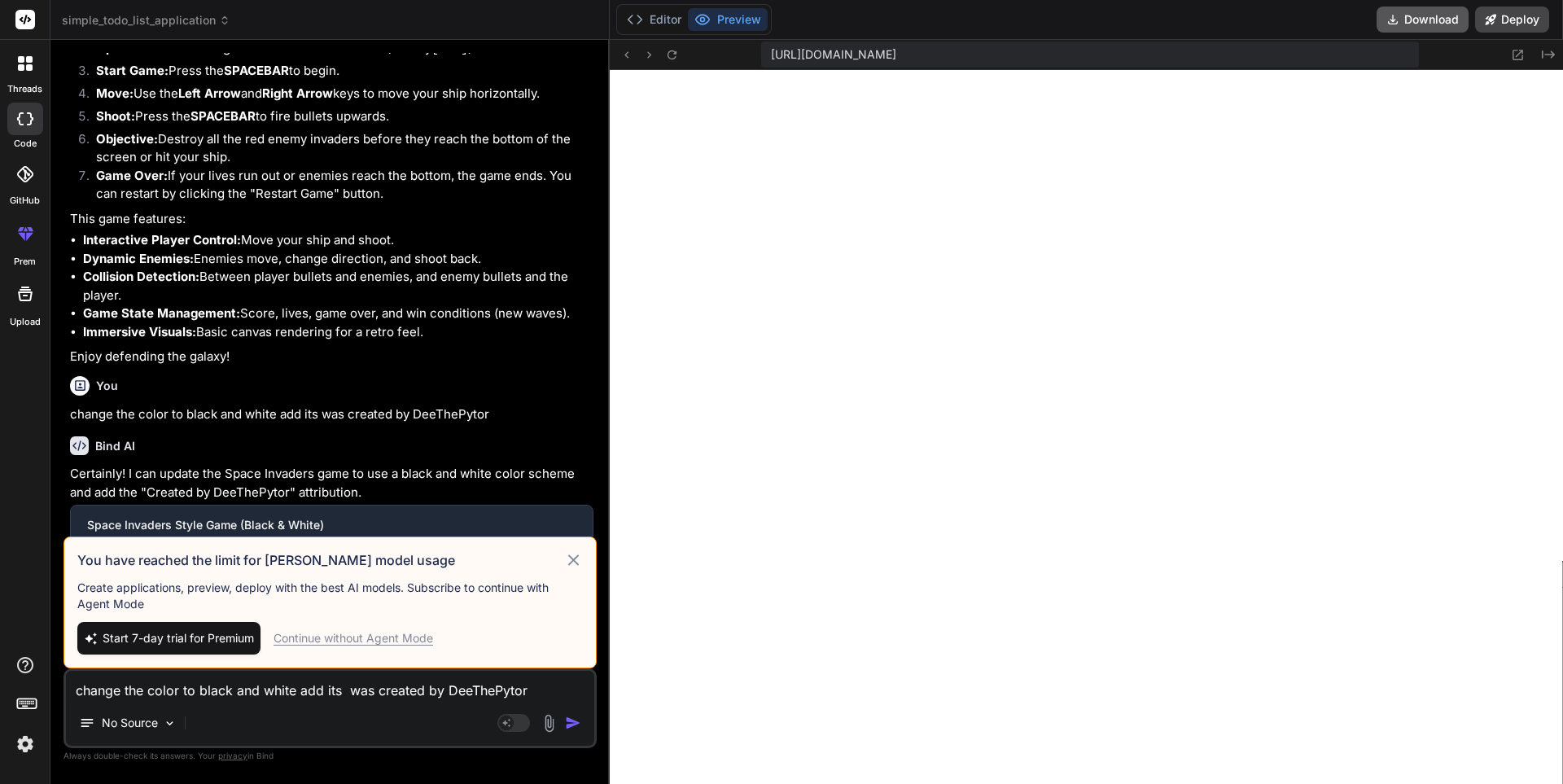
click at [1413, 17] on button "Download" at bounding box center [1423, 20] width 92 height 26
click at [673, 16] on button "Editor" at bounding box center [654, 19] width 68 height 23
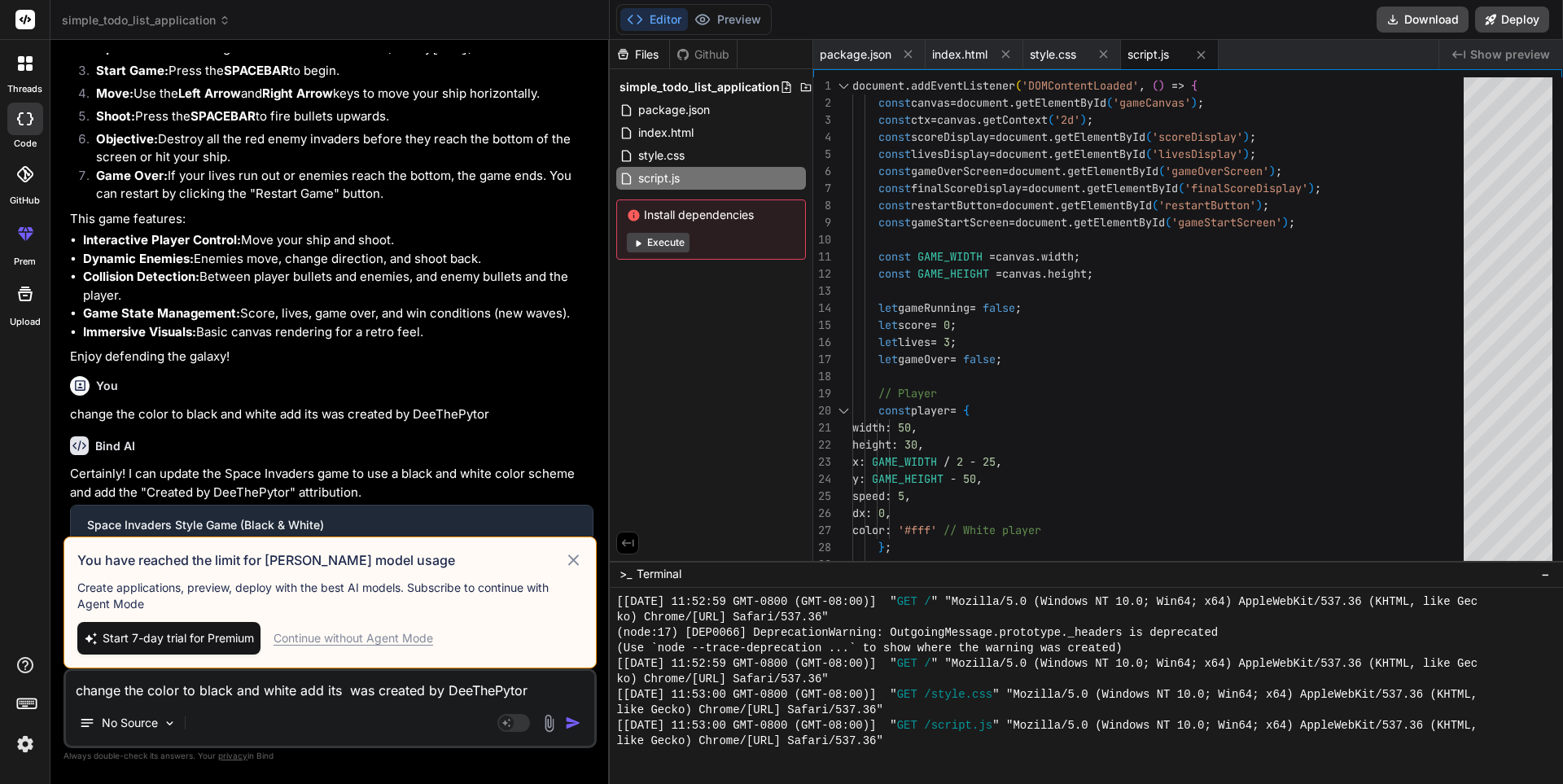
click at [102, 693] on textarea "change the color to black and white add its was created by DeeThePytor" at bounding box center [330, 686] width 528 height 30
click at [567, 718] on img "button" at bounding box center [573, 722] width 16 height 16
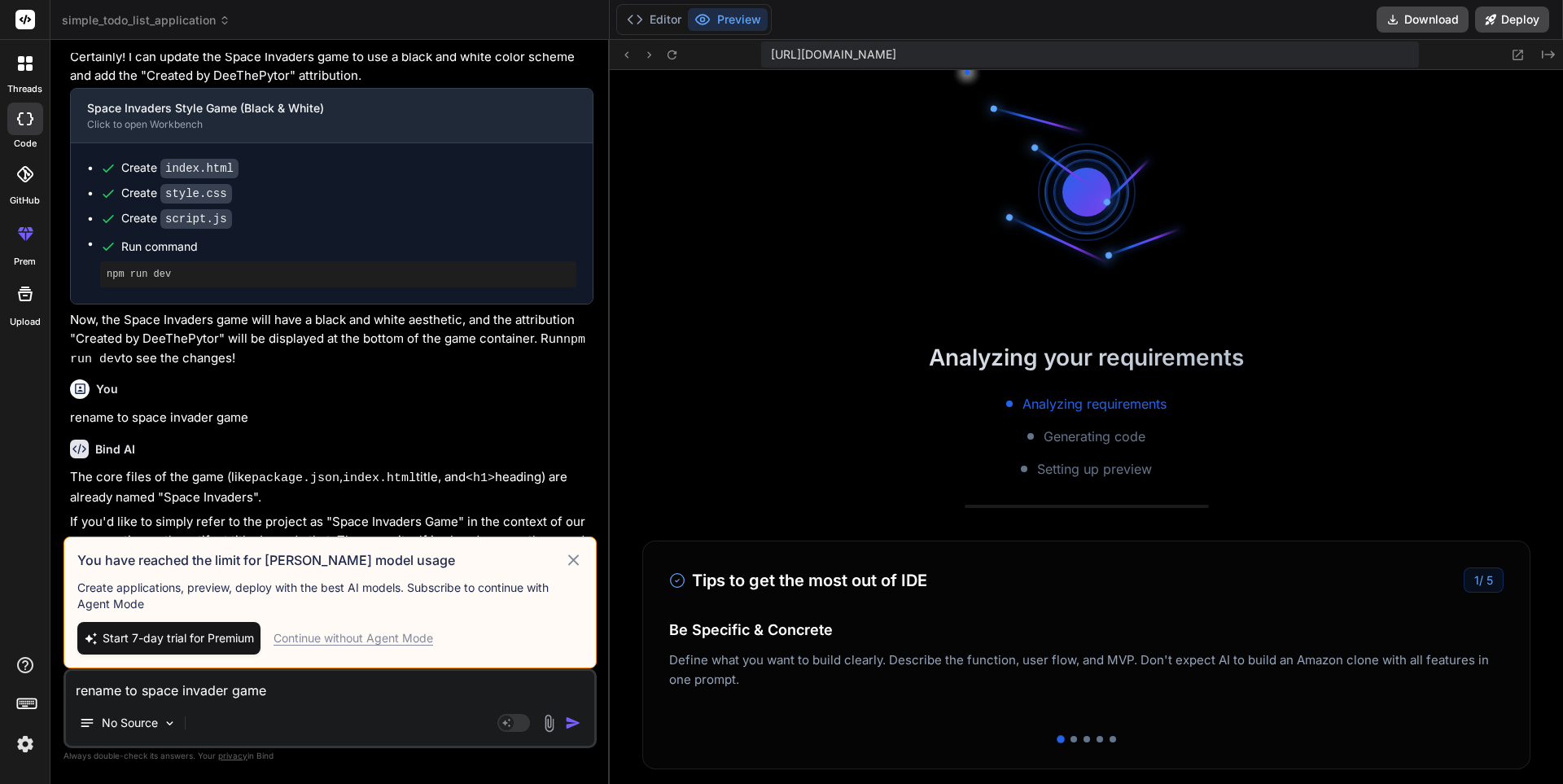
scroll to position [2736, 0]
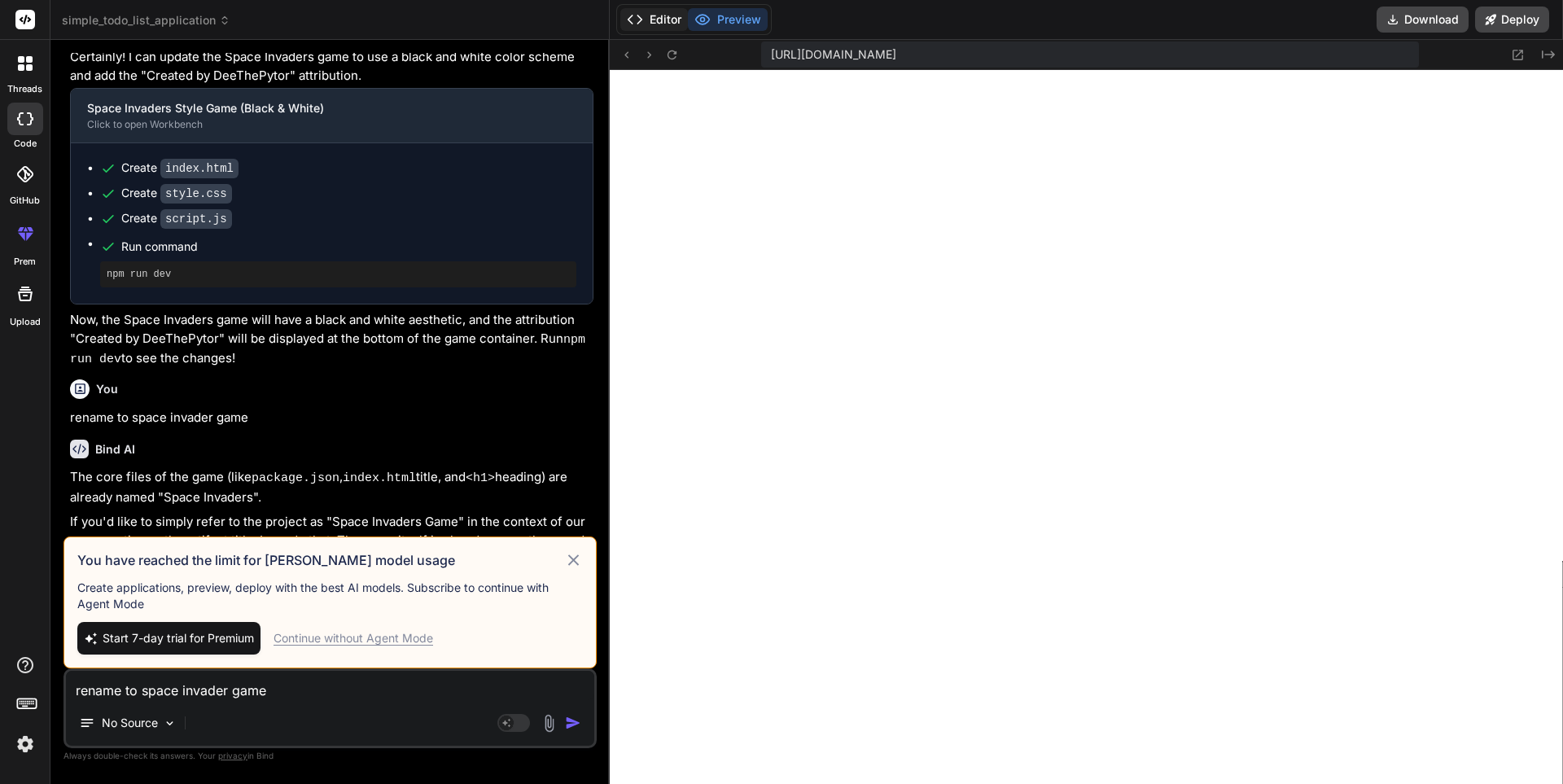
click at [669, 17] on button "Editor" at bounding box center [654, 19] width 68 height 23
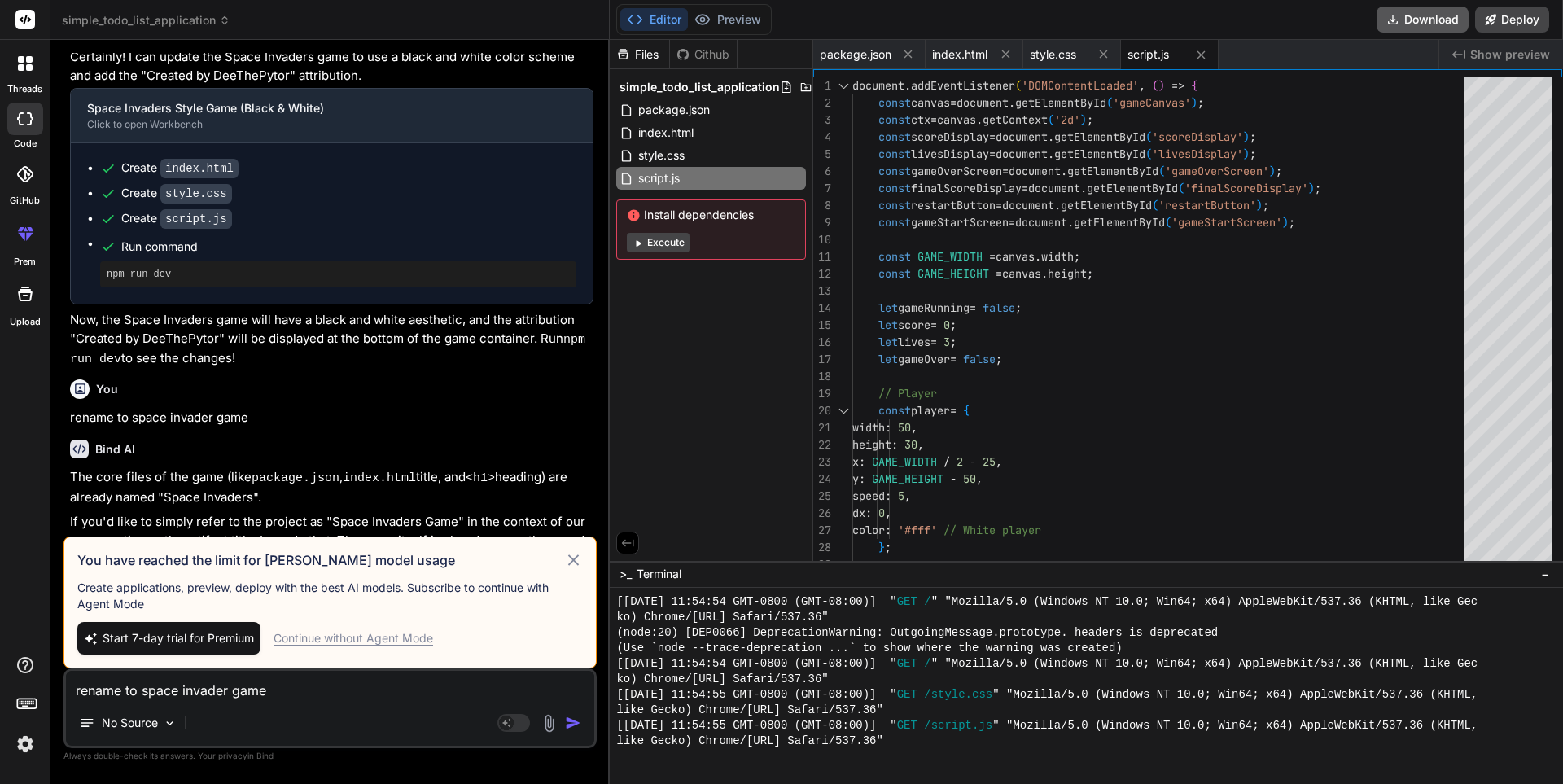
click at [1430, 21] on button "Download" at bounding box center [1423, 20] width 92 height 26
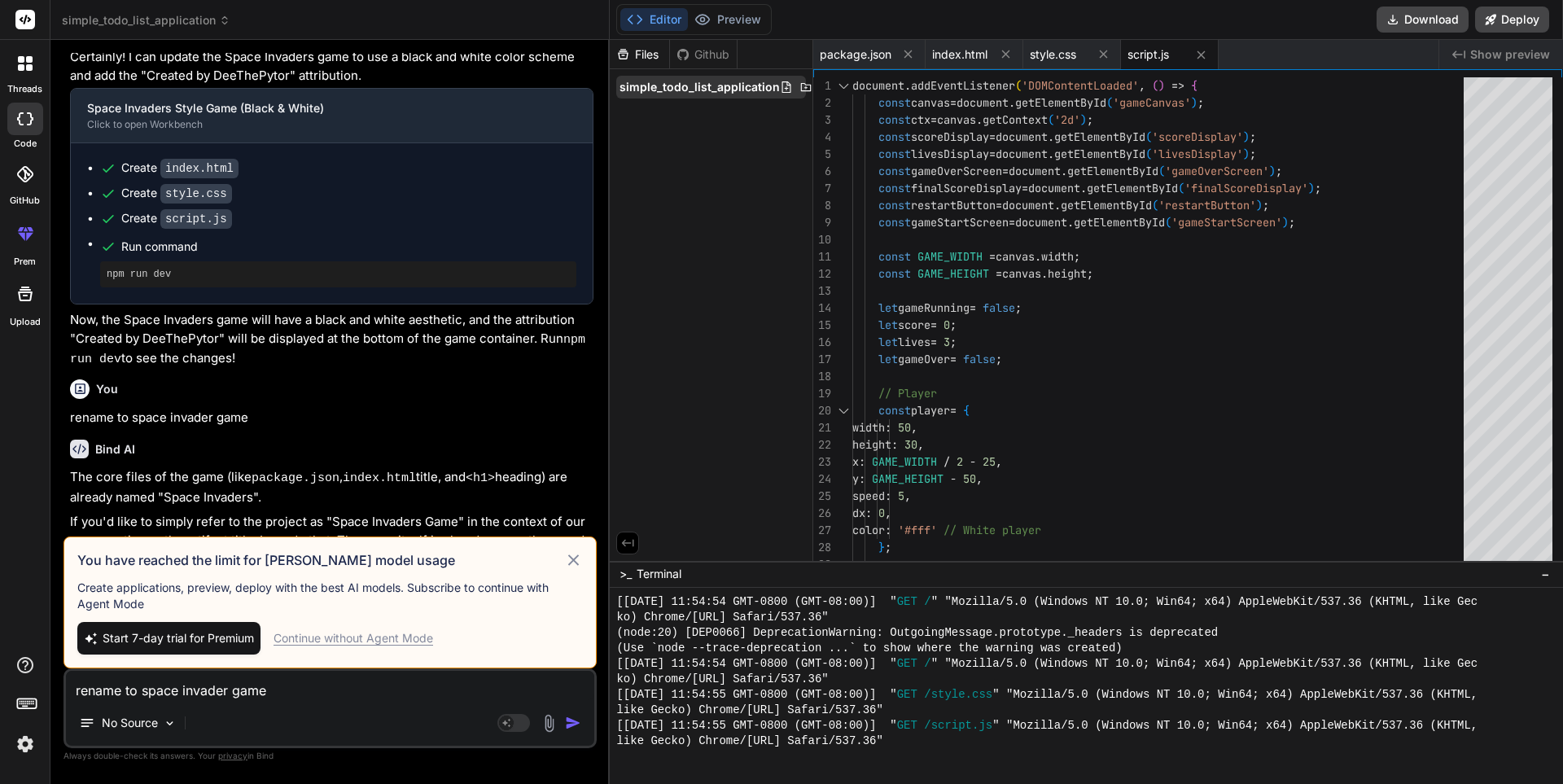
click at [713, 87] on span "simple_todo_list_application" at bounding box center [700, 87] width 161 height 16
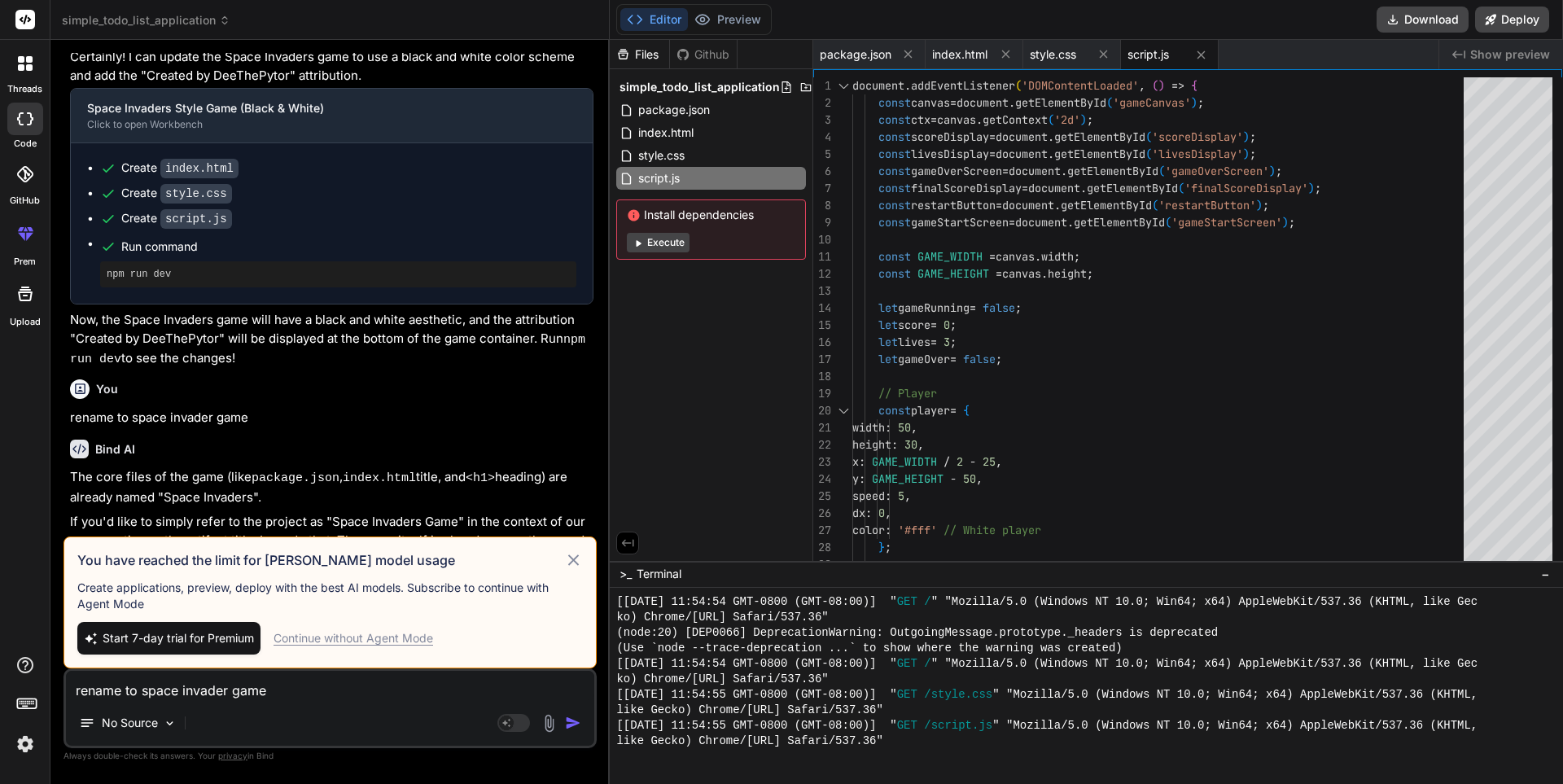
drag, startPoint x: 713, startPoint y: 87, endPoint x: 755, endPoint y: 61, distance: 49.4
click at [755, 61] on div "Files Github" at bounding box center [711, 55] width 203 height 30
click at [1507, 11] on button "Deploy" at bounding box center [1512, 20] width 74 height 26
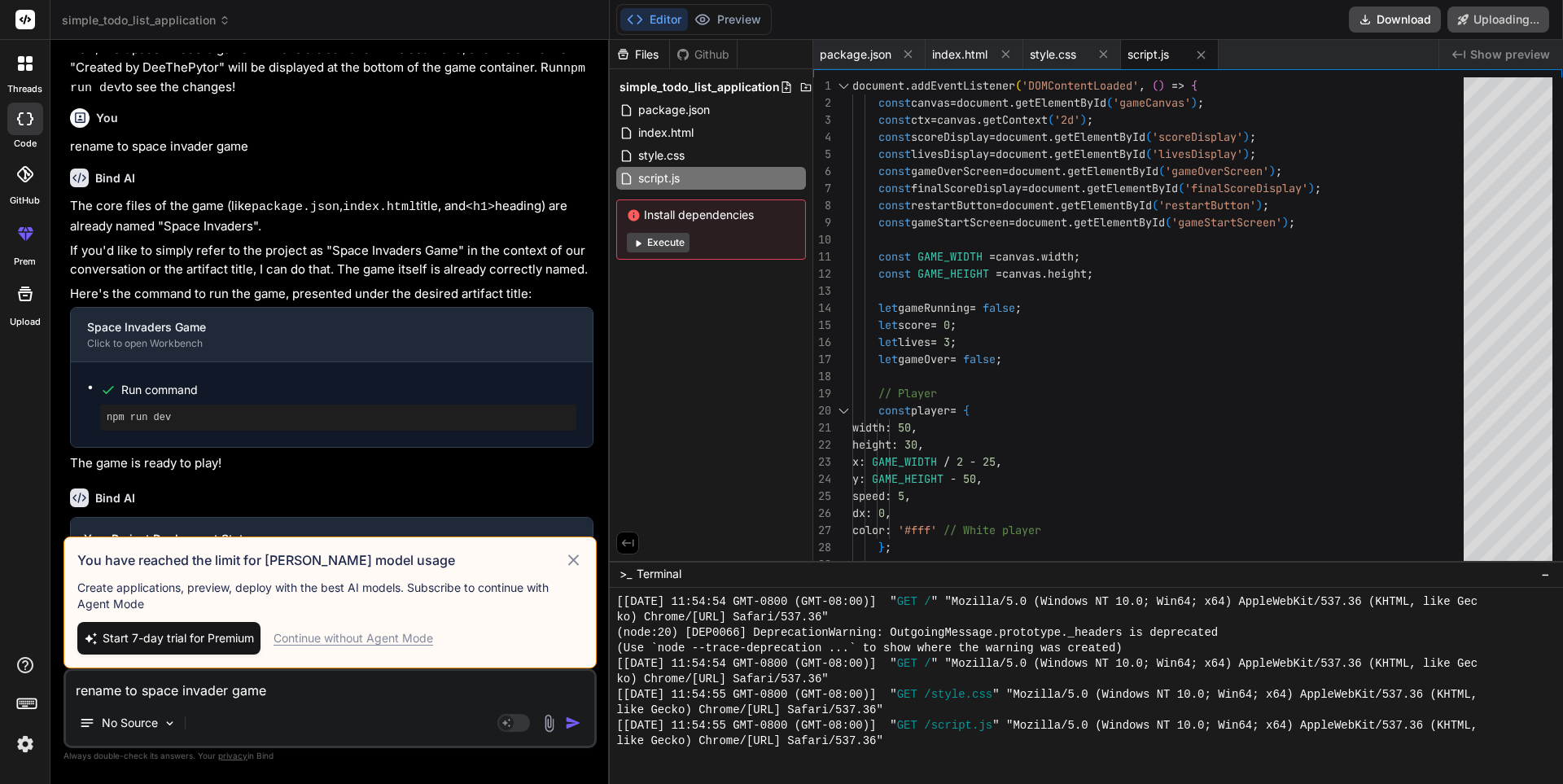
scroll to position [2136, 0]
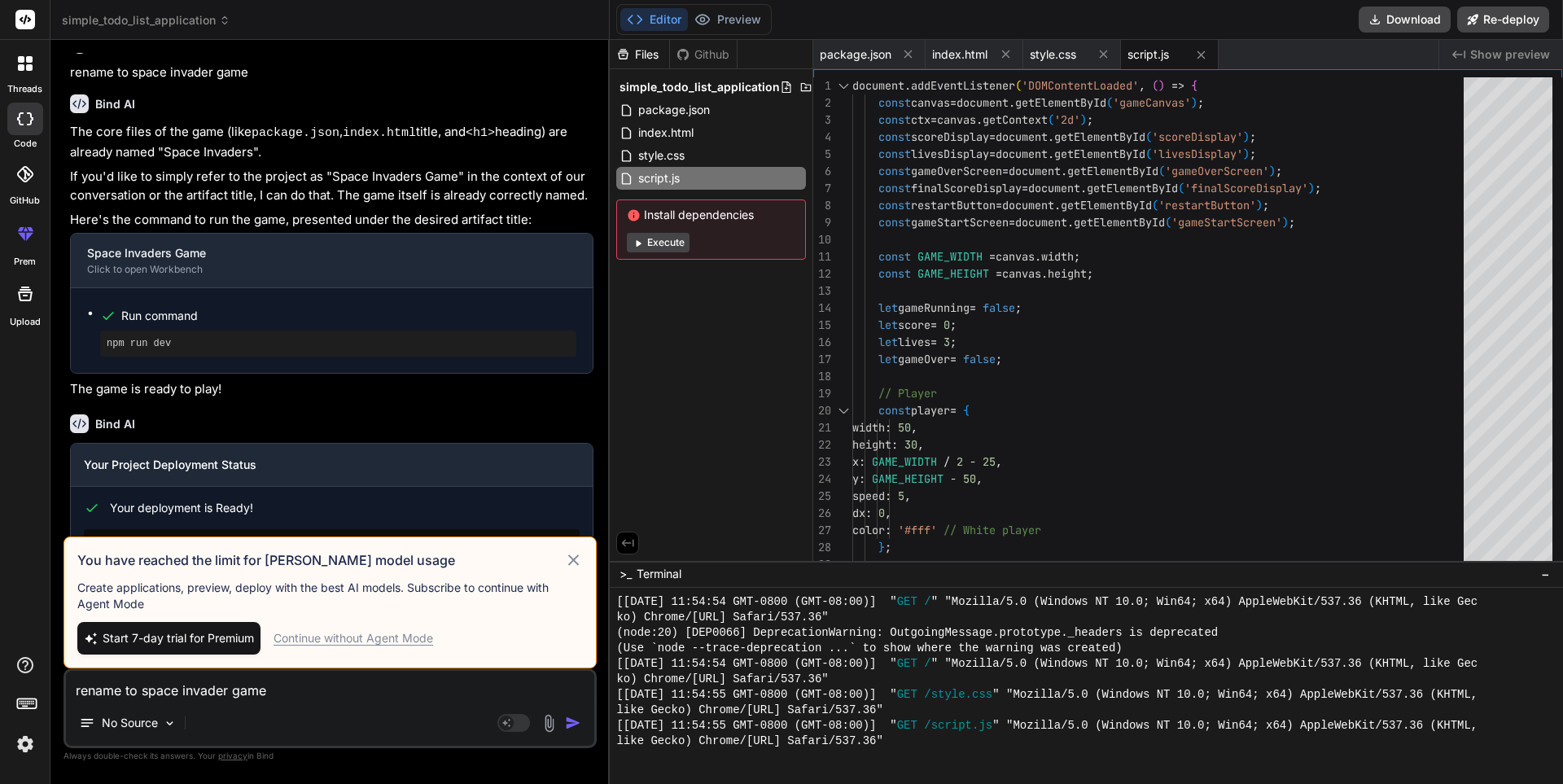
click at [364, 458] on h3 "Your Project Deployment Status" at bounding box center [331, 464] width 496 height 16
click at [574, 563] on icon at bounding box center [573, 560] width 19 height 20
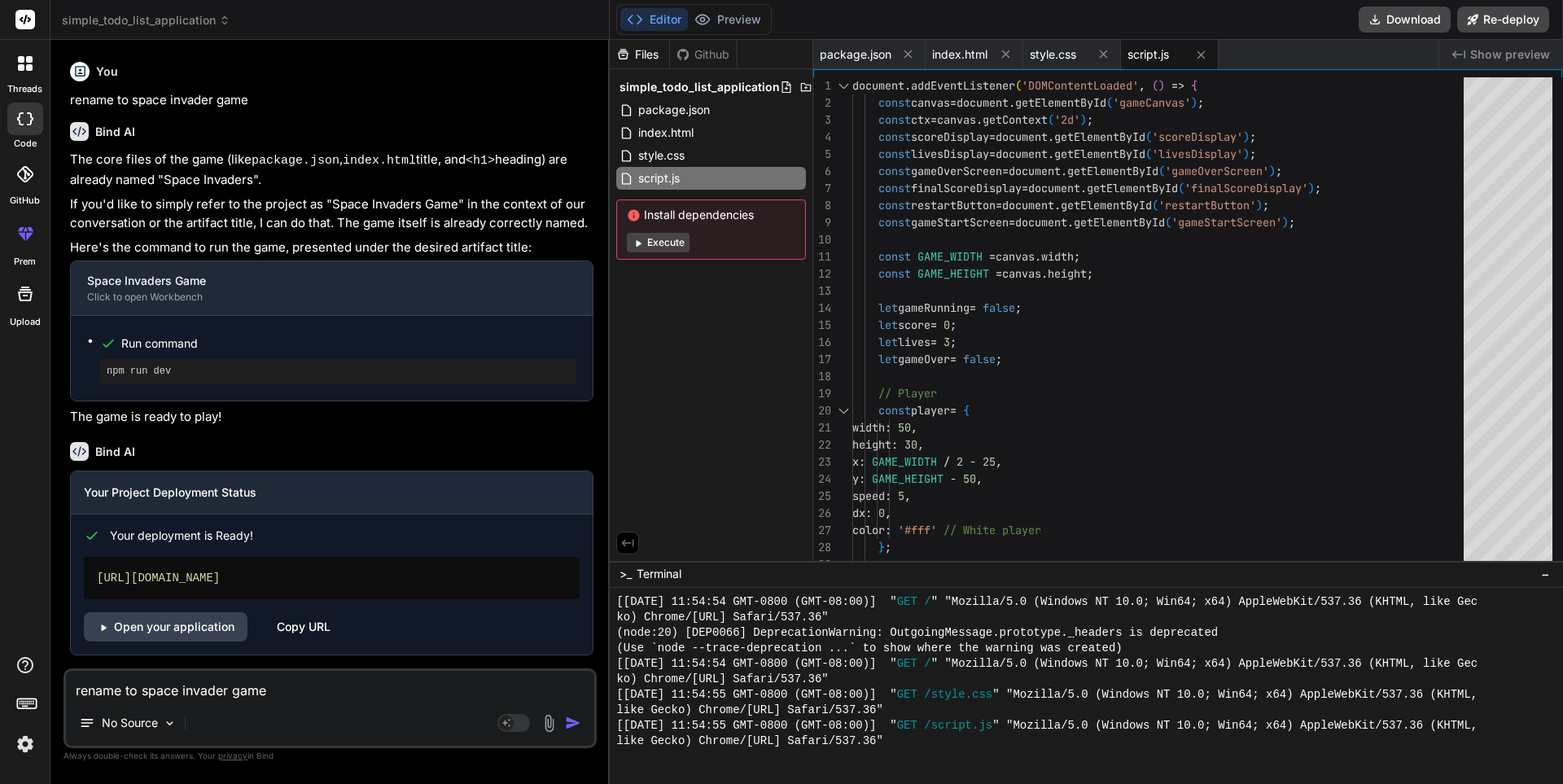
scroll to position [2102, 0]
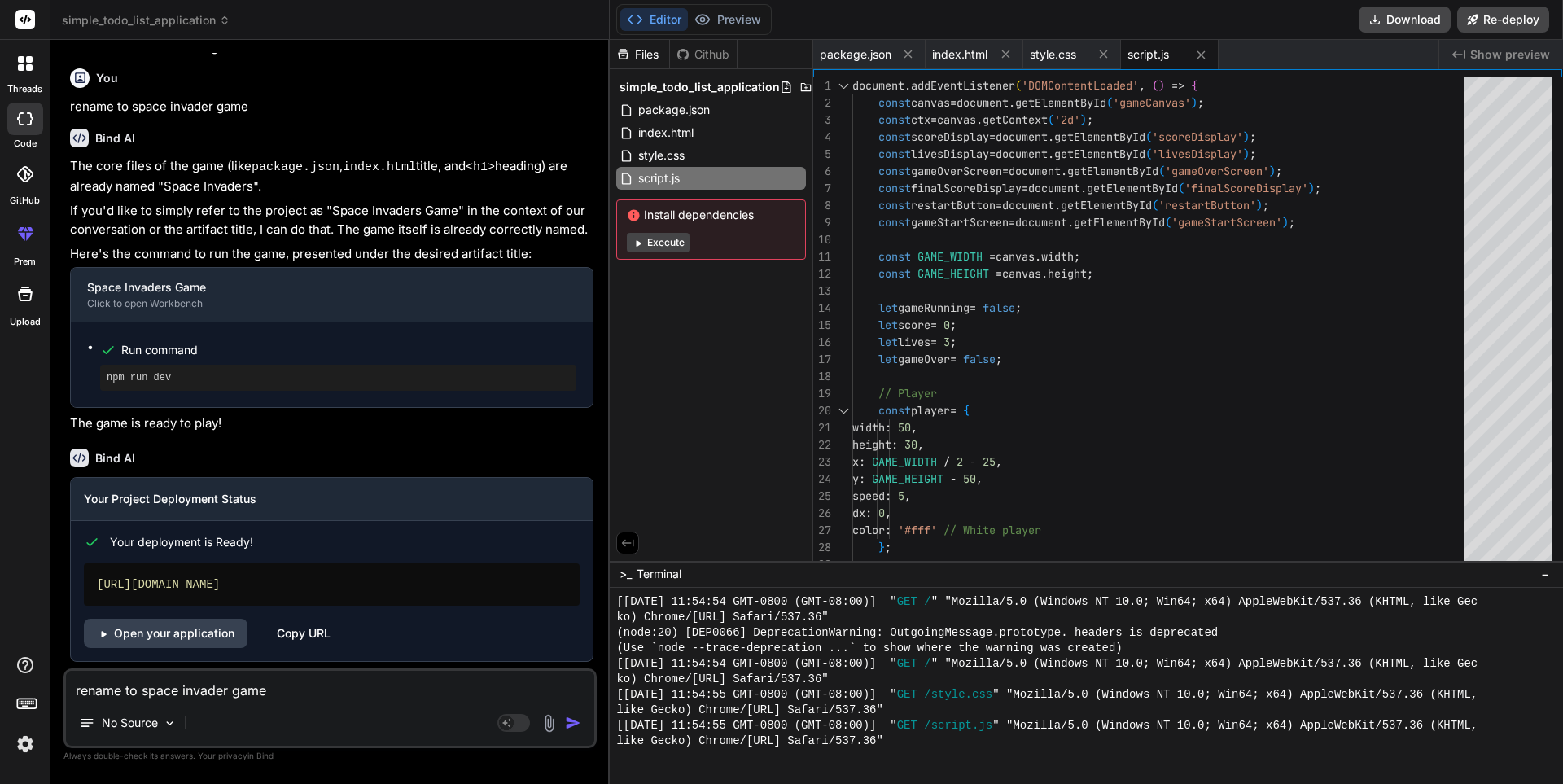
click at [142, 688] on textarea "rename to space invader game" at bounding box center [330, 686] width 528 height 30
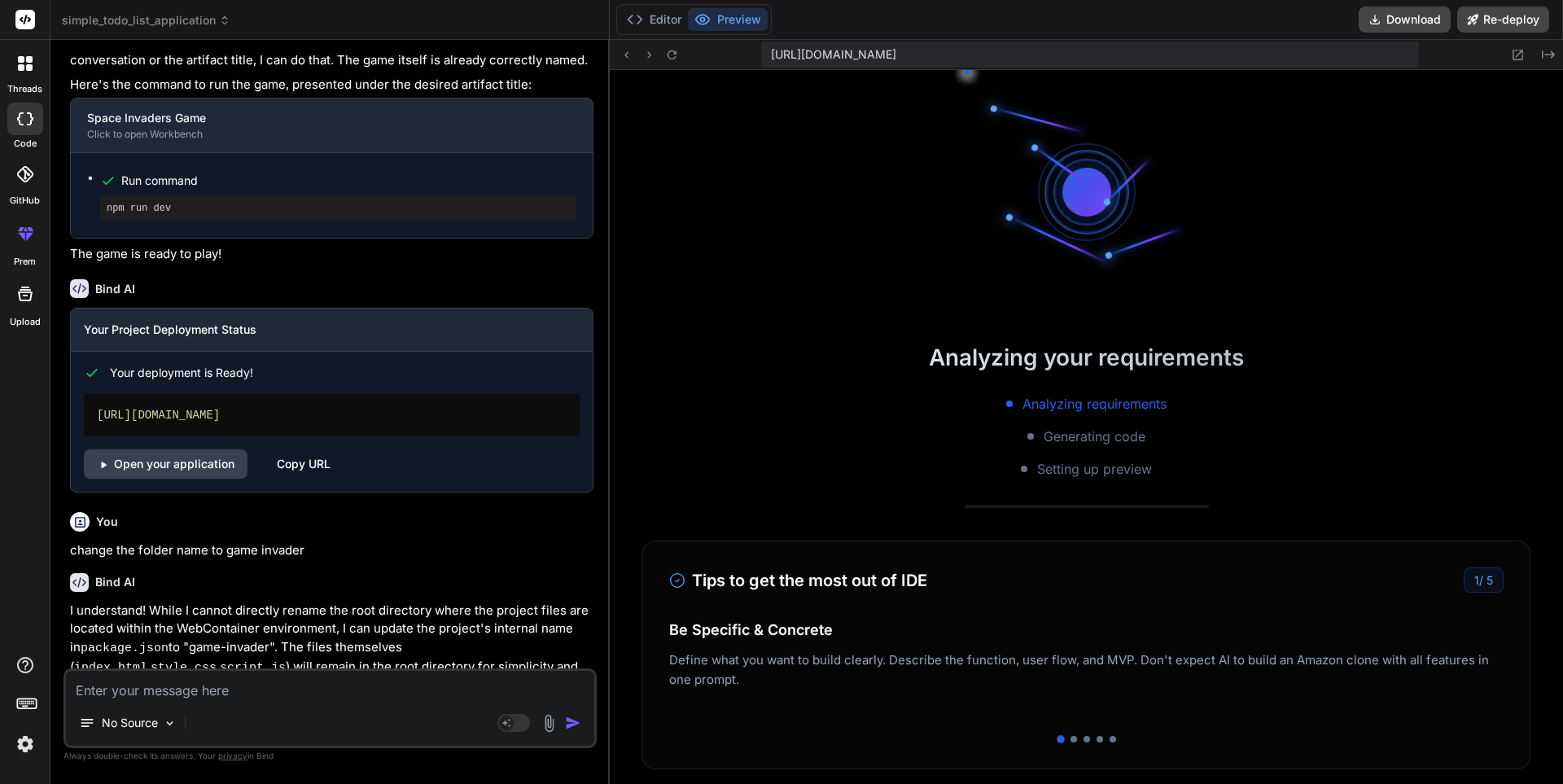
scroll to position [3324, 0]
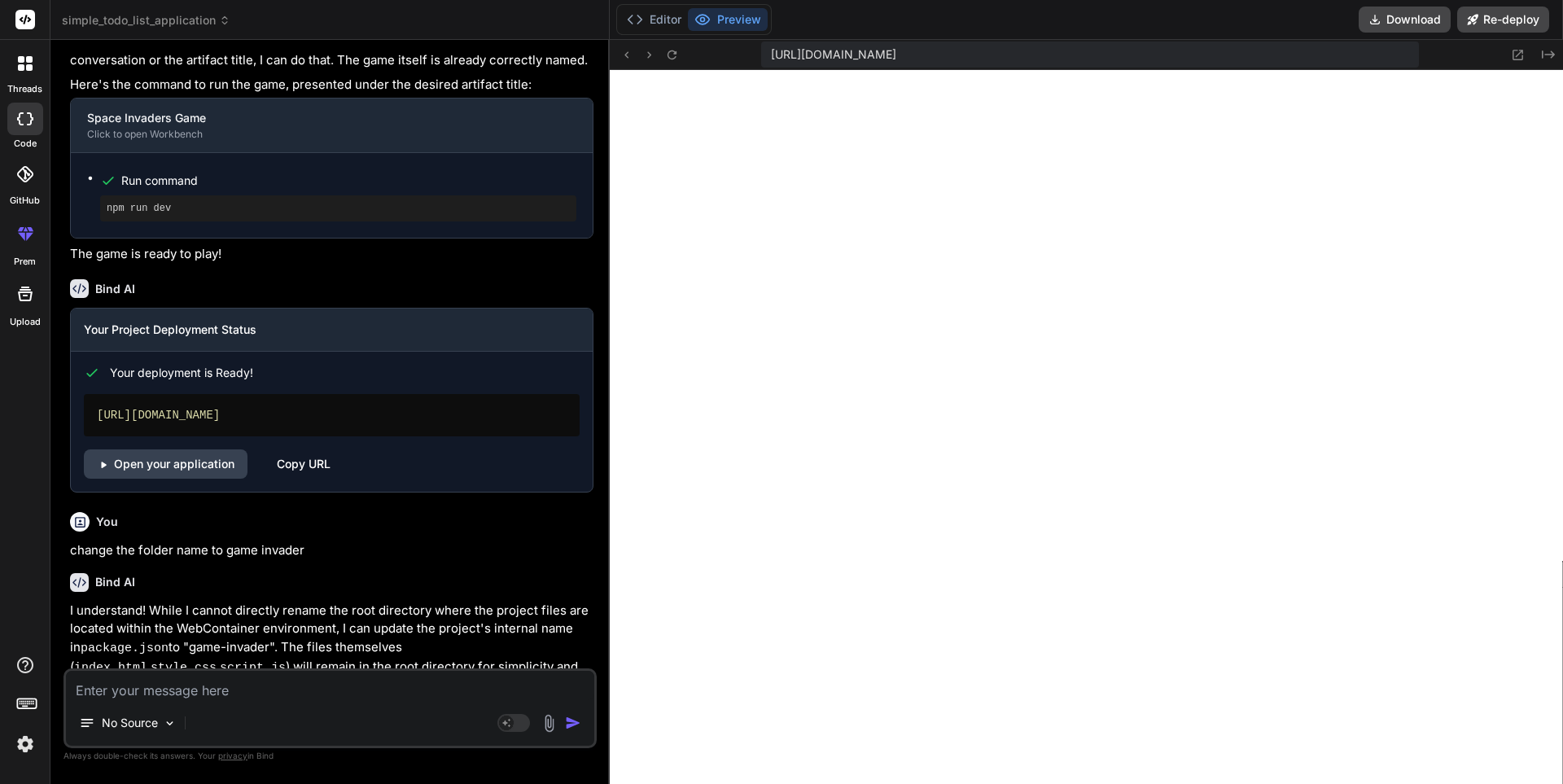
click at [217, 625] on p "I understand! While I cannot directly rename the root directory where the proje…" at bounding box center [332, 649] width 523 height 95
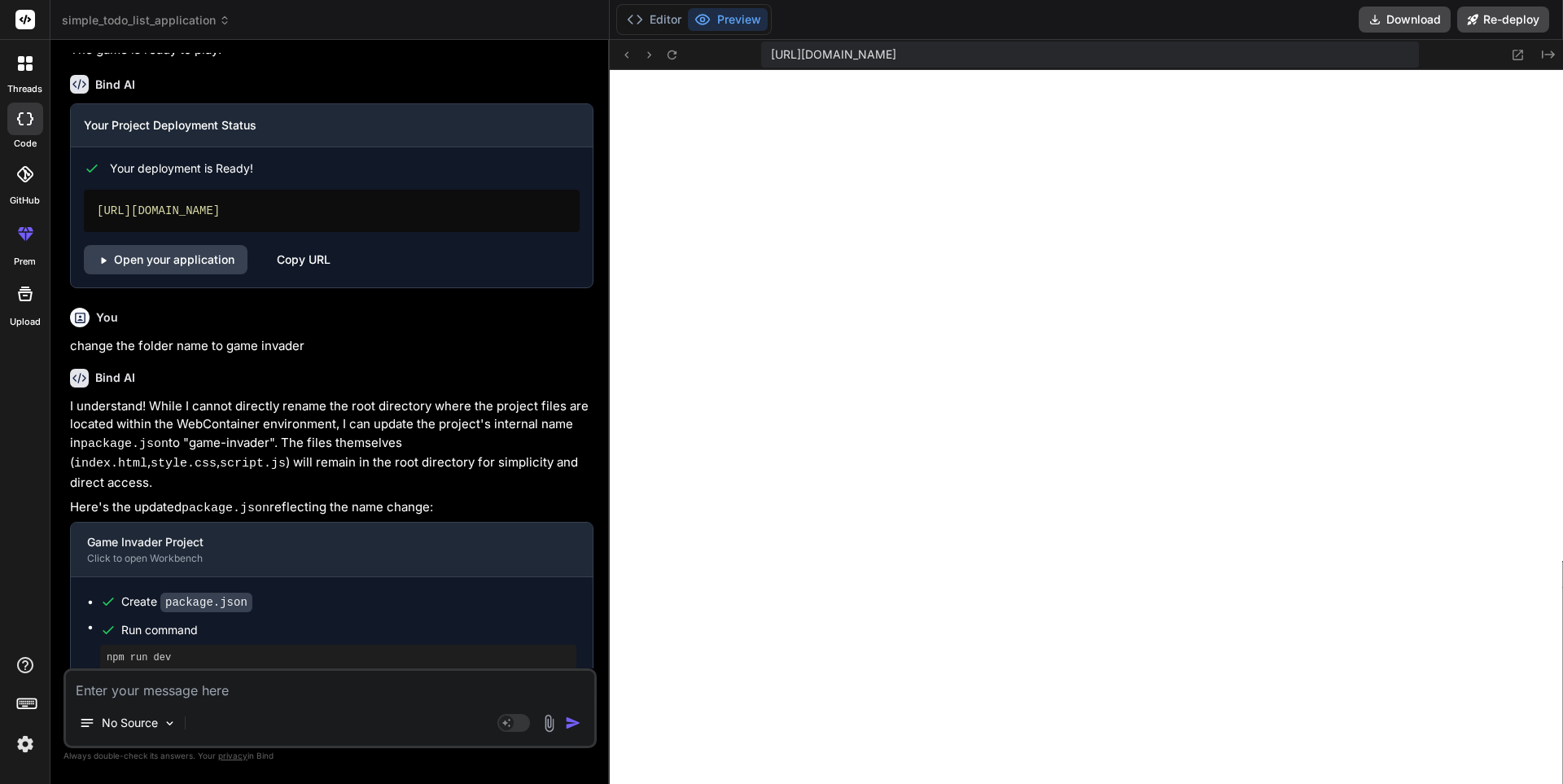
scroll to position [2511, 0]
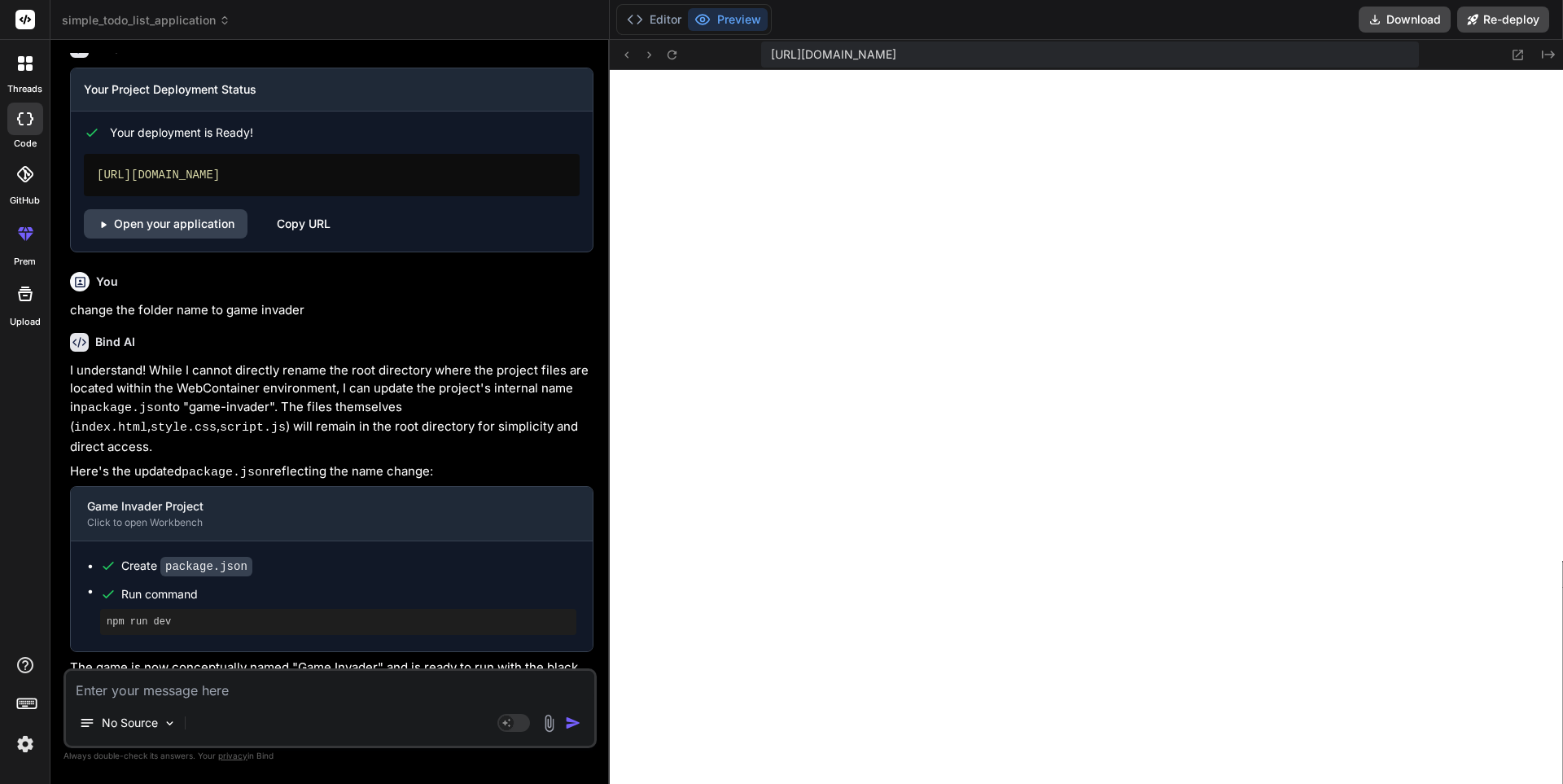
click at [197, 676] on textarea at bounding box center [330, 686] width 528 height 30
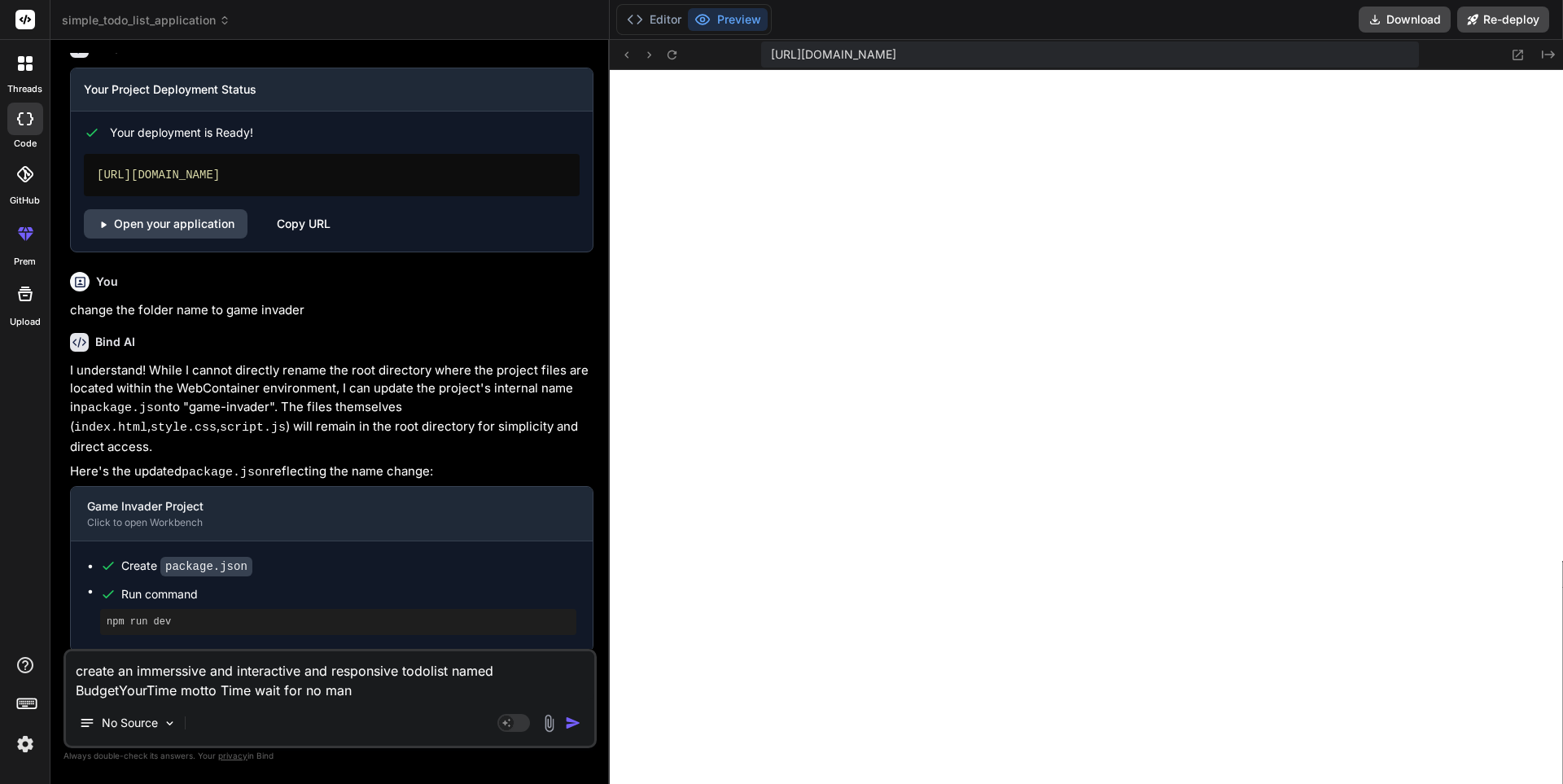
click at [180, 686] on textarea "create an immerssive and interactive and responsive todolist named BudgetYourTi…" at bounding box center [330, 675] width 528 height 49
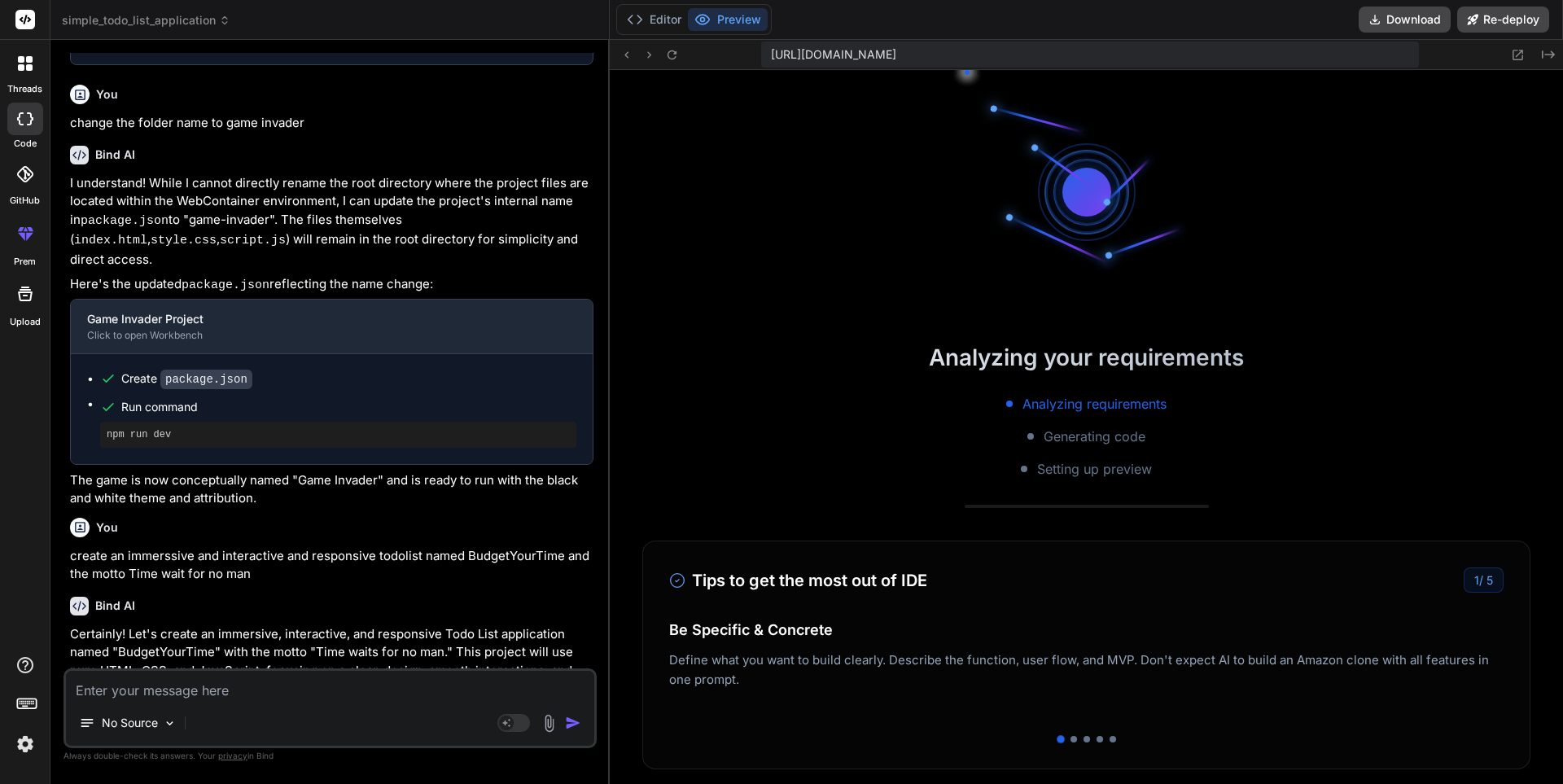
scroll to position [4205, 0]
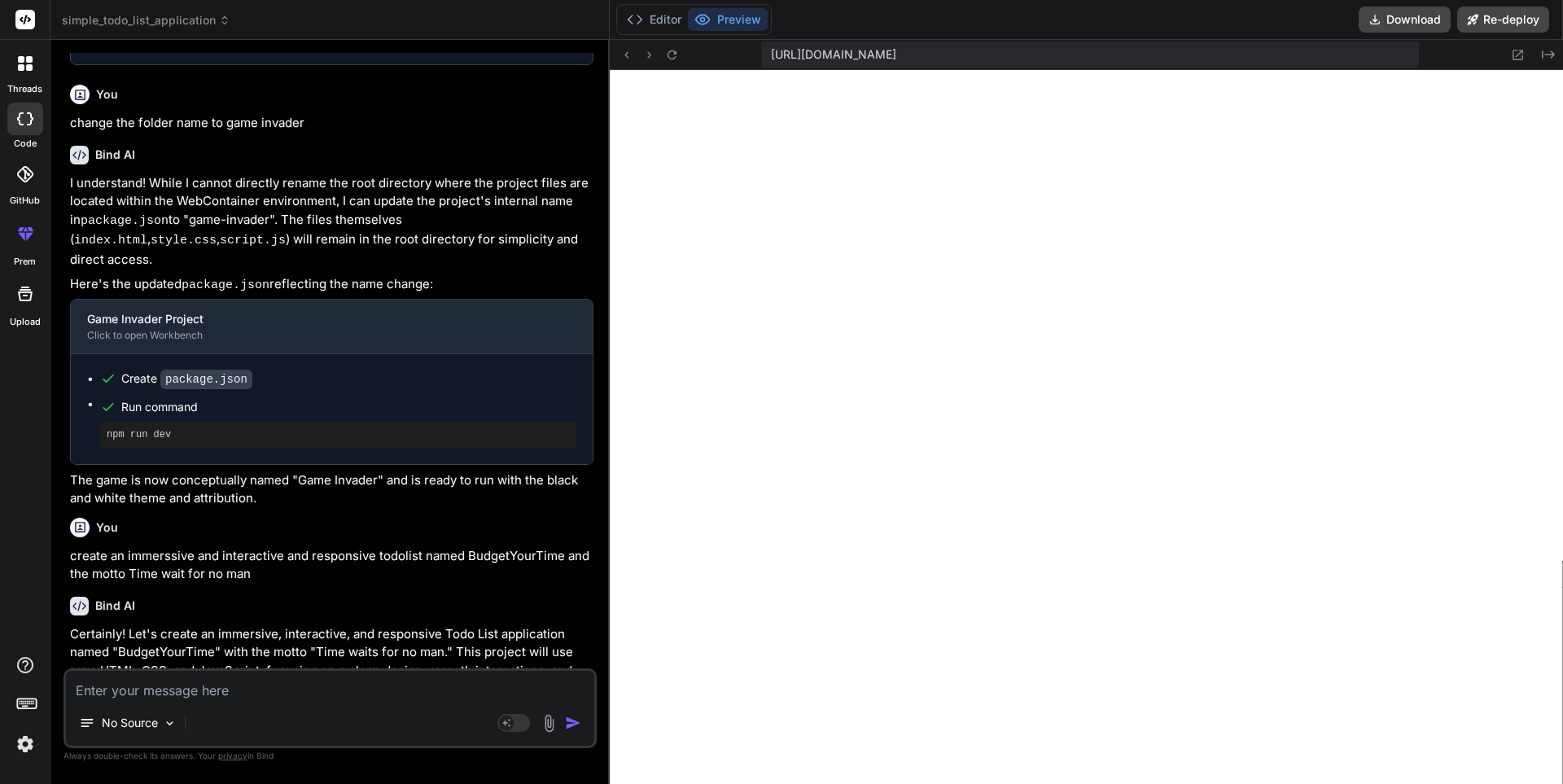
click at [168, 699] on textarea at bounding box center [330, 686] width 528 height 30
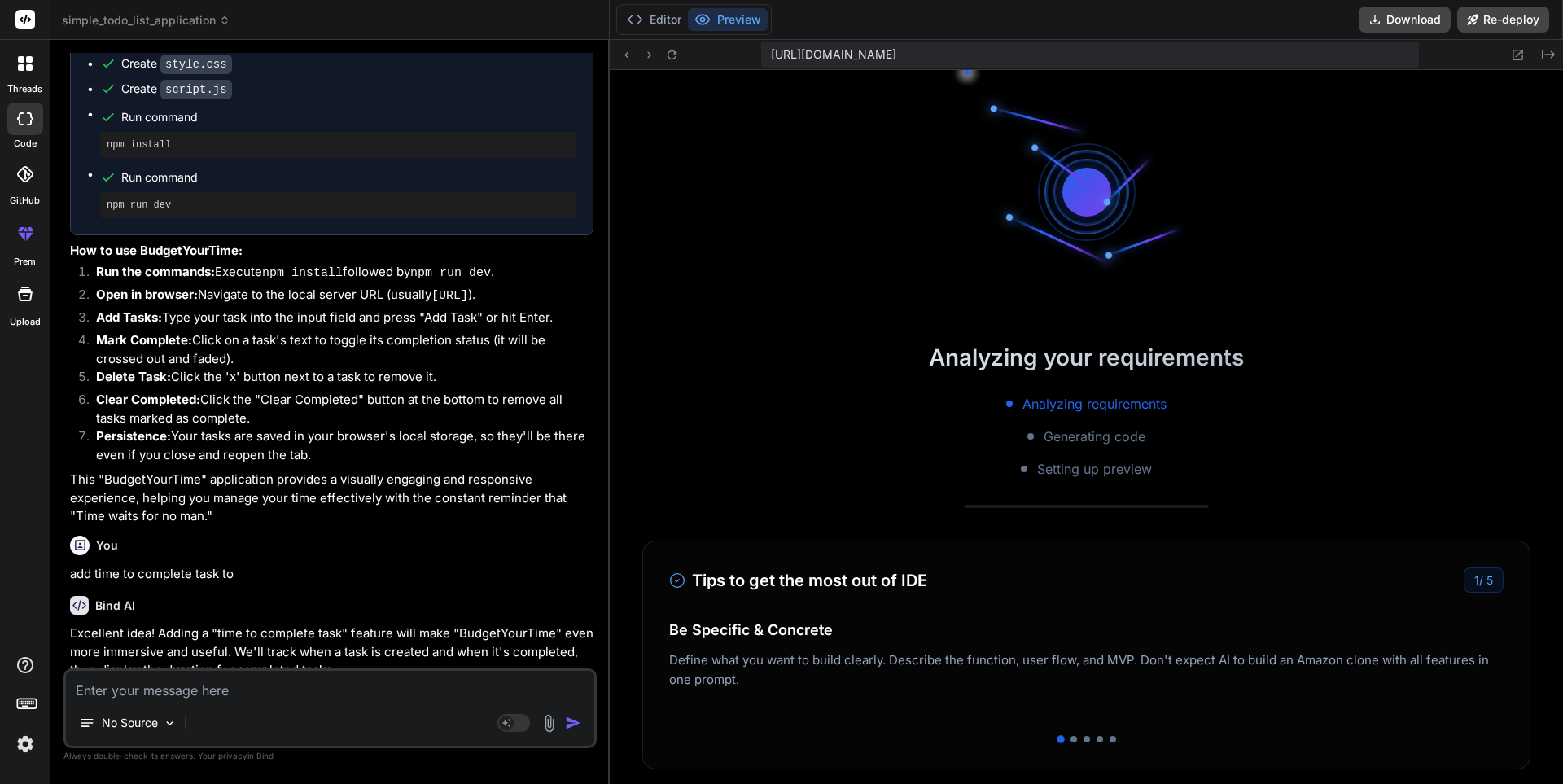
scroll to position [5086, 0]
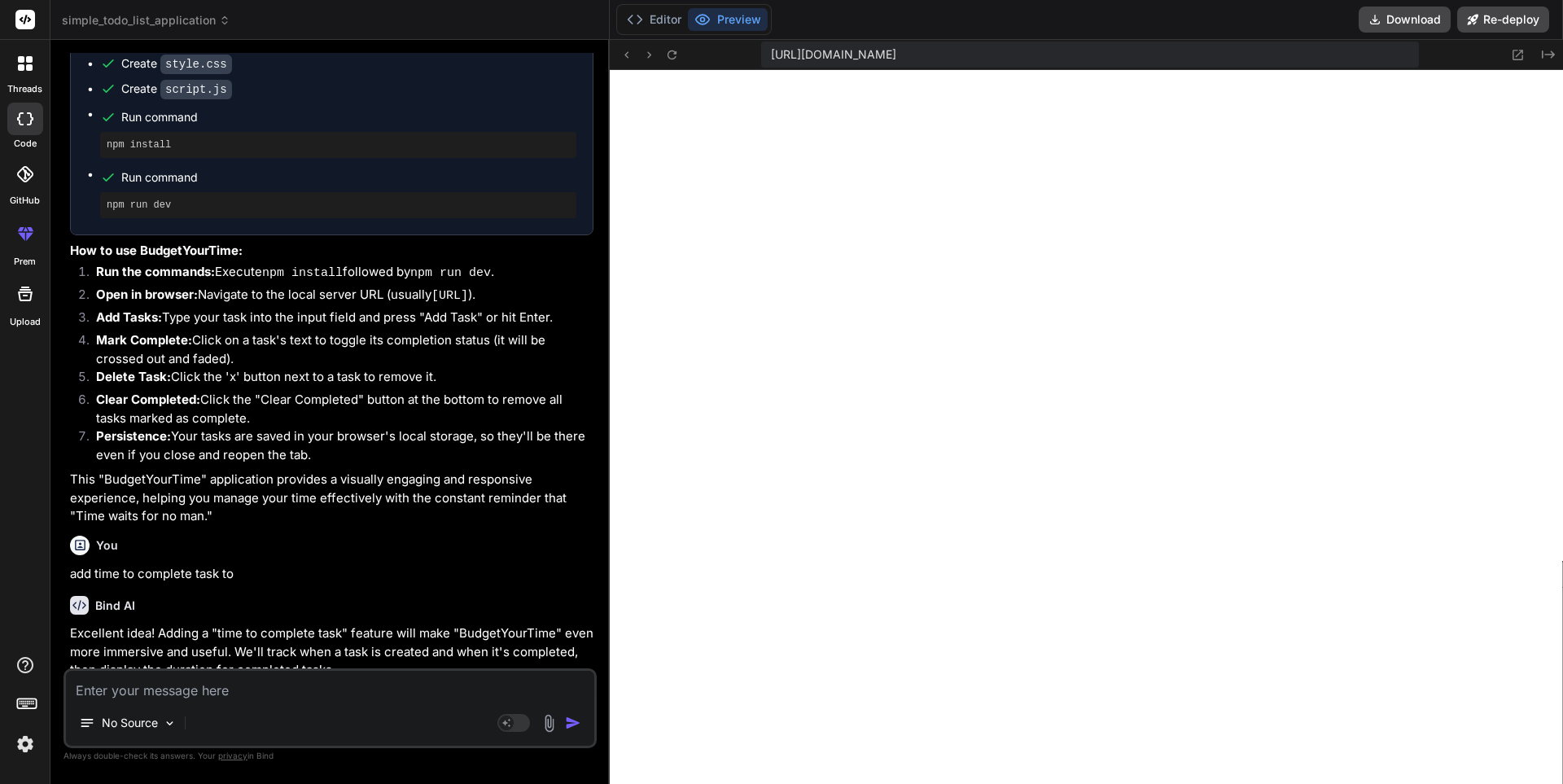
click at [272, 536] on div "You" at bounding box center [332, 546] width 523 height 20
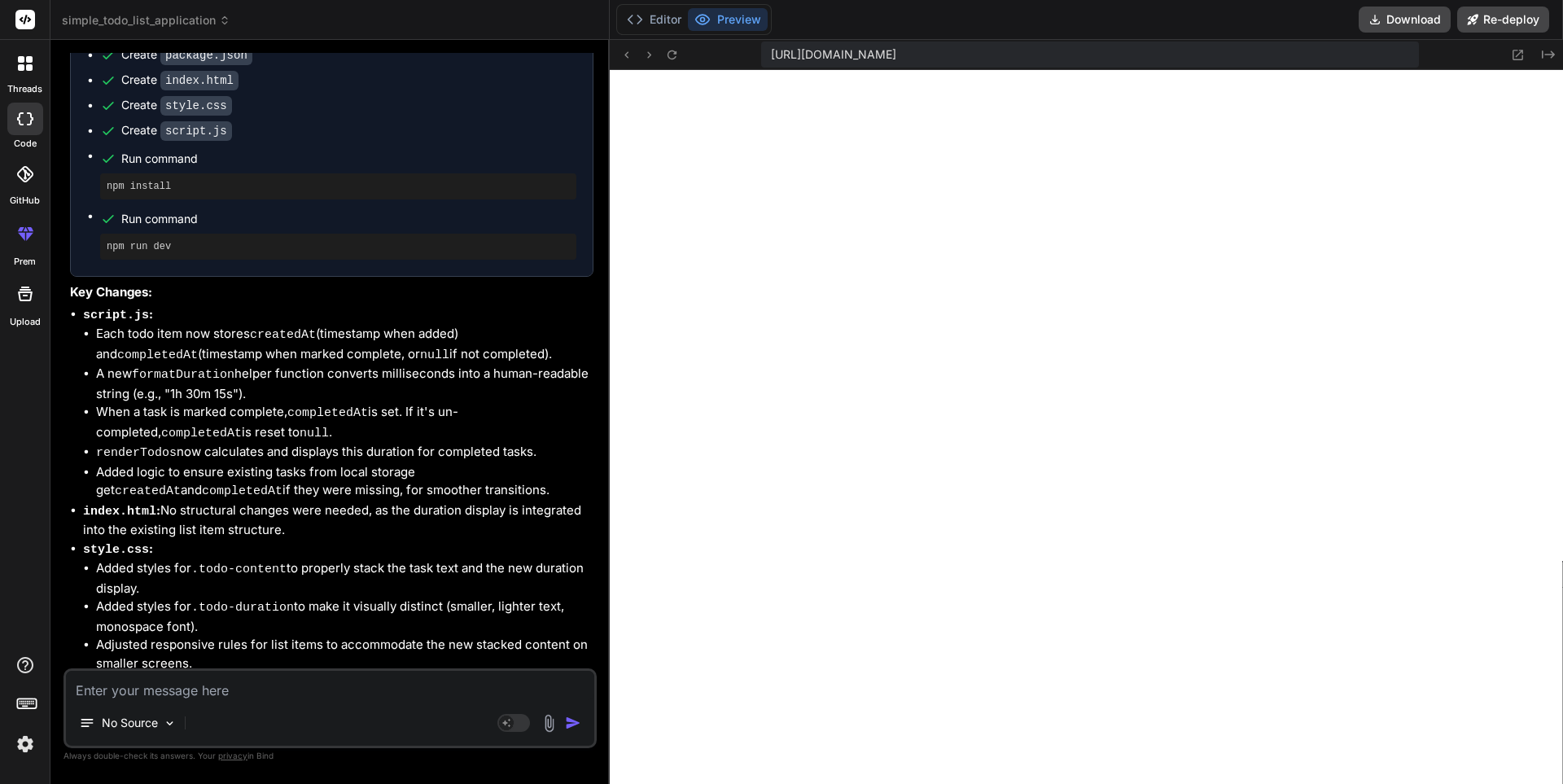
scroll to position [4201, 0]
click at [219, 686] on textarea at bounding box center [330, 686] width 528 height 30
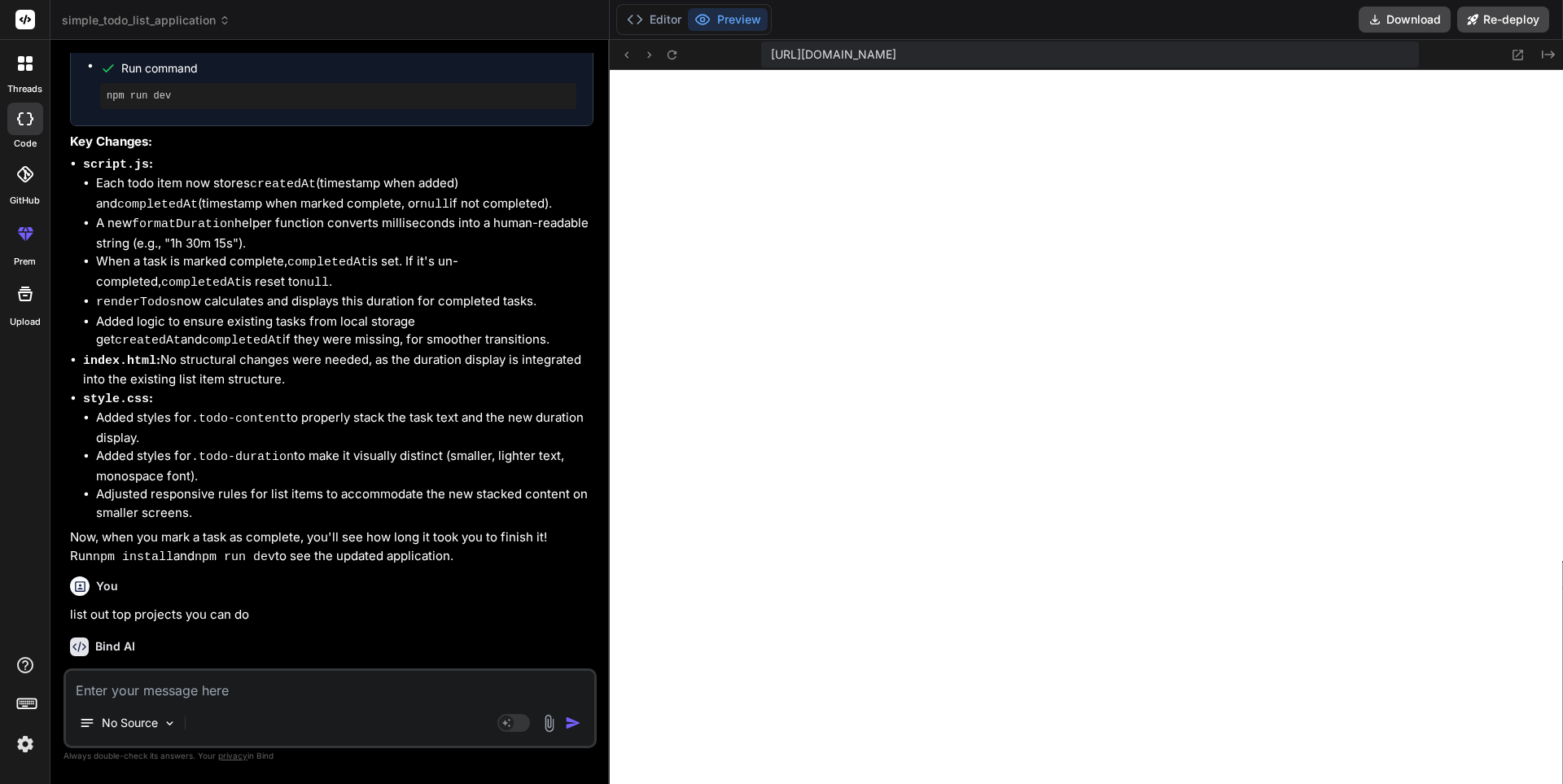
scroll to position [4369, 0]
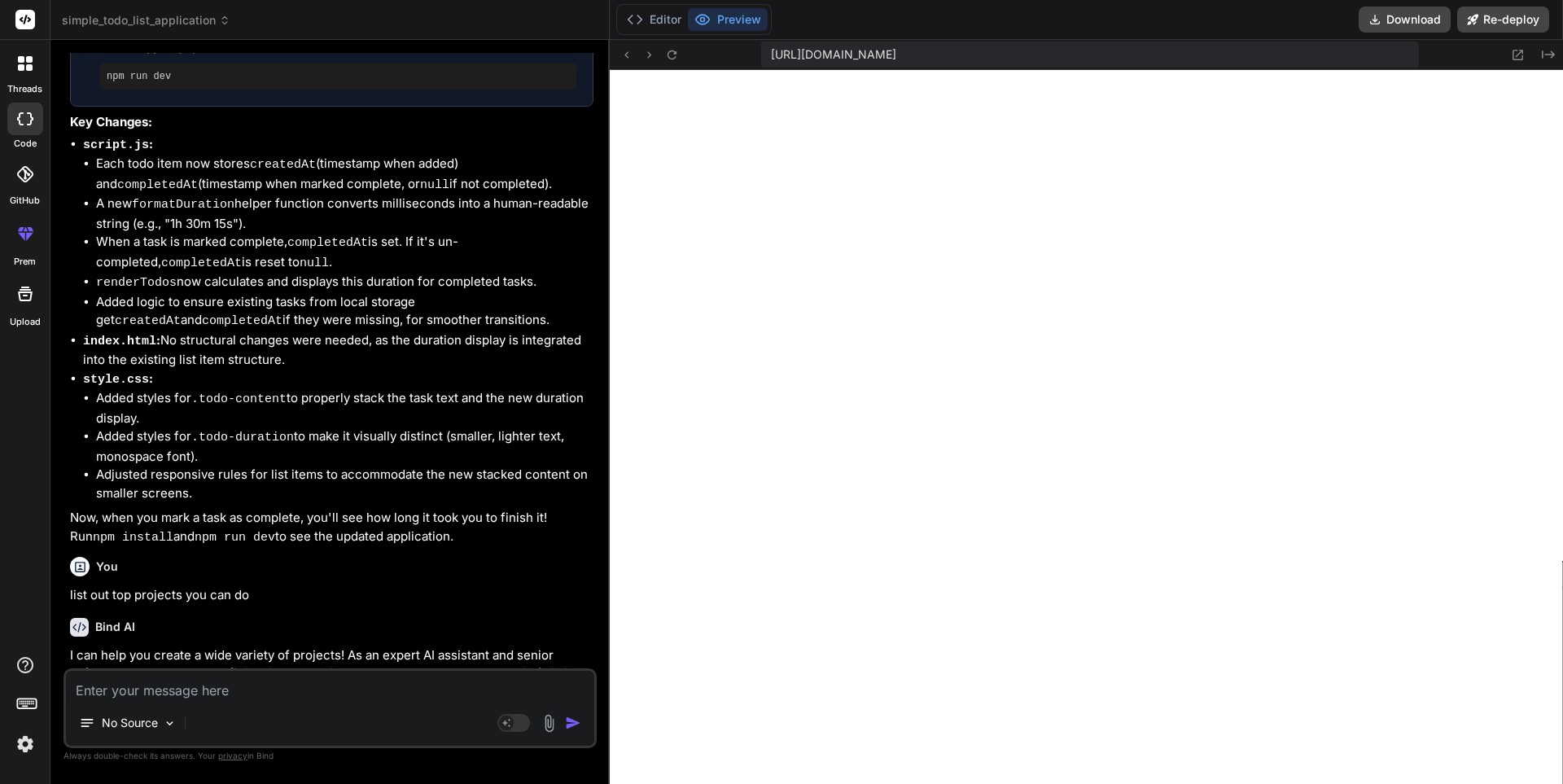
click at [274, 617] on div "Bind AI" at bounding box center [332, 626] width 523 height 19
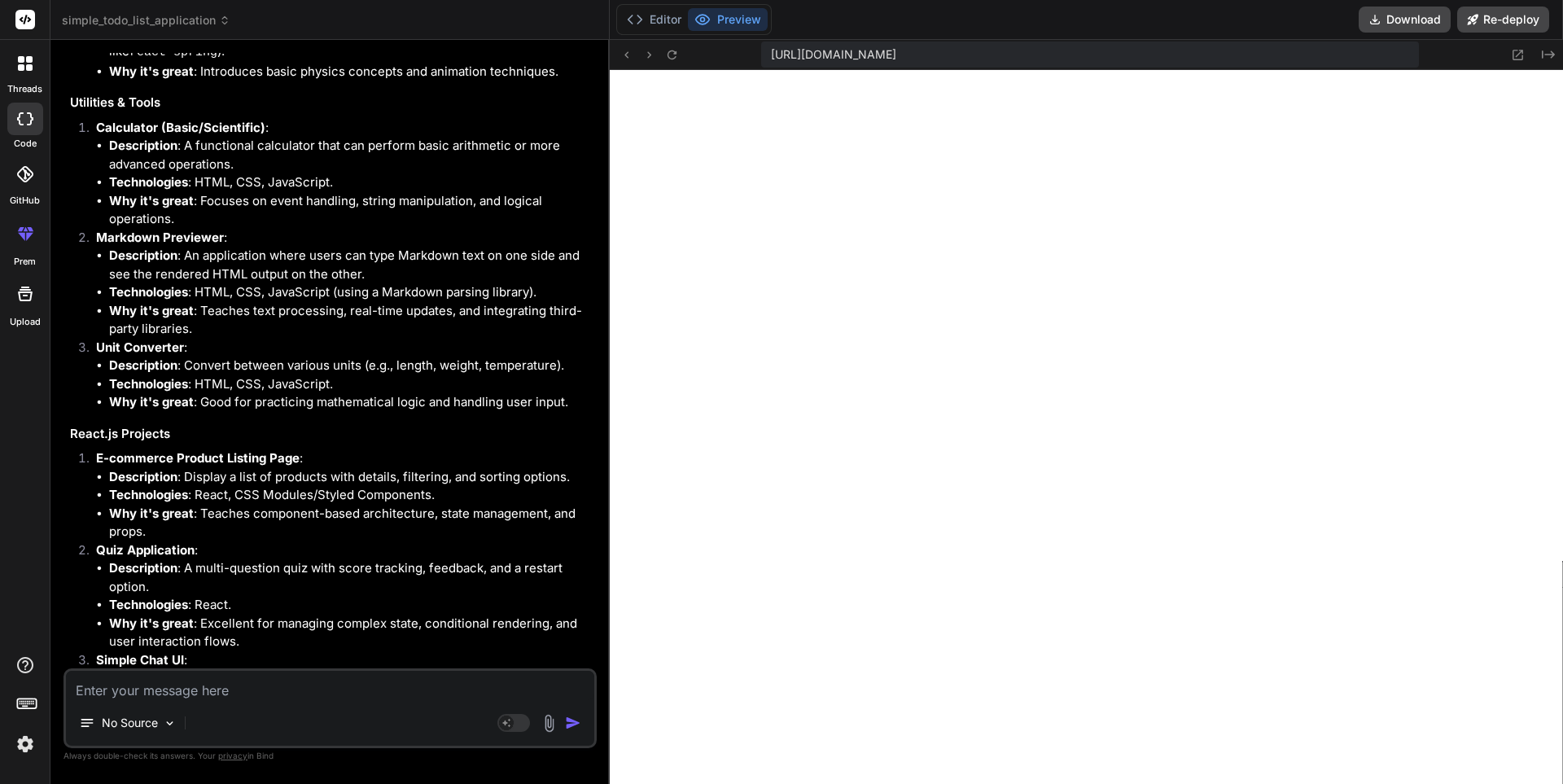
scroll to position [5877, 0]
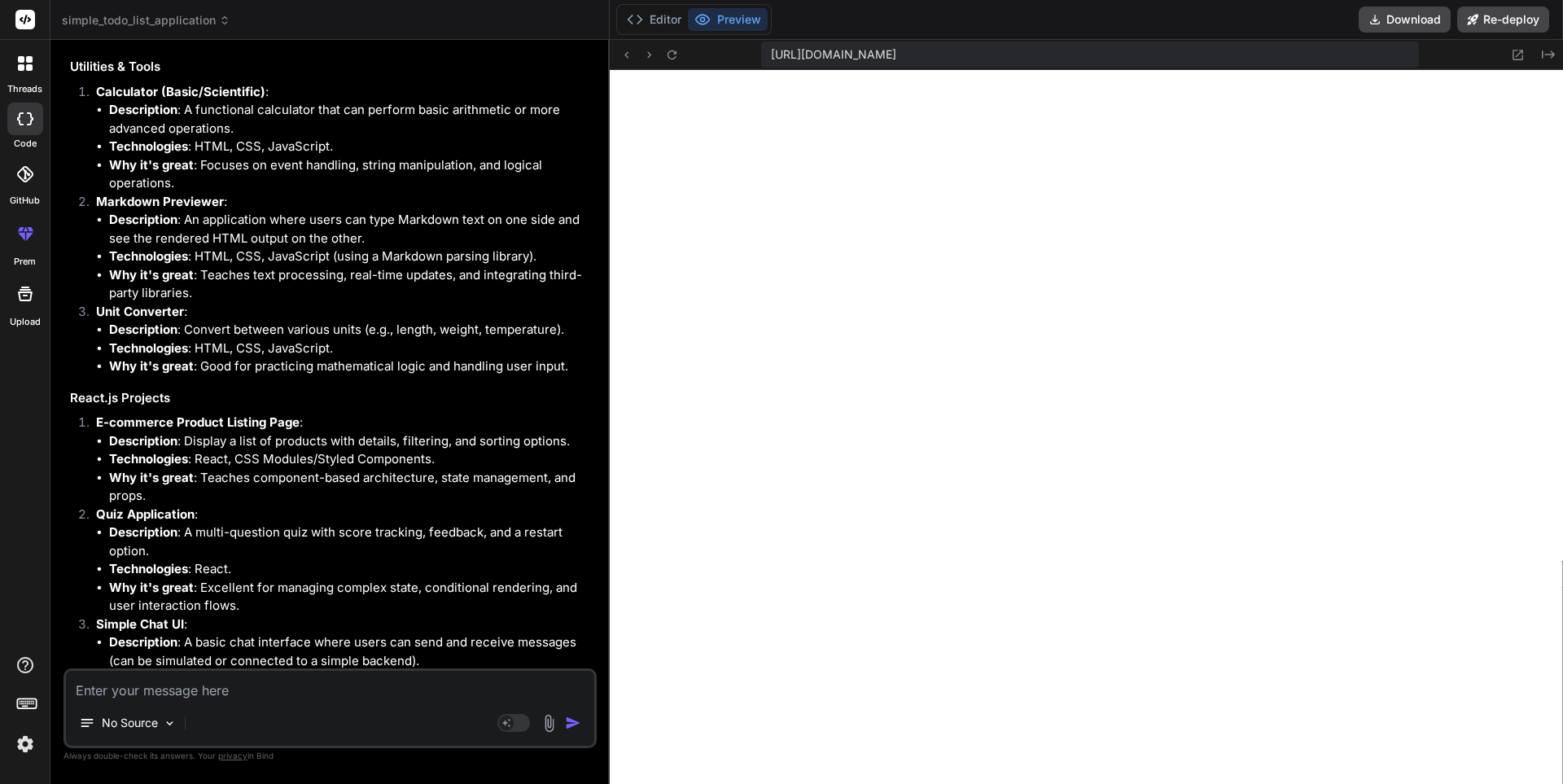
click at [129, 685] on textarea at bounding box center [330, 686] width 528 height 30
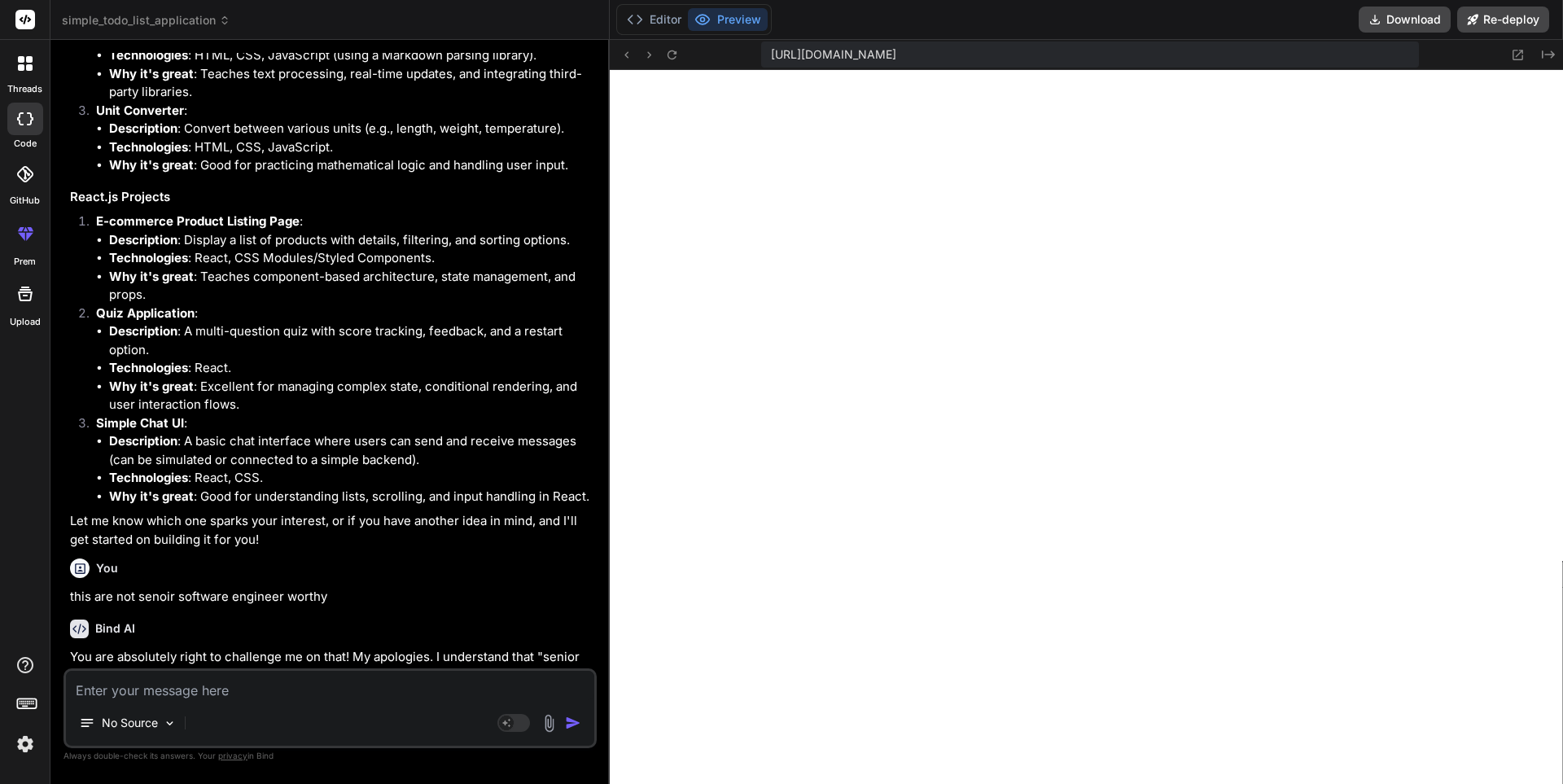
click at [267, 648] on p "You are absolutely right to challenge me on that! My apologies. I understand th…" at bounding box center [332, 685] width 523 height 73
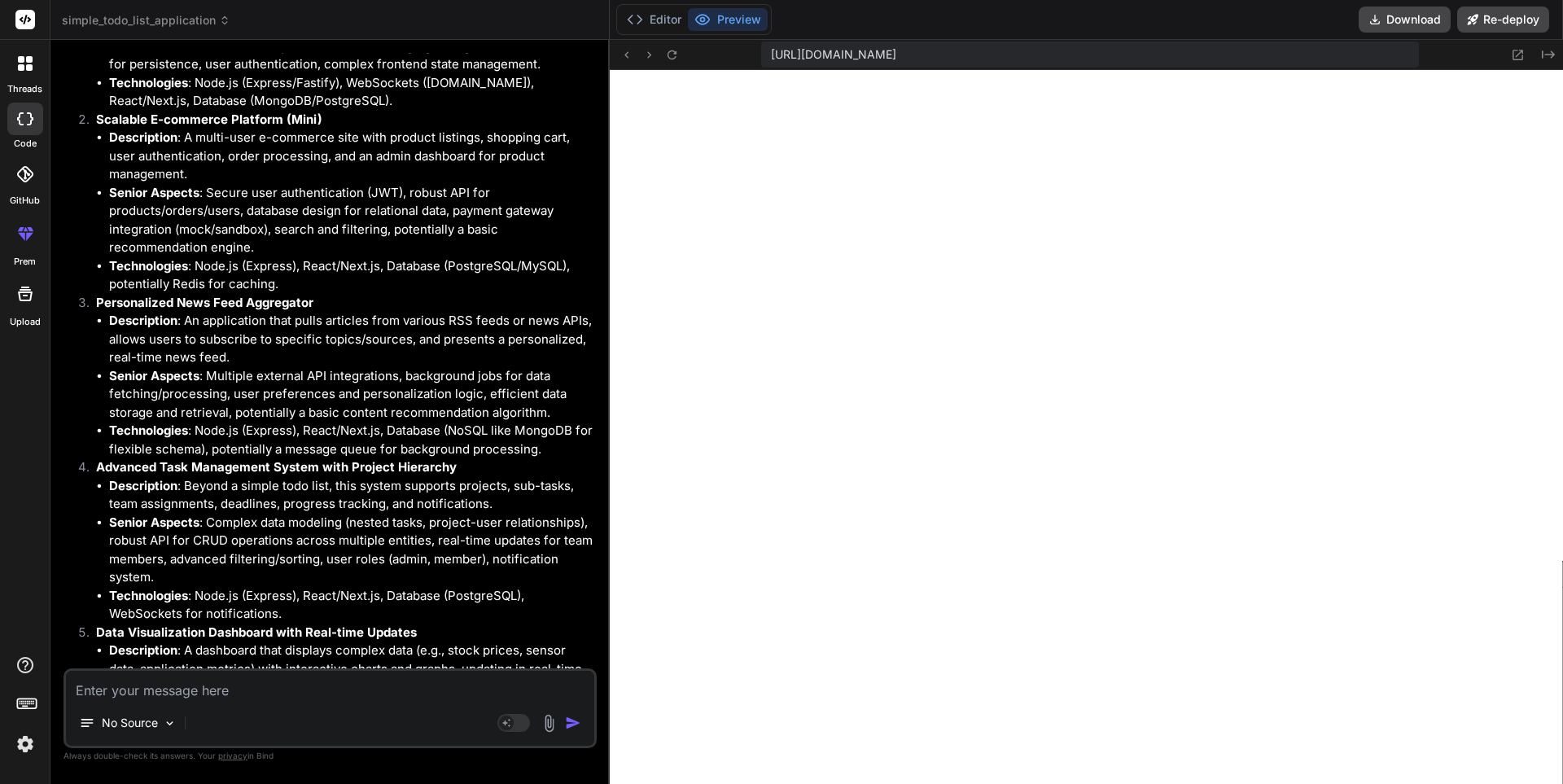
scroll to position [7251, 0]
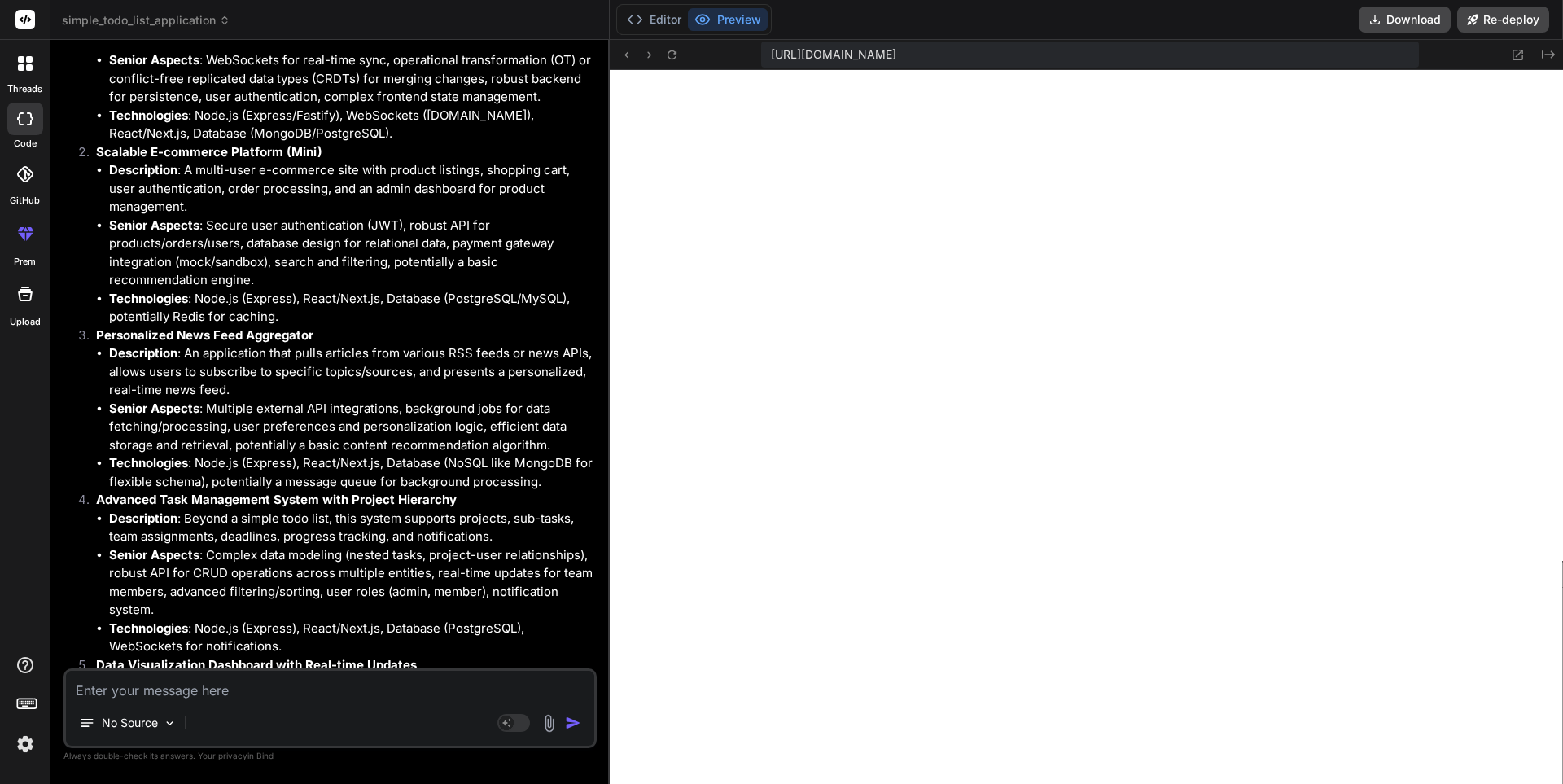
click at [154, 689] on textarea at bounding box center [330, 686] width 528 height 30
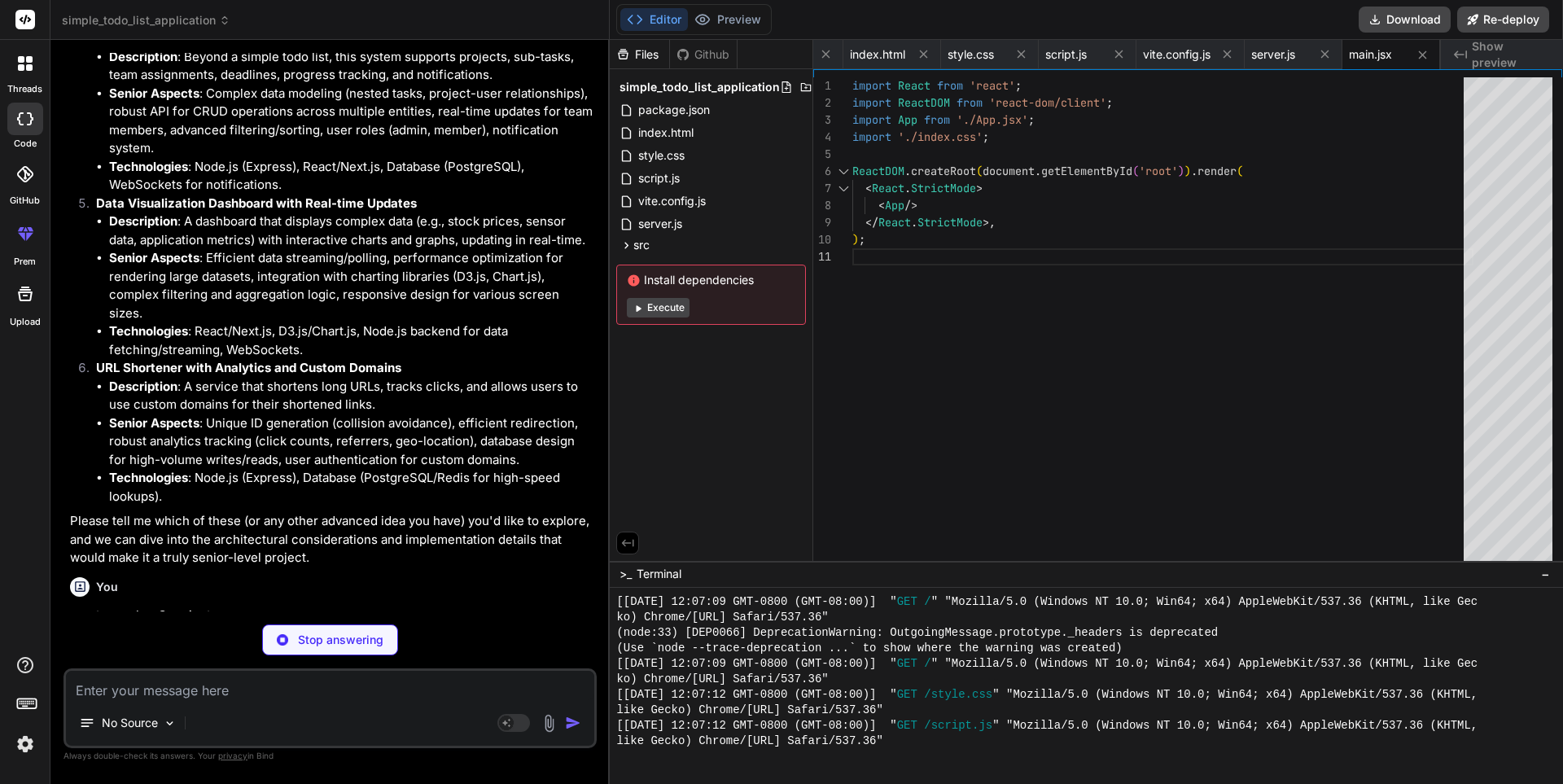
scroll to position [0, 182]
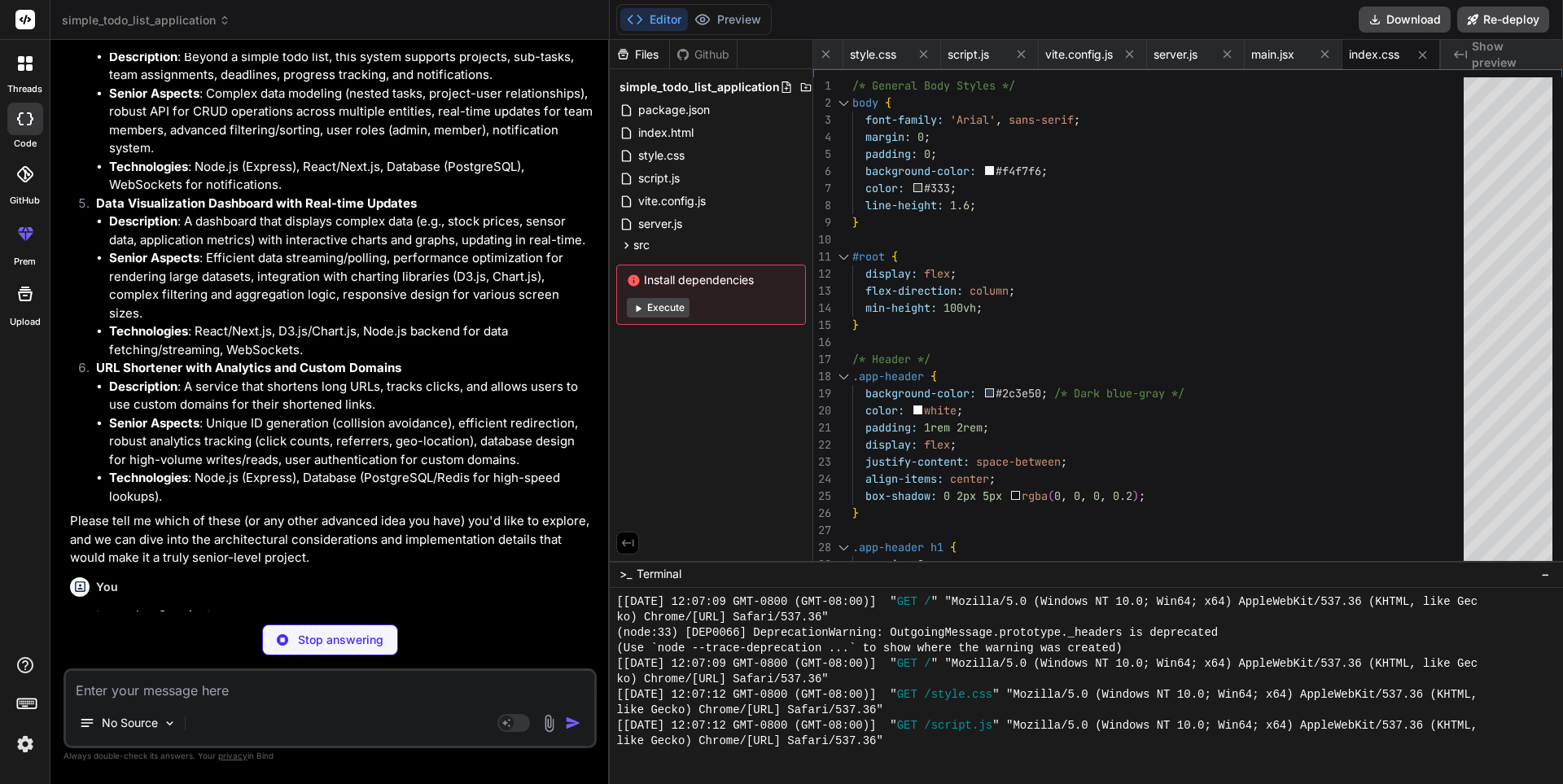
click at [305, 642] on p "Stop answering" at bounding box center [341, 639] width 85 height 16
click at [106, 693] on textarea at bounding box center [330, 686] width 528 height 30
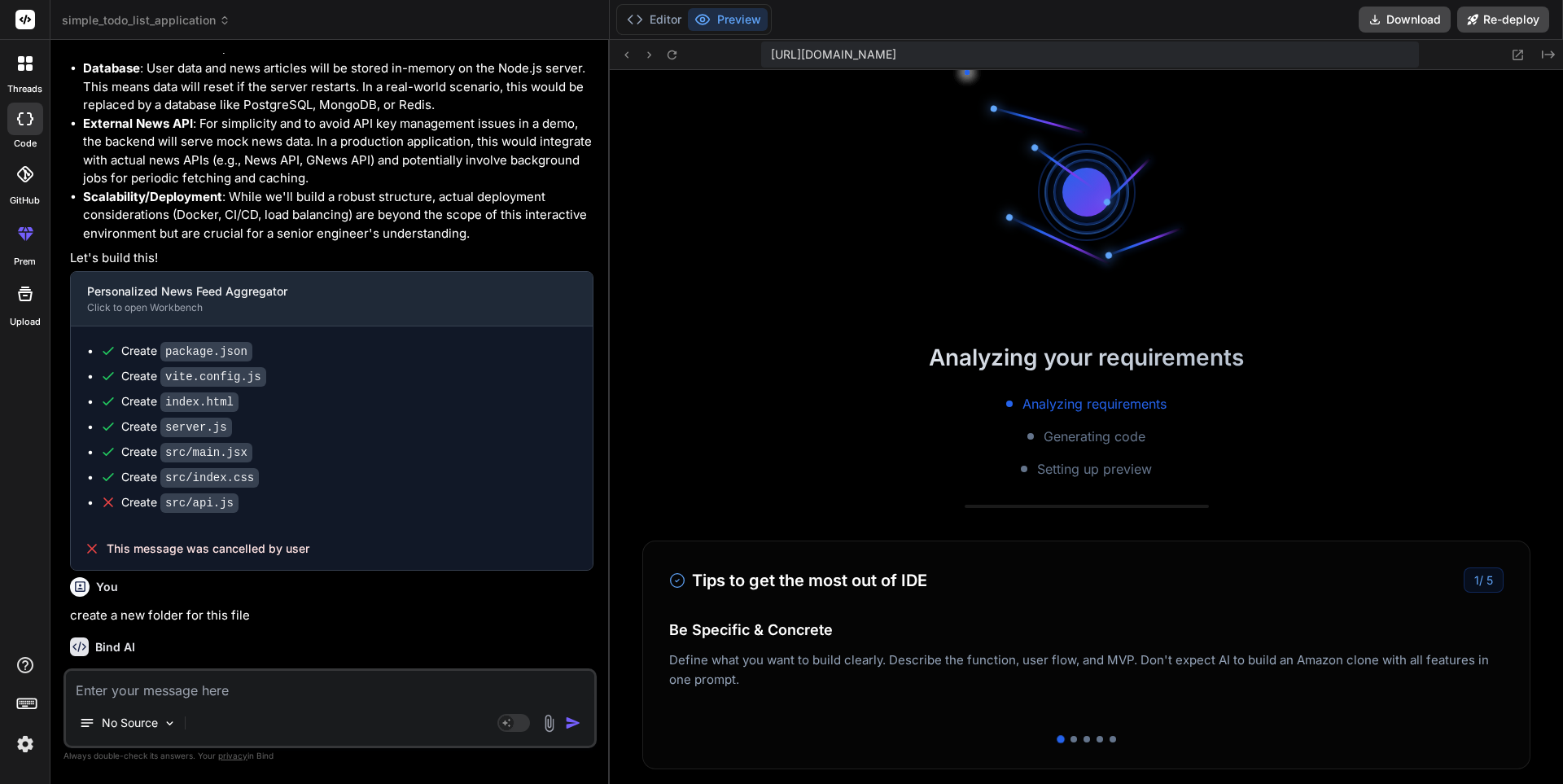
scroll to position [5922, 0]
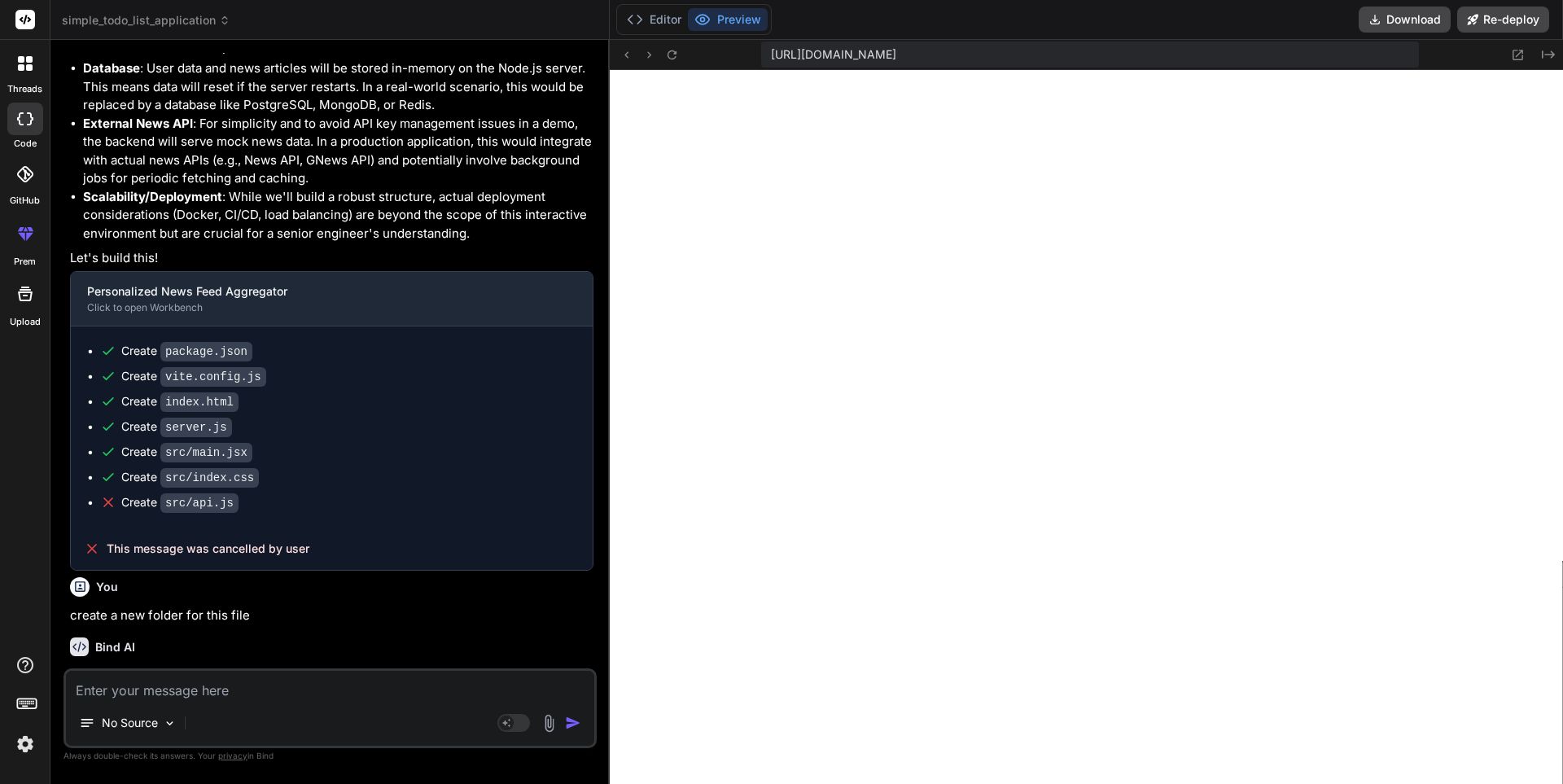
click at [30, 61] on icon at bounding box center [29, 60] width 7 height 7
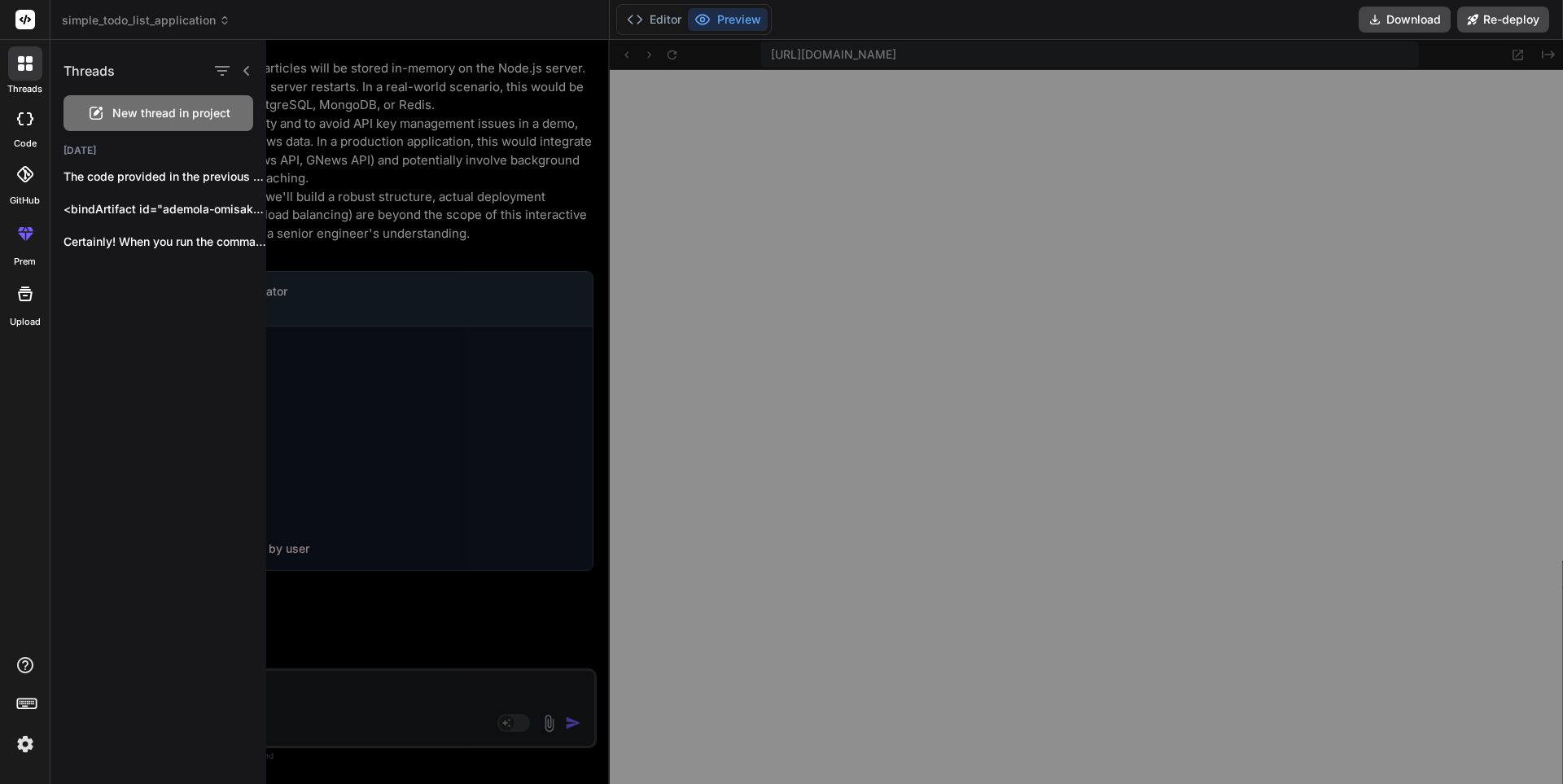
click at [91, 112] on icon at bounding box center [95, 112] width 13 height 13
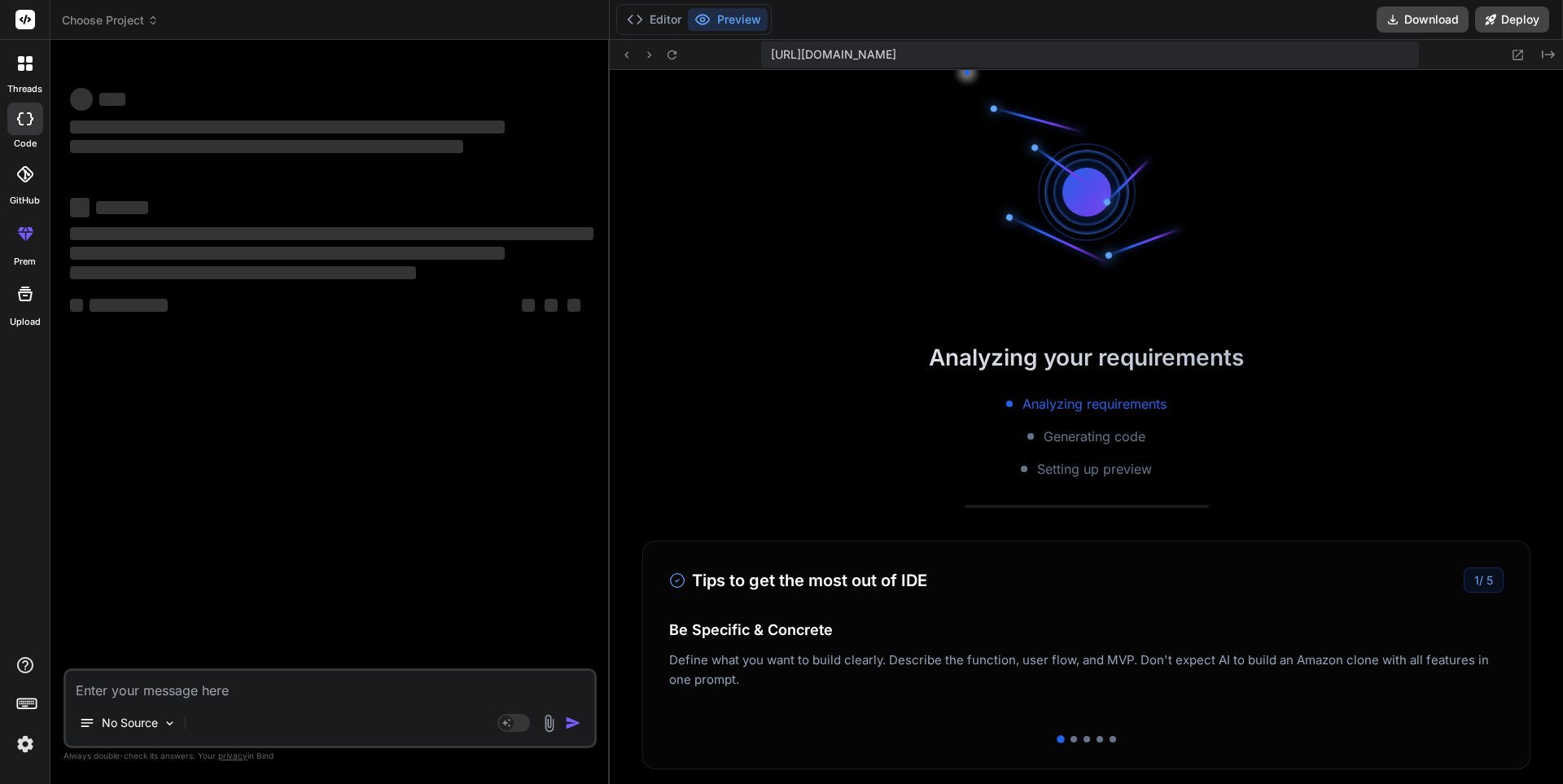
scroll to position [6200, 0]
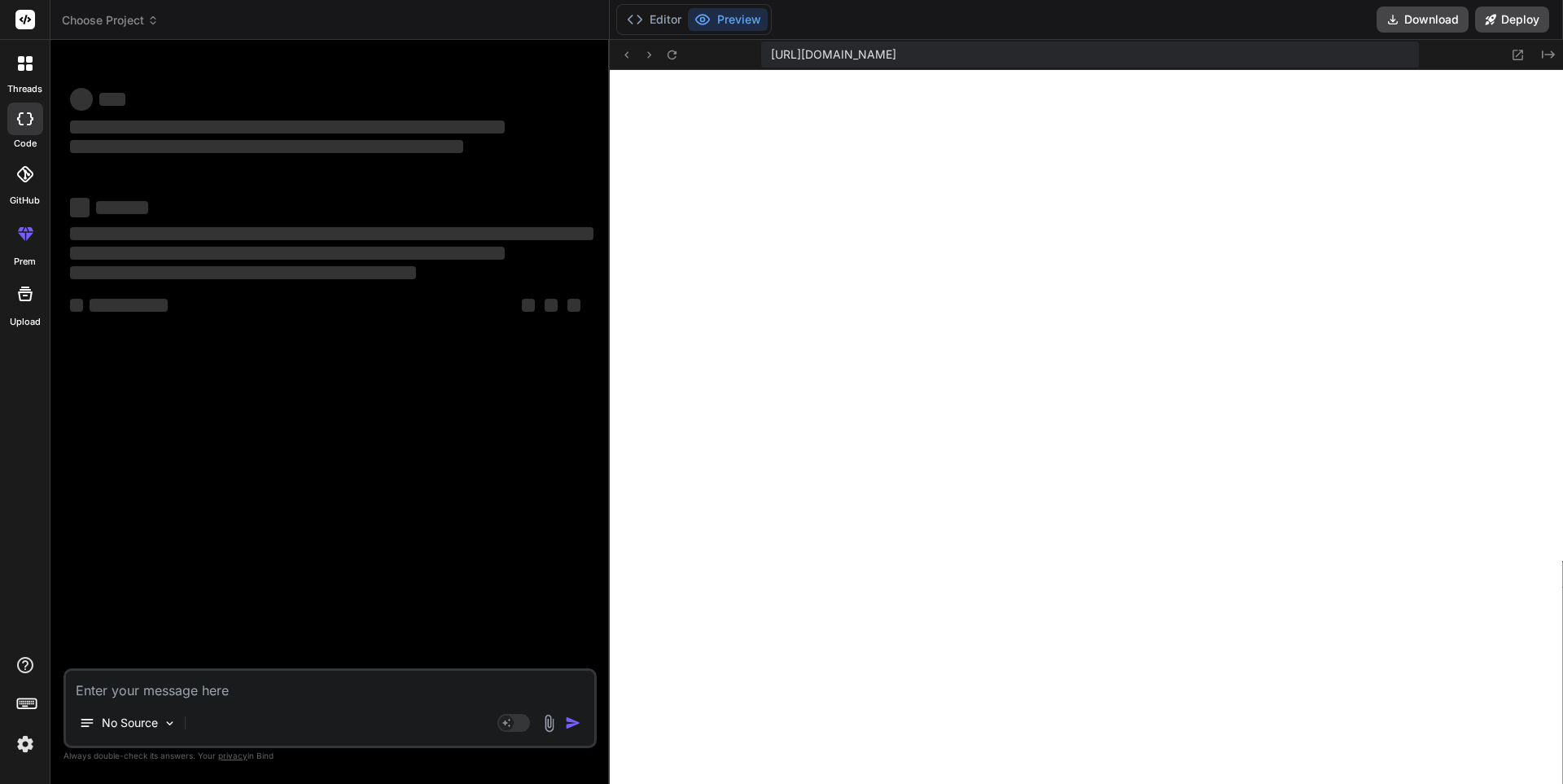
click at [169, 688] on textarea at bounding box center [330, 686] width 528 height 30
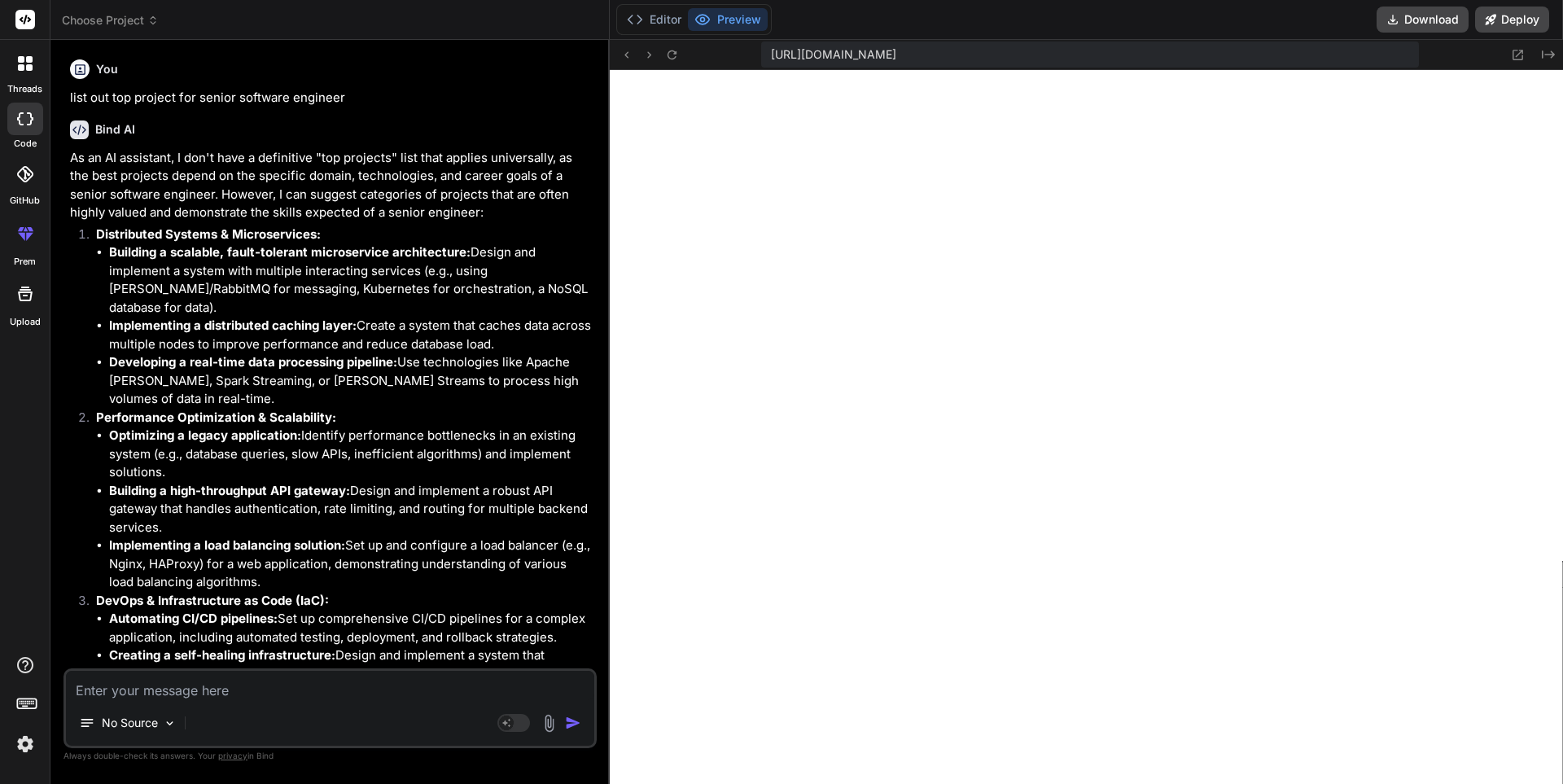
click at [433, 482] on li "Building a high-throughput API gateway: Design and implement a robust API gatew…" at bounding box center [352, 509] width 485 height 56
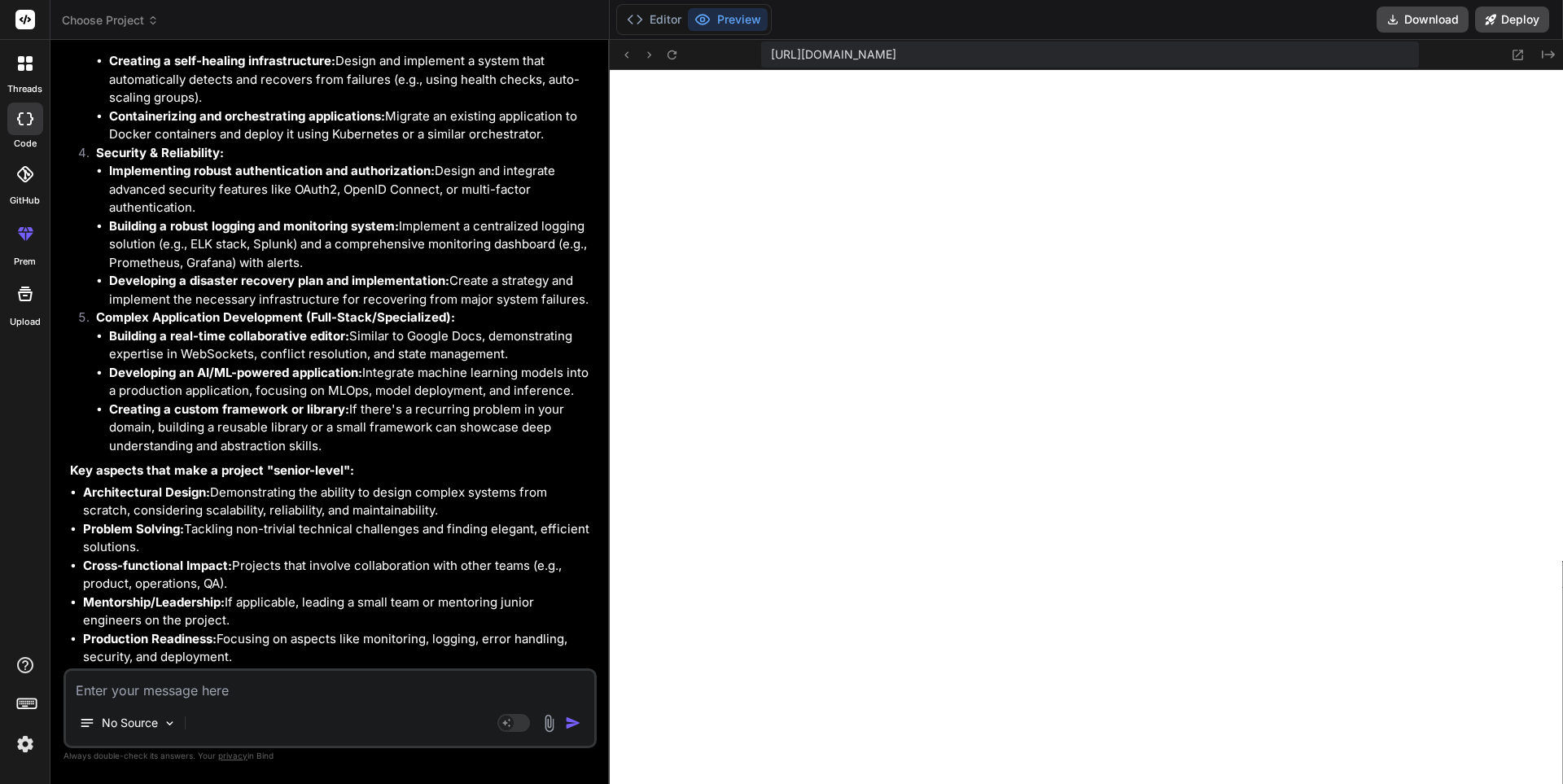
scroll to position [657, 0]
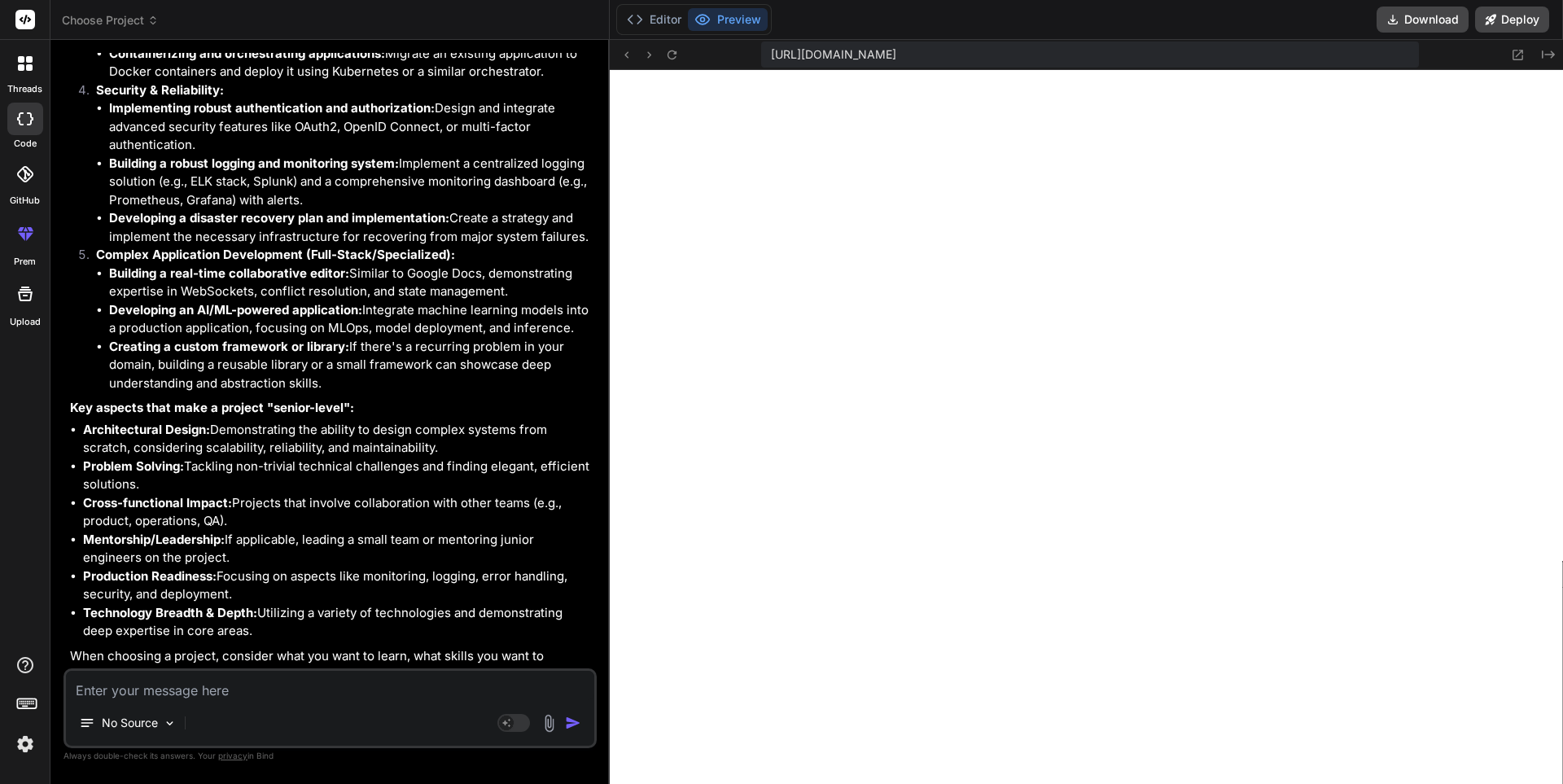
click at [152, 688] on textarea at bounding box center [330, 686] width 528 height 30
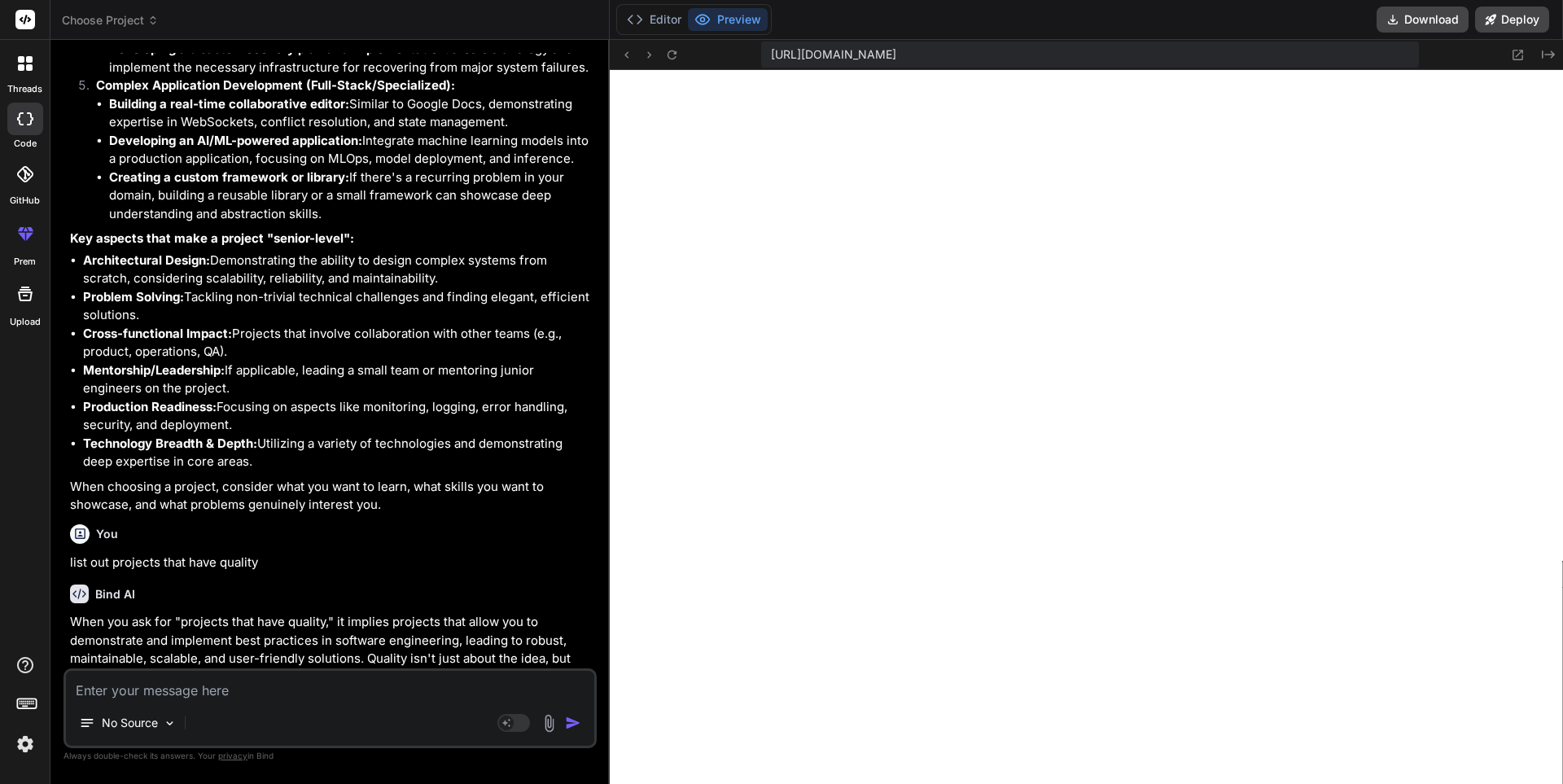
click at [226, 619] on p "When you ask for "projects that have quality," it implies projects that allow y…" at bounding box center [332, 649] width 523 height 73
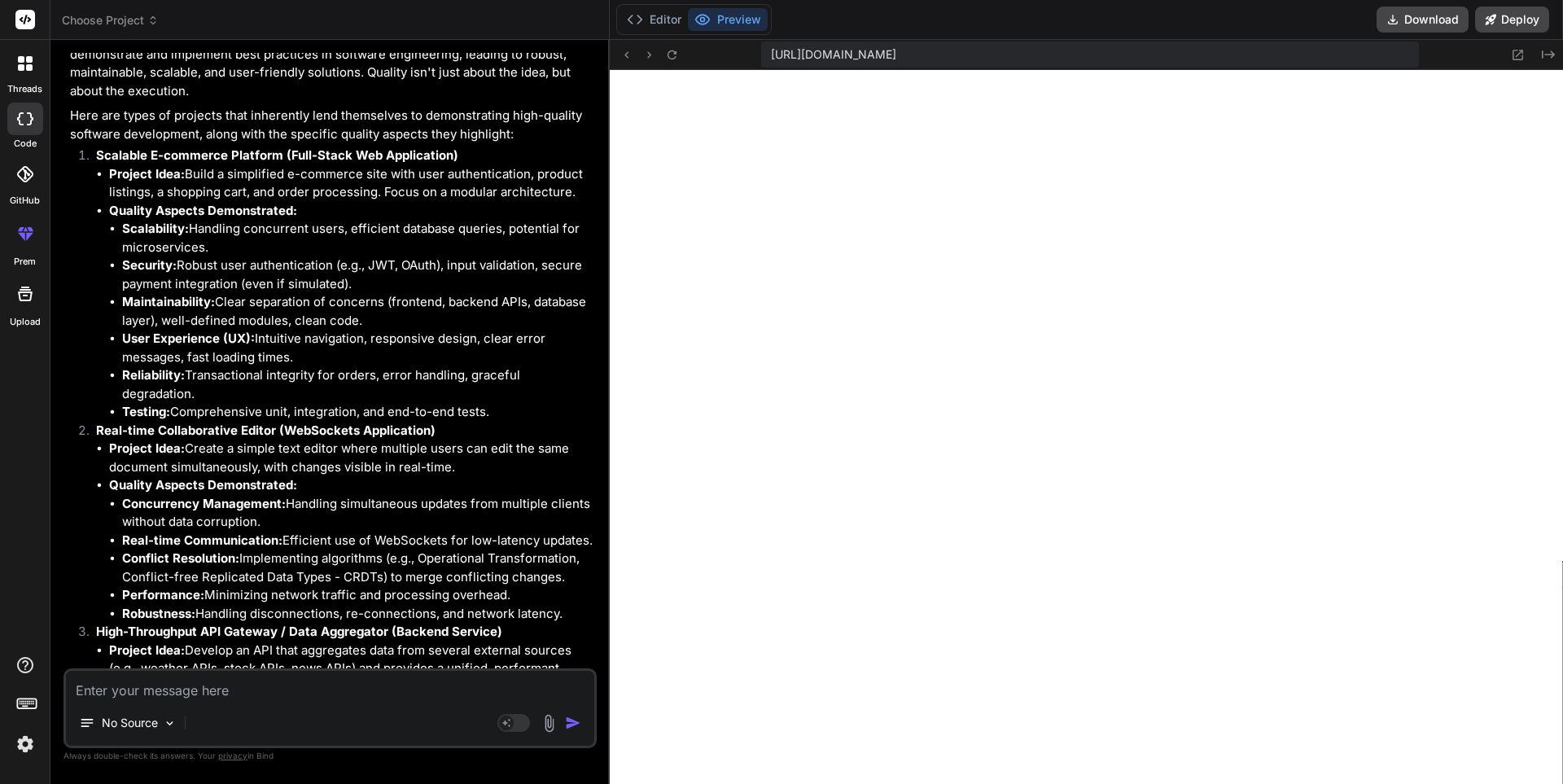
scroll to position [1444, 0]
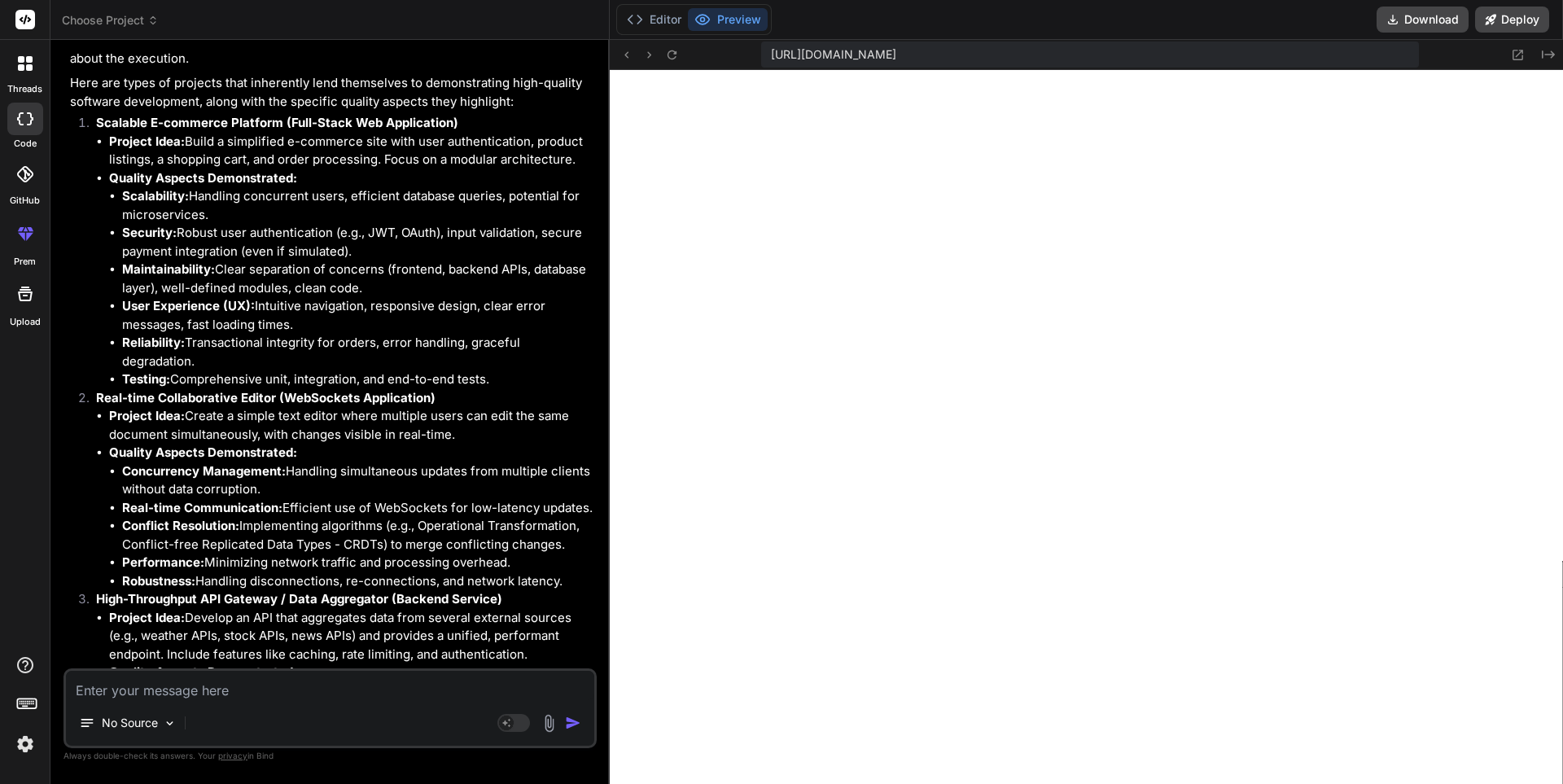
click at [145, 702] on div "No Source Agent Mode. When this toggle is activated, AI automatically makes dec…" at bounding box center [330, 708] width 533 height 79
click at [101, 689] on textarea at bounding box center [330, 686] width 528 height 30
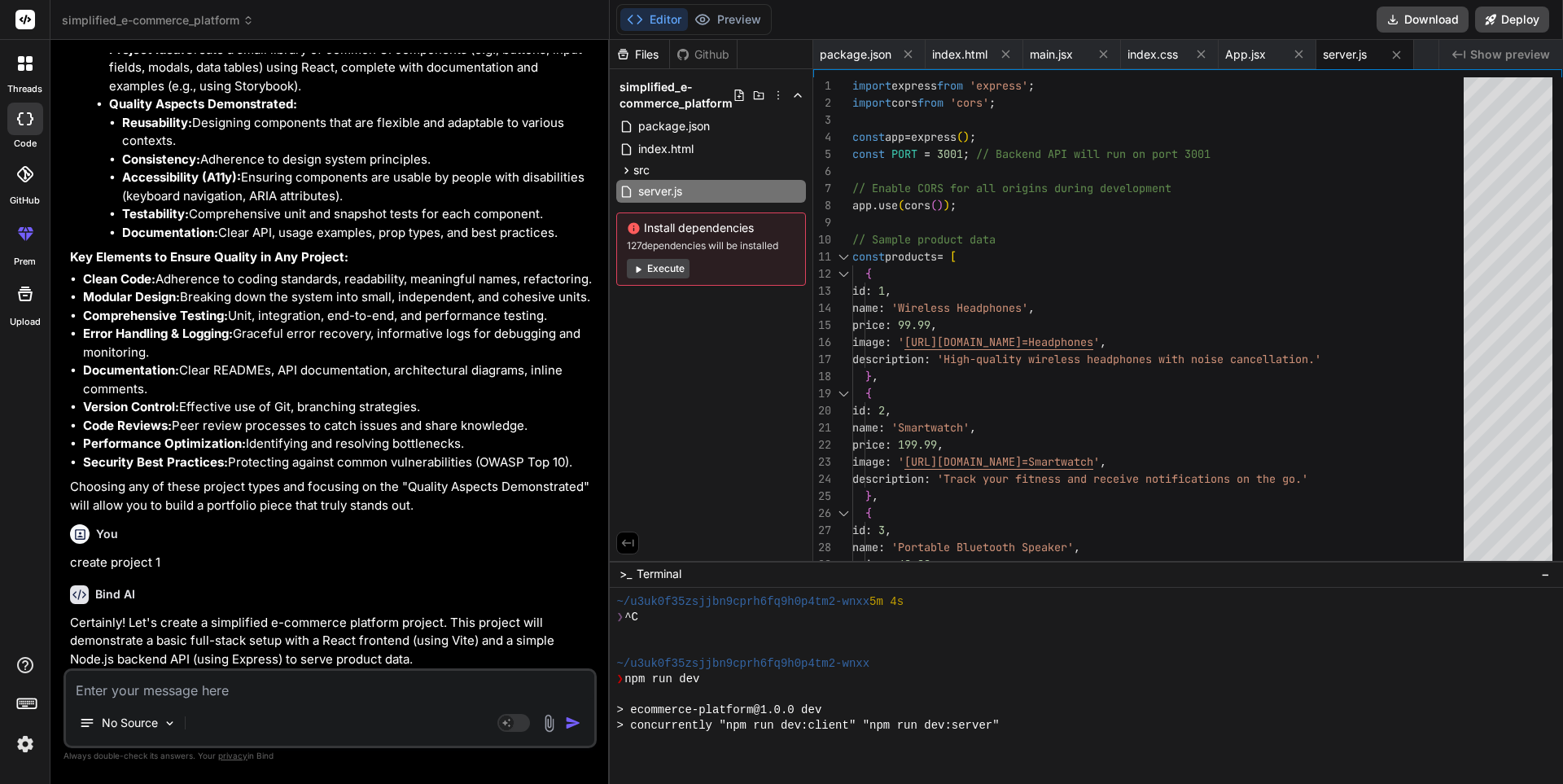
scroll to position [6447, 0]
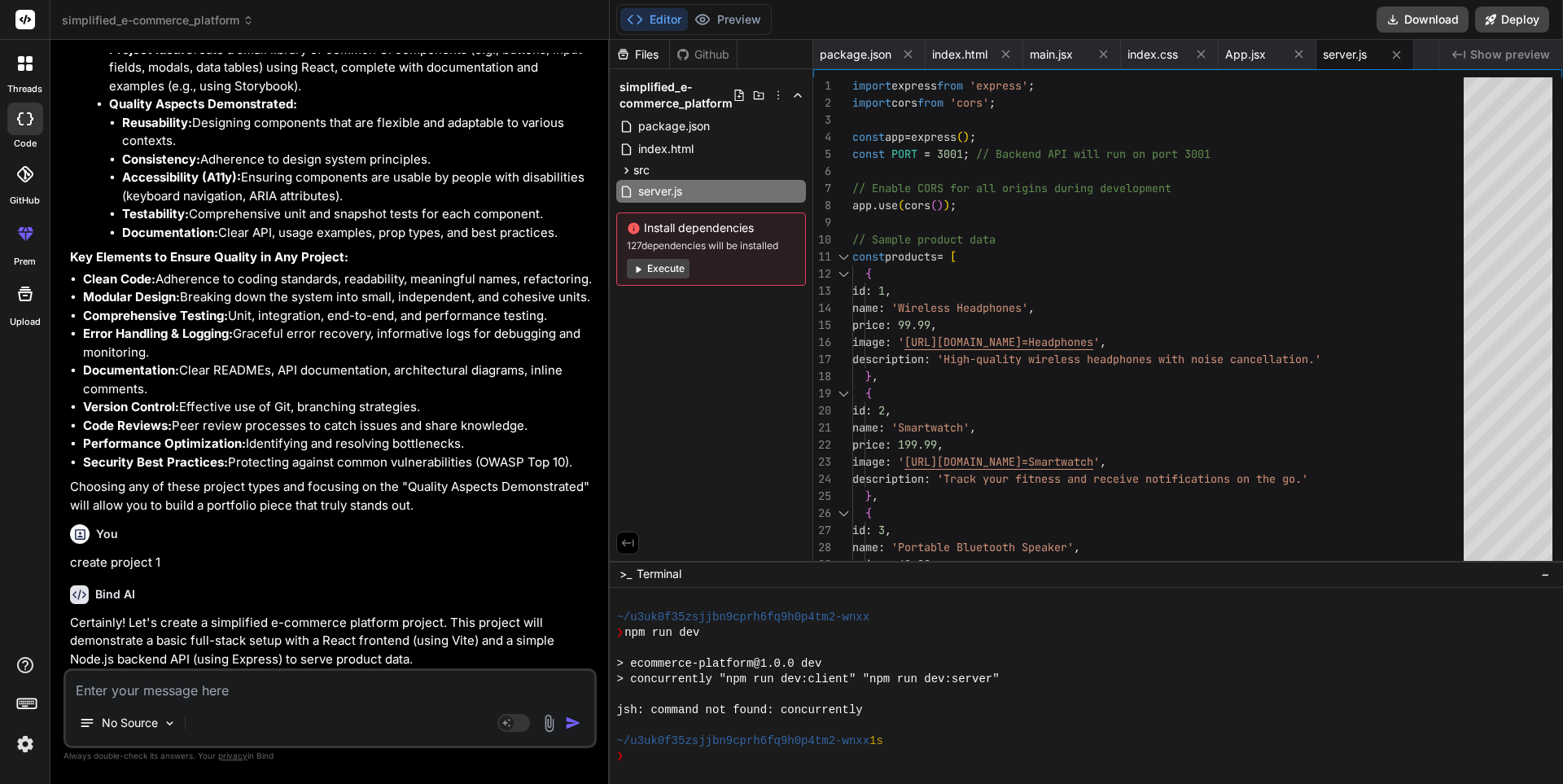
click at [305, 613] on p "Certainly! Let's create a simplified e-commerce platform project. This project …" at bounding box center [332, 641] width 523 height 56
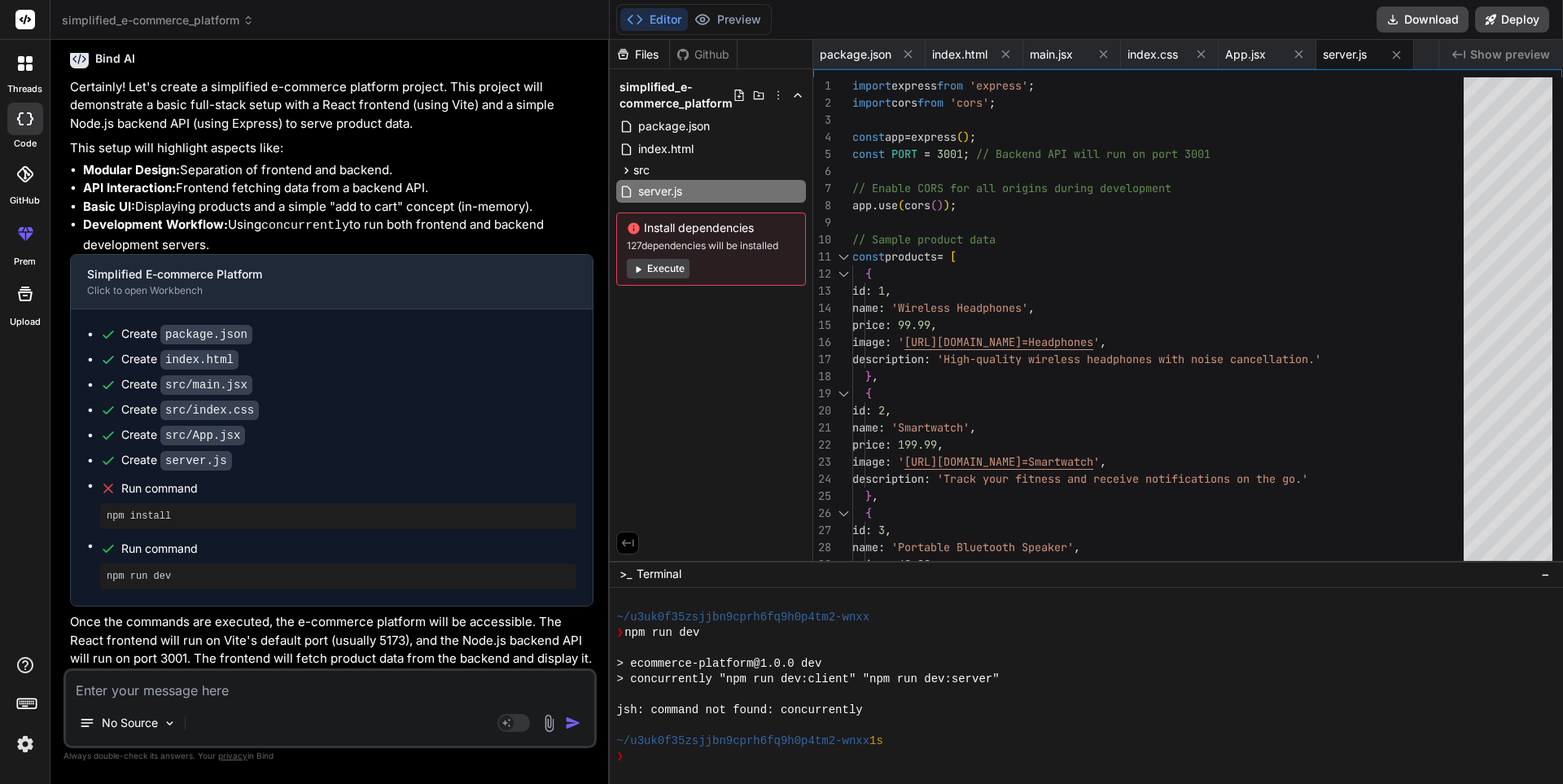
scroll to position [3026, 0]
click at [118, 689] on textarea at bounding box center [330, 686] width 528 height 30
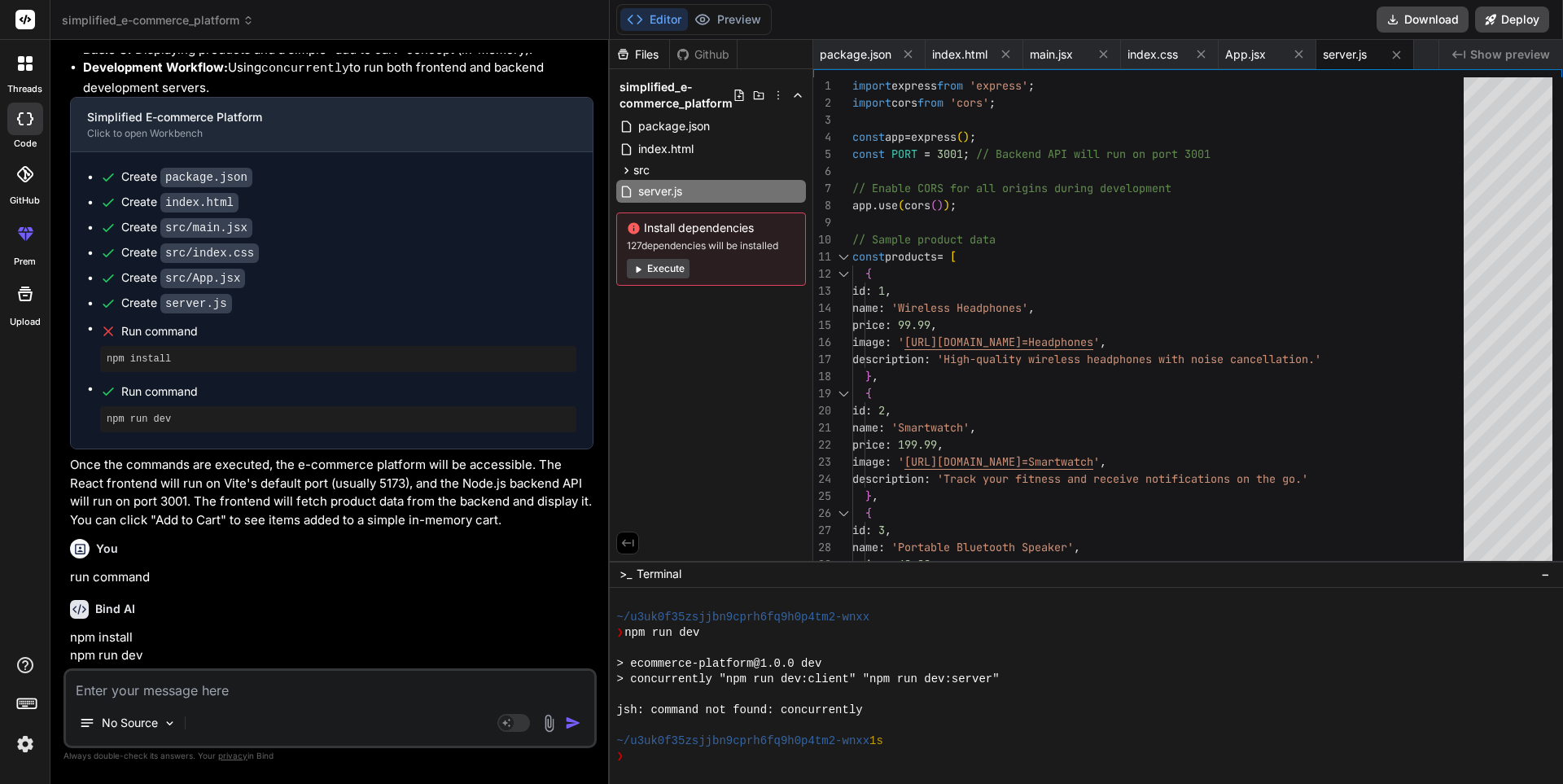
scroll to position [3161, 0]
